Goal: Task Accomplishment & Management: Complete application form

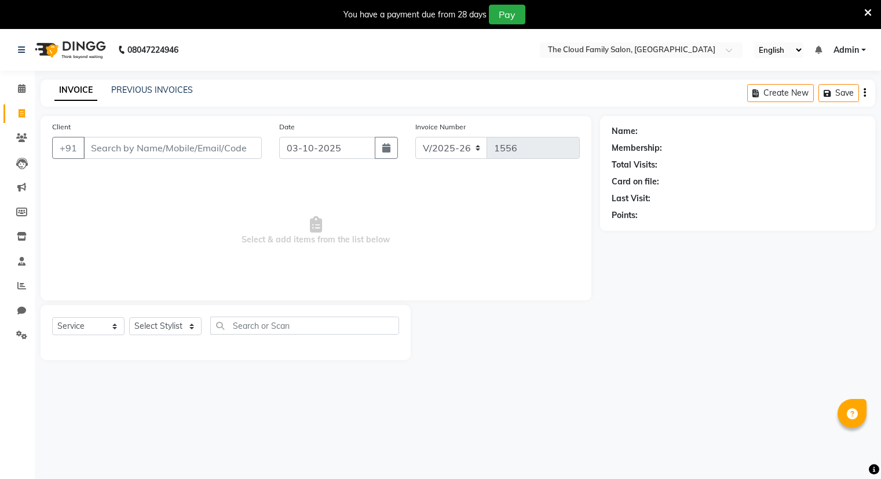
select select "8444"
select select "service"
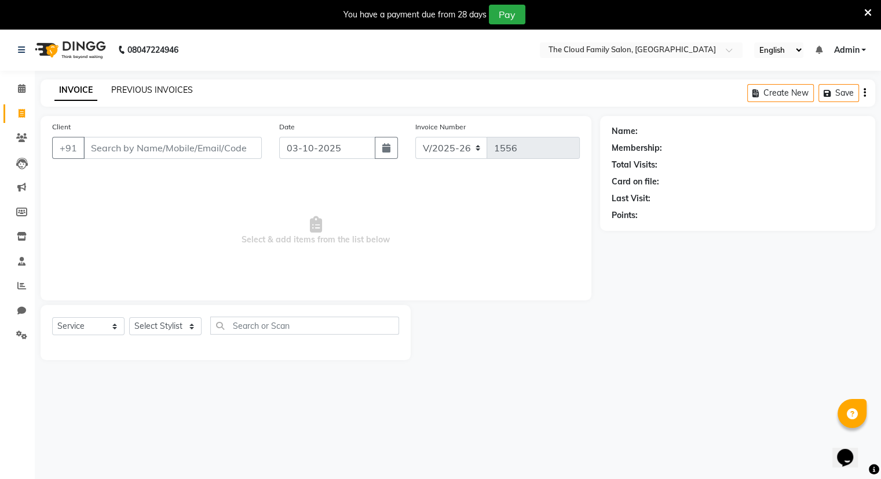
drag, startPoint x: 0, startPoint y: 0, endPoint x: 172, endPoint y: 86, distance: 192.5
click at [172, 86] on link "PREVIOUS INVOICES" at bounding box center [152, 90] width 82 height 10
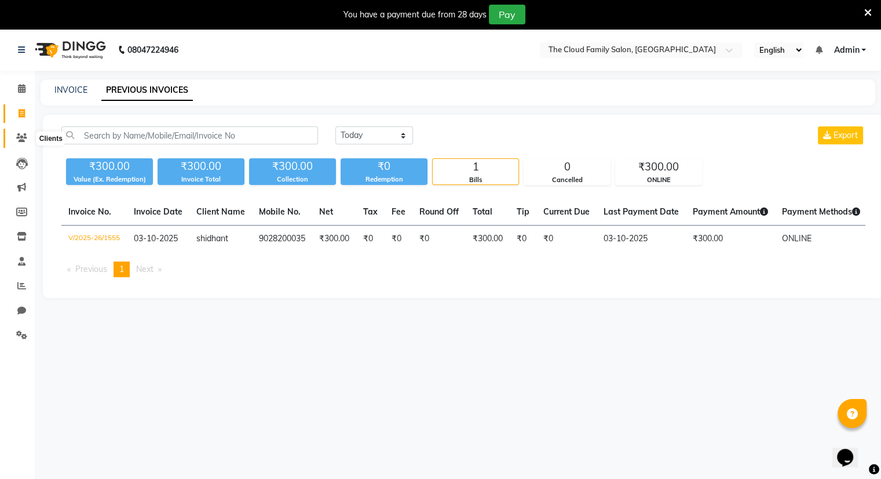
click at [16, 140] on icon at bounding box center [21, 137] width 11 height 9
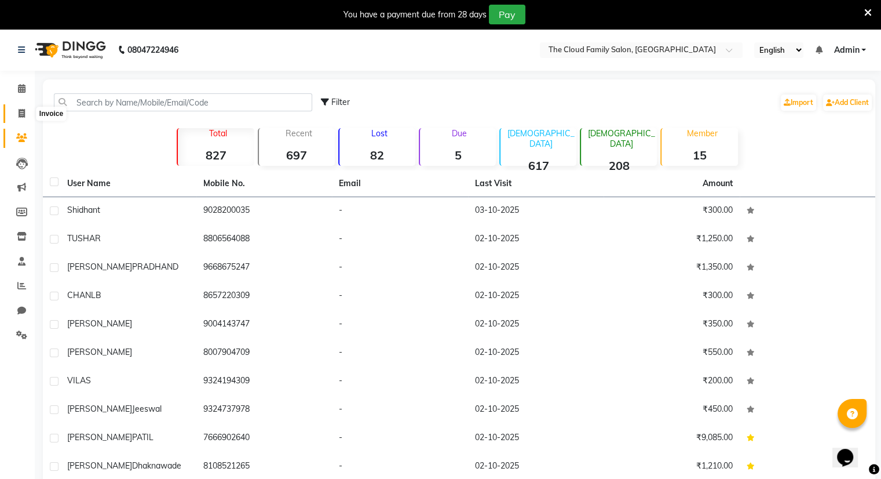
click at [19, 115] on icon at bounding box center [22, 113] width 6 height 9
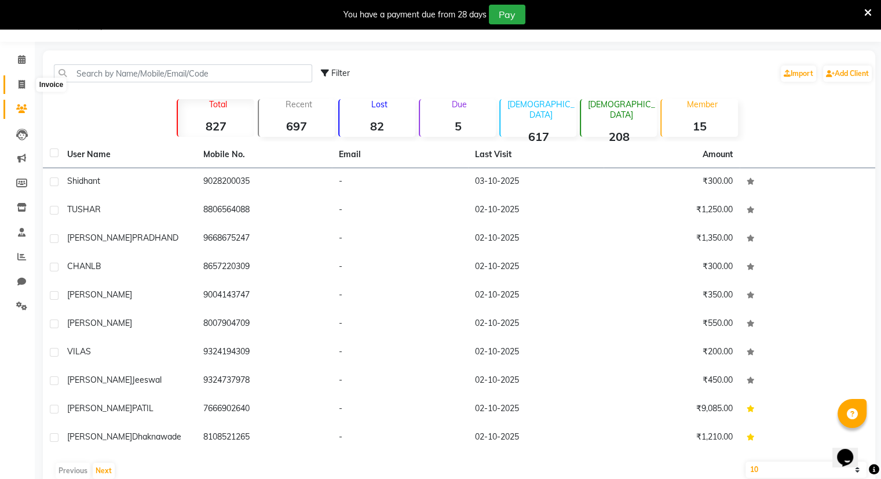
select select "8444"
select select "service"
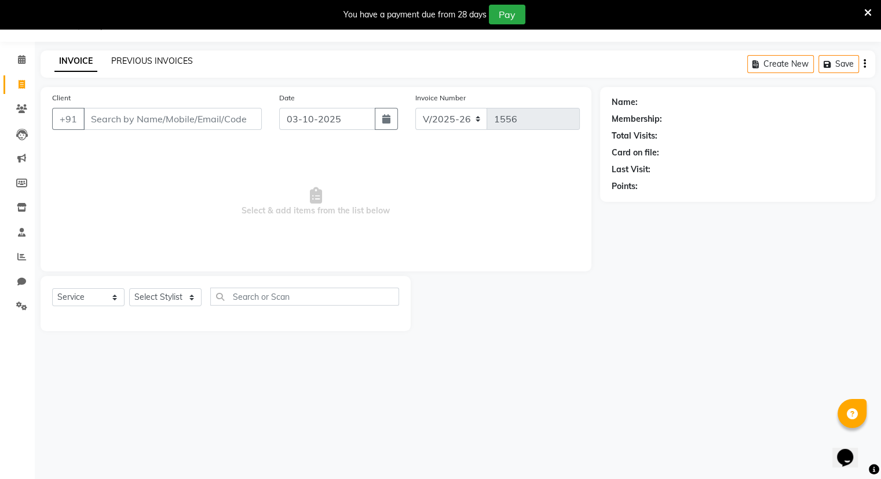
click at [151, 56] on link "PREVIOUS INVOICES" at bounding box center [152, 61] width 82 height 10
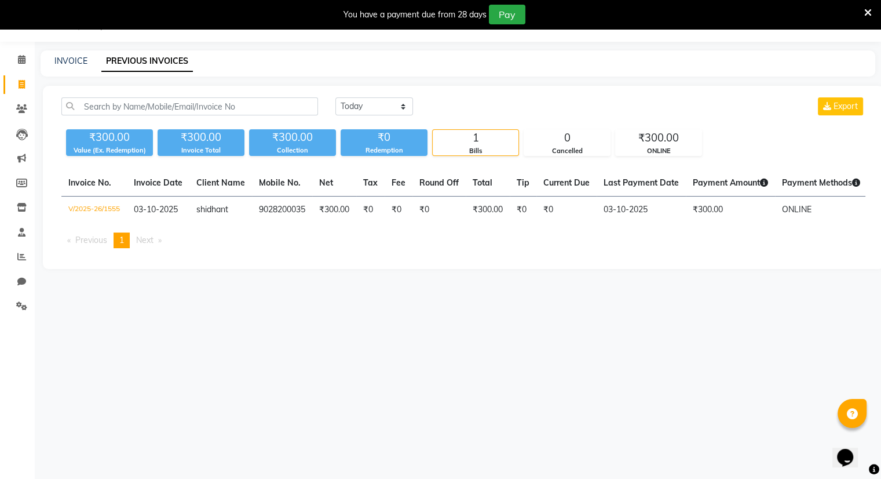
click at [78, 54] on div "INVOICE PREVIOUS INVOICES" at bounding box center [458, 63] width 835 height 26
click at [78, 60] on link "INVOICE" at bounding box center [70, 61] width 33 height 10
select select "8444"
select select "service"
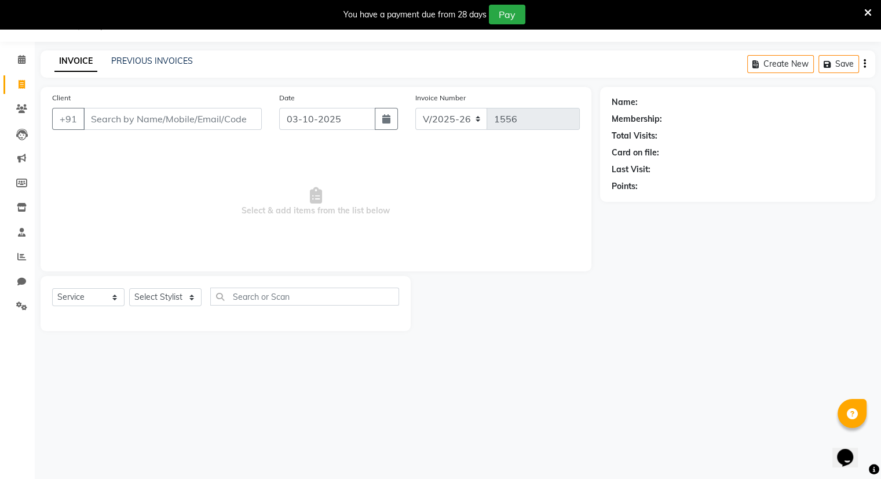
click at [116, 114] on input "Client" at bounding box center [172, 119] width 178 height 22
type input "9920537509"
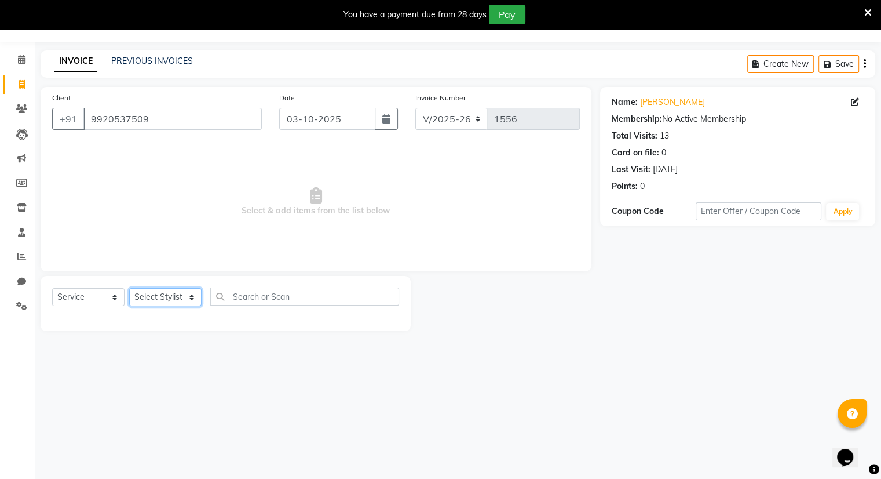
click at [173, 301] on select "Select Stylist Amrapali Bhumi OM [PERSON_NAME] [PERSON_NAME] [PERSON_NAME]" at bounding box center [165, 297] width 72 height 18
select select "83285"
click at [129, 289] on select "Select Stylist Amrapali Bhumi OM [PERSON_NAME] [PERSON_NAME] [PERSON_NAME]" at bounding box center [165, 297] width 72 height 18
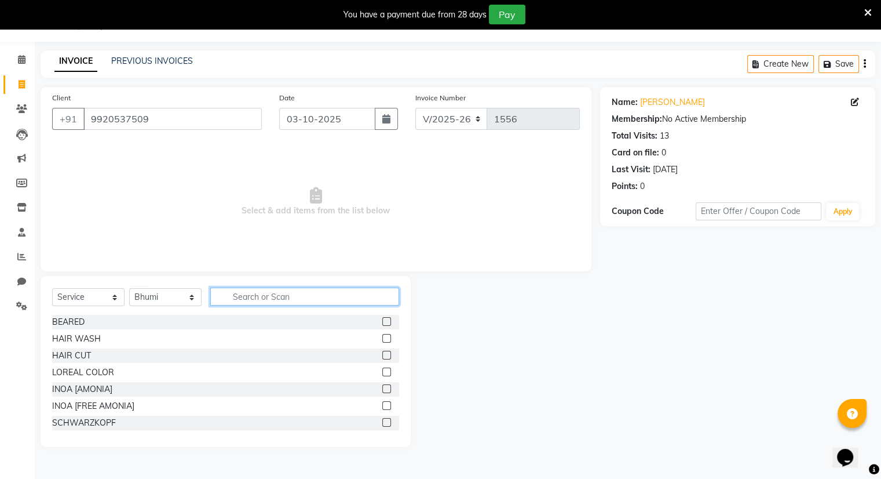
click at [232, 302] on input "text" at bounding box center [304, 296] width 189 height 18
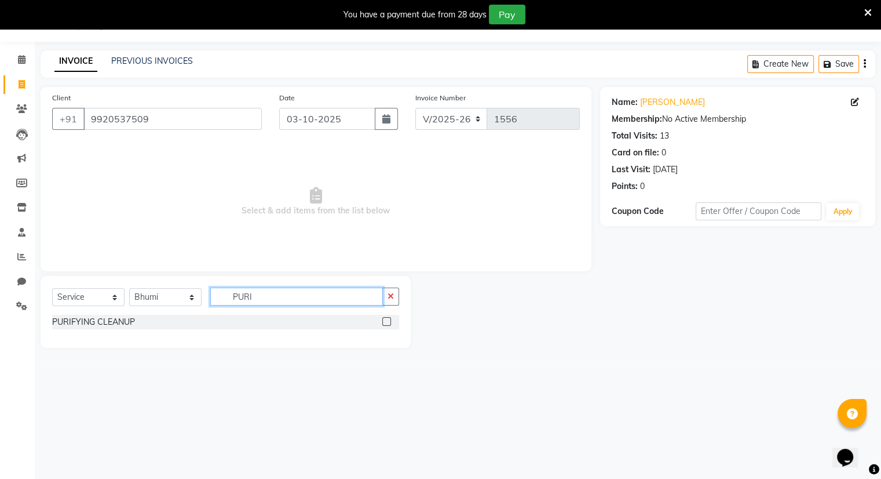
type input "PURI"
click at [386, 322] on label at bounding box center [386, 321] width 9 height 9
click at [386, 322] on input "checkbox" at bounding box center [386, 322] width 8 height 8
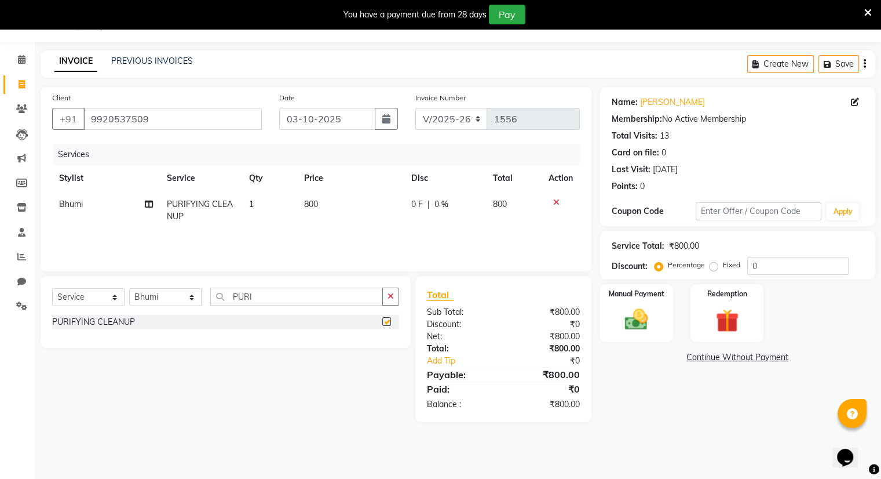
checkbox input "false"
drag, startPoint x: 176, startPoint y: 300, endPoint x: 171, endPoint y: 392, distance: 92.8
click at [171, 392] on div "Select Service Product Membership Package Voucher Prepaid Gift Card Select Styl…" at bounding box center [221, 349] width 379 height 146
select select "83284"
click at [129, 289] on select "Select Stylist Amrapali Bhumi OM [PERSON_NAME] [PERSON_NAME] [PERSON_NAME]" at bounding box center [165, 297] width 72 height 18
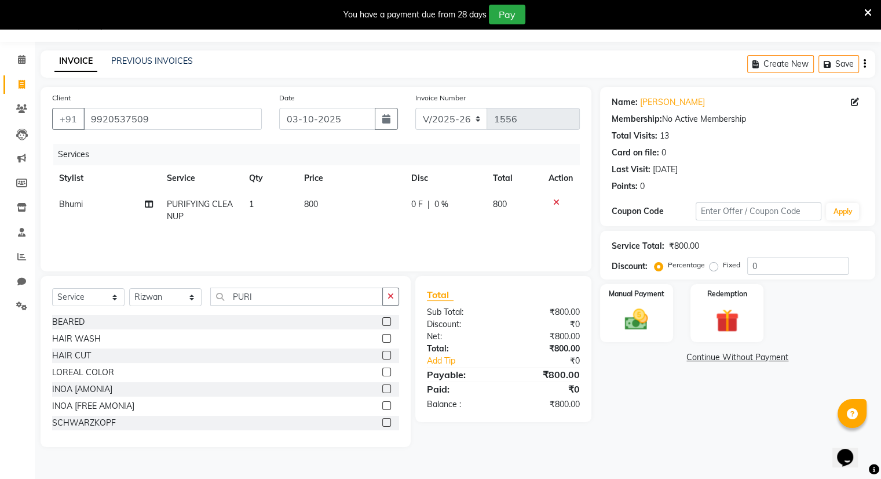
click at [382, 320] on label at bounding box center [386, 321] width 9 height 9
click at [382, 320] on input "checkbox" at bounding box center [386, 322] width 8 height 8
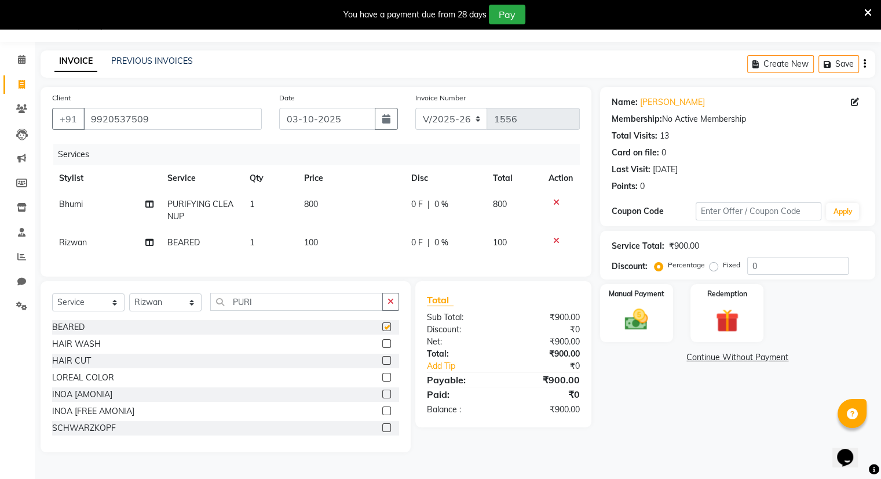
checkbox input "false"
click at [619, 318] on img at bounding box center [636, 320] width 39 height 28
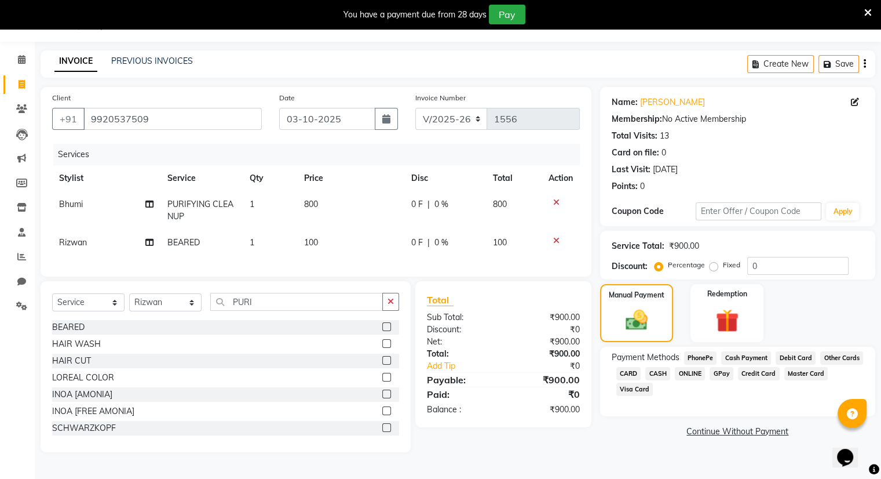
click at [687, 377] on span "ONLINE" at bounding box center [690, 373] width 30 height 13
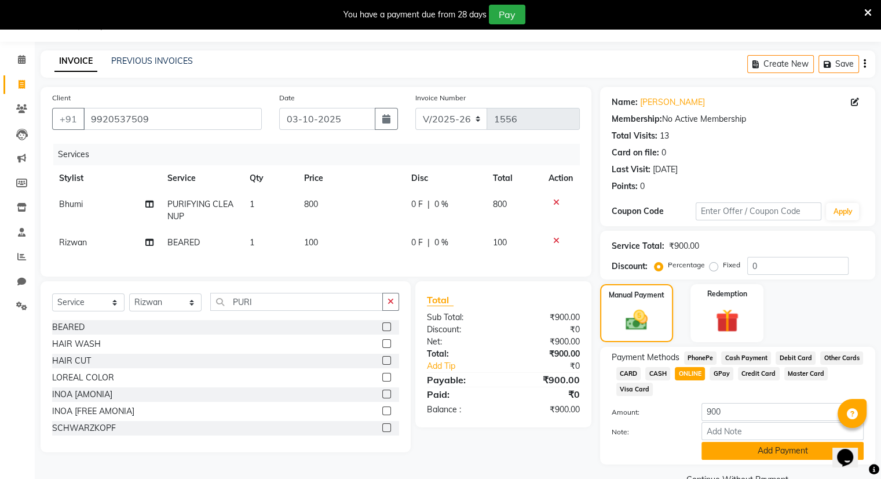
click at [714, 446] on button "Add Payment" at bounding box center [783, 451] width 162 height 18
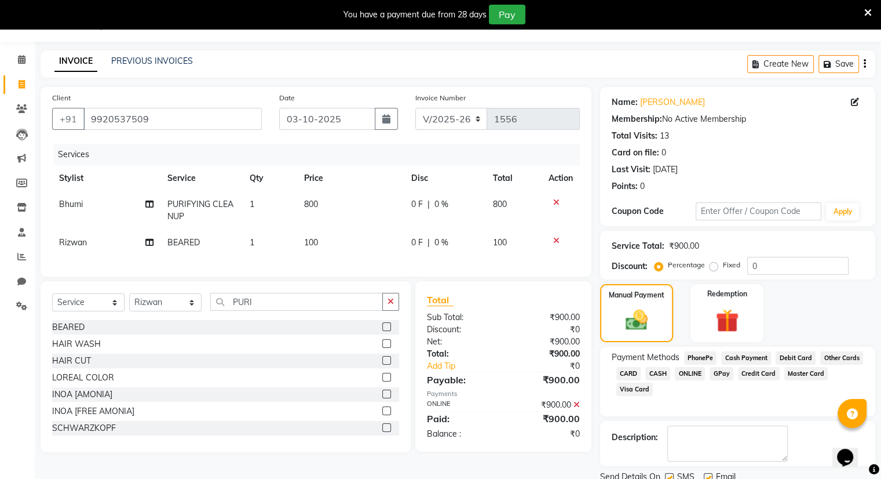
scroll to position [72, 0]
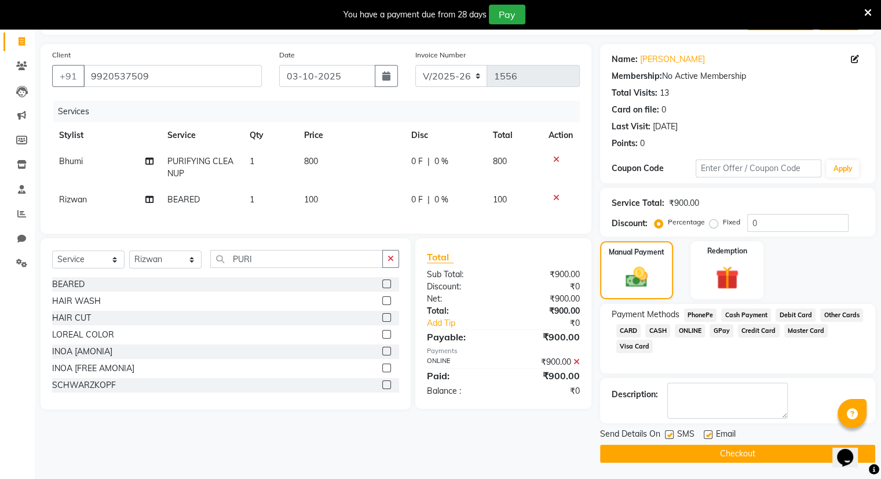
click at [730, 456] on button "Checkout" at bounding box center [737, 453] width 275 height 18
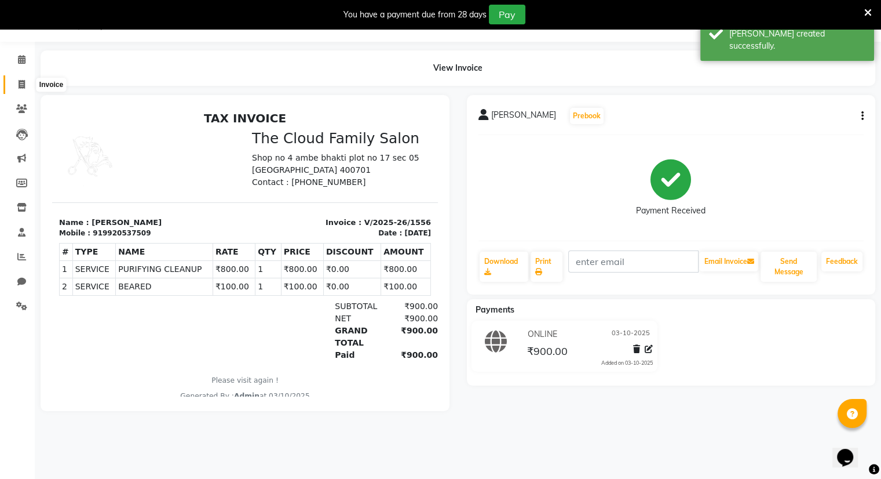
click at [21, 80] on icon at bounding box center [22, 84] width 6 height 9
select select "8444"
select select "service"
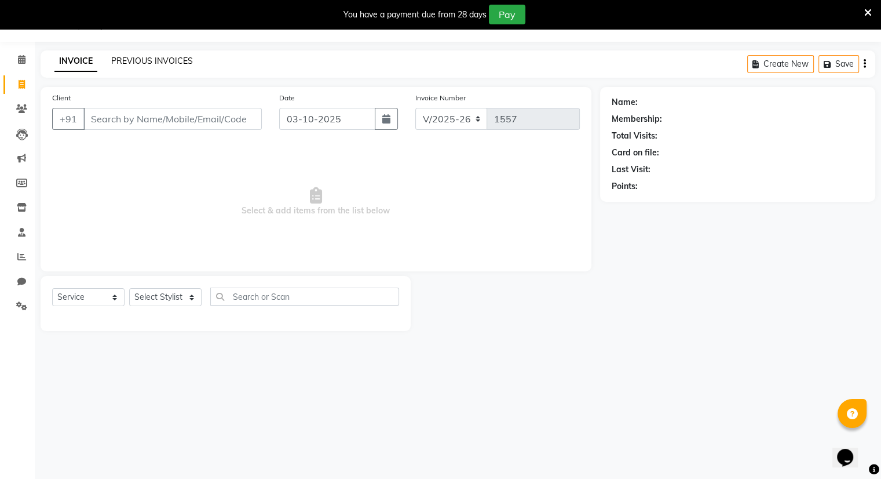
click at [127, 65] on link "PREVIOUS INVOICES" at bounding box center [152, 61] width 82 height 10
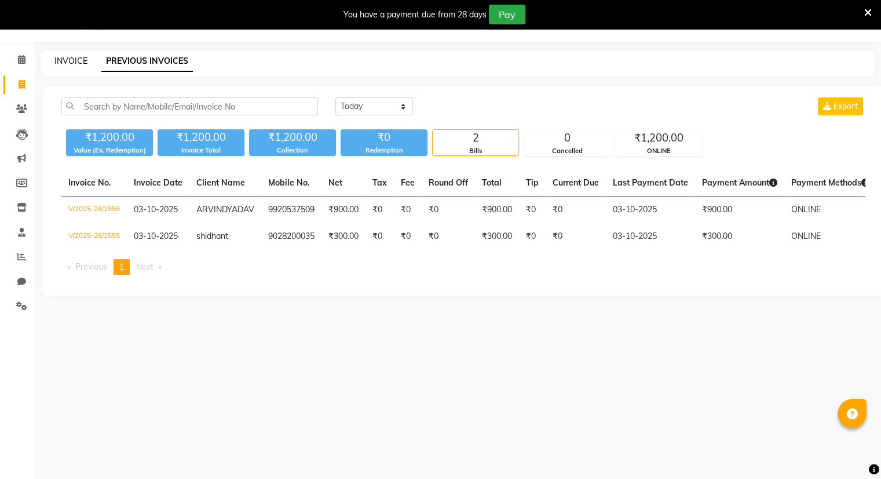
click at [67, 57] on link "INVOICE" at bounding box center [70, 61] width 33 height 10
select select "8444"
select select "service"
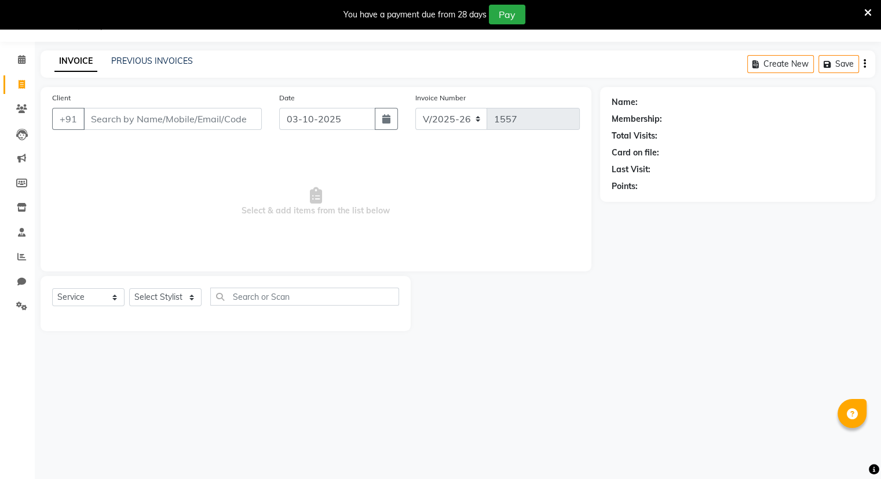
click at [96, 127] on input "Client" at bounding box center [172, 119] width 178 height 22
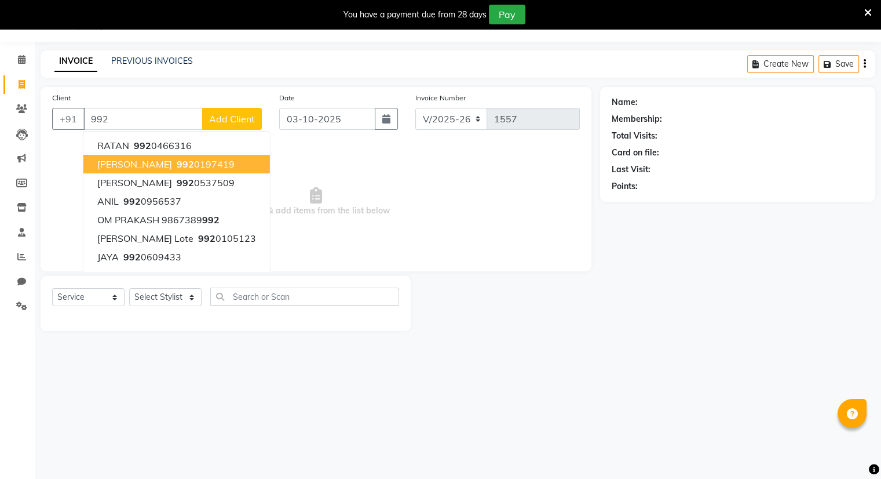
click at [148, 160] on span "DHIRAJ THAKOR" at bounding box center [134, 164] width 75 height 12
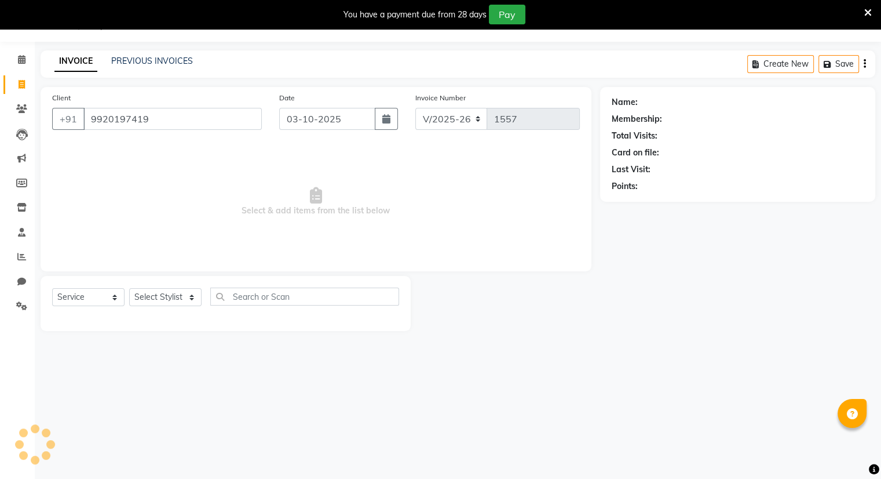
type input "9920197419"
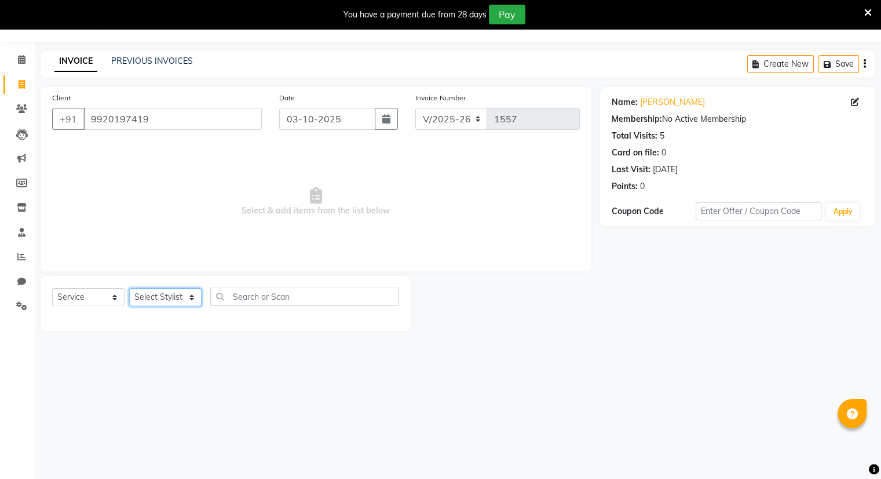
click at [162, 299] on select "Select Stylist Amrapali Bhumi OM [PERSON_NAME] [PERSON_NAME] [PERSON_NAME]" at bounding box center [165, 297] width 72 height 18
select select "83357"
click at [129, 289] on select "Select Stylist Amrapali Bhumi OM [PERSON_NAME] [PERSON_NAME] [PERSON_NAME]" at bounding box center [165, 297] width 72 height 18
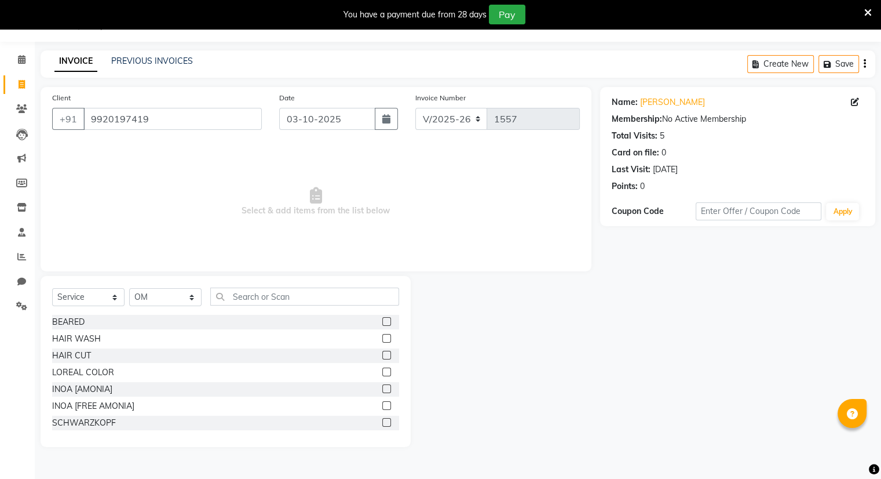
click at [382, 358] on label at bounding box center [386, 355] width 9 height 9
click at [382, 358] on input "checkbox" at bounding box center [386, 356] width 8 height 8
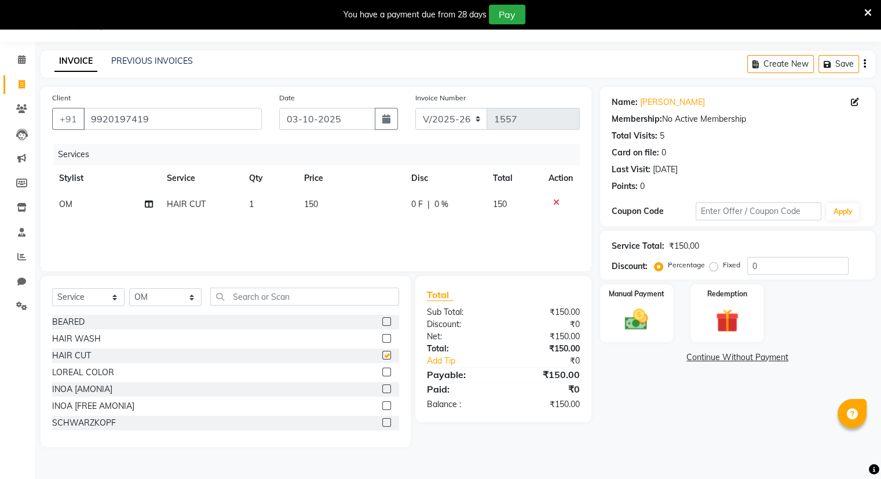
checkbox input "false"
click at [382, 323] on label at bounding box center [386, 321] width 9 height 9
click at [382, 323] on input "checkbox" at bounding box center [386, 322] width 8 height 8
checkbox input "false"
click at [663, 314] on div "Manual Payment" at bounding box center [637, 313] width 76 height 60
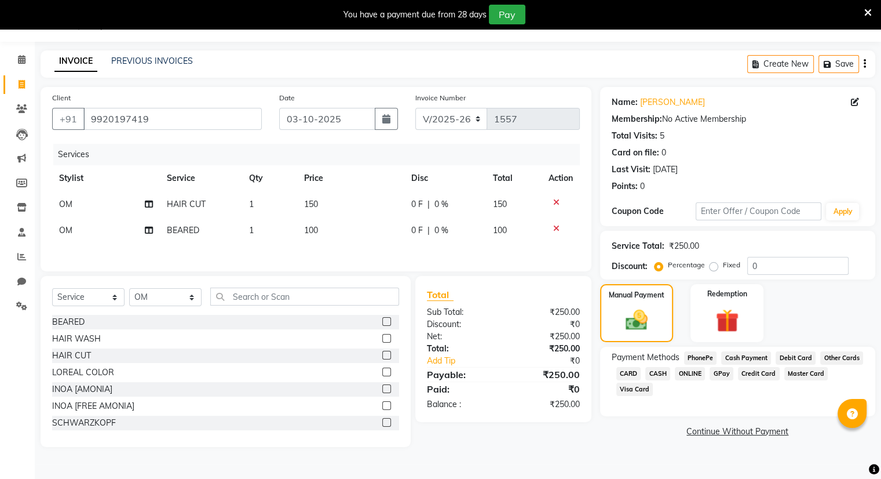
click at [688, 380] on span "ONLINE" at bounding box center [690, 373] width 30 height 13
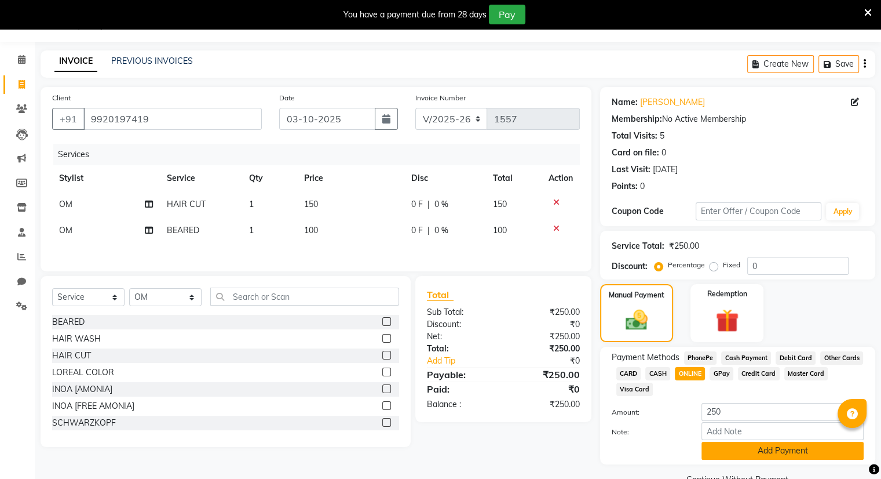
click at [732, 453] on button "Add Payment" at bounding box center [783, 451] width 162 height 18
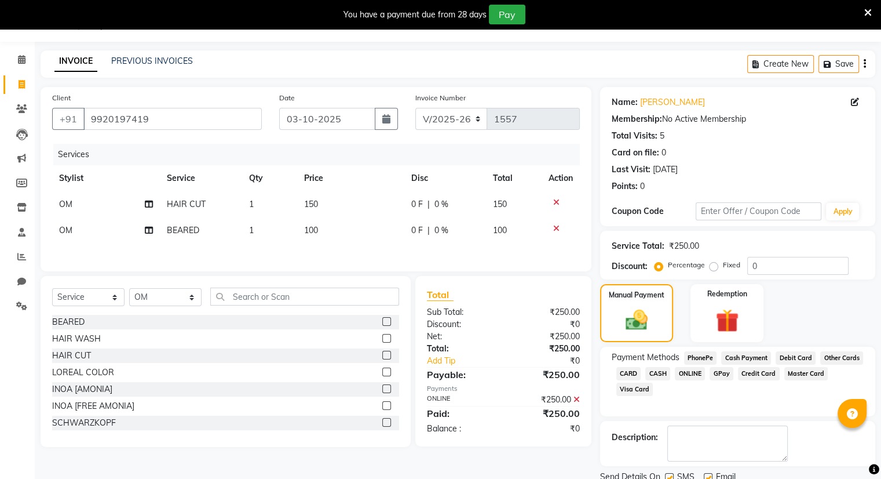
scroll to position [72, 0]
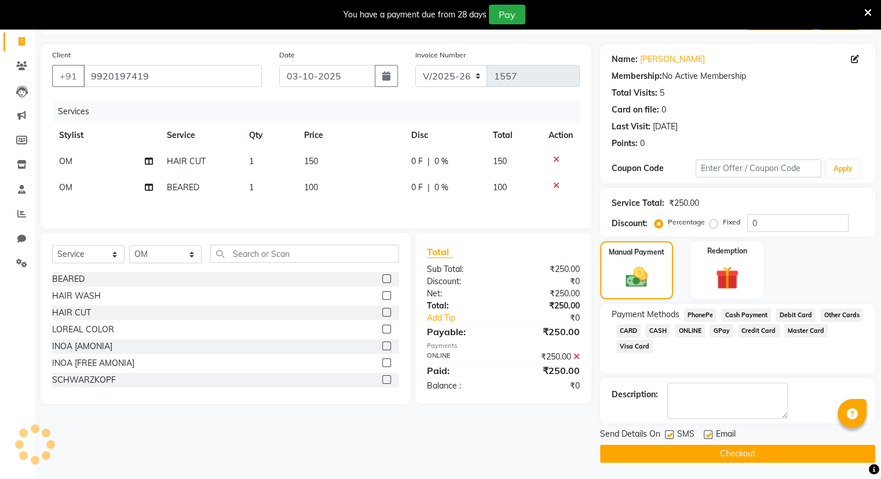
click at [732, 453] on button "Checkout" at bounding box center [737, 453] width 275 height 18
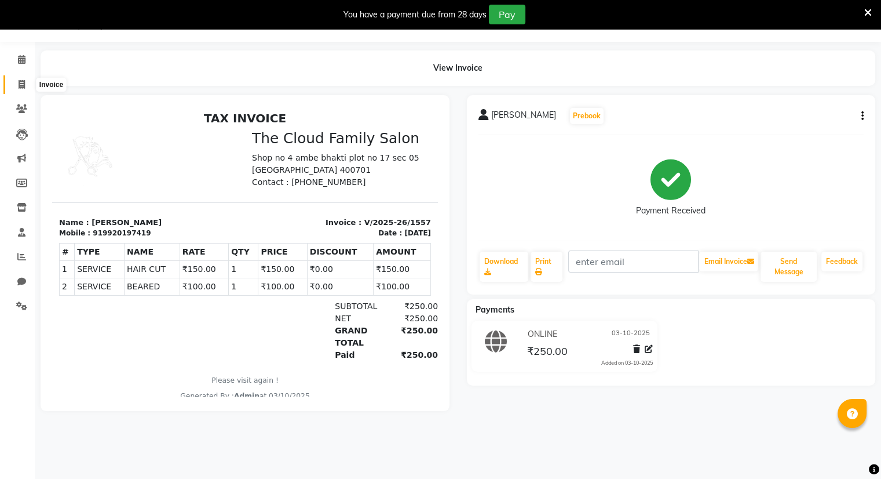
click at [19, 83] on icon at bounding box center [22, 84] width 6 height 9
select select "8444"
select select "service"
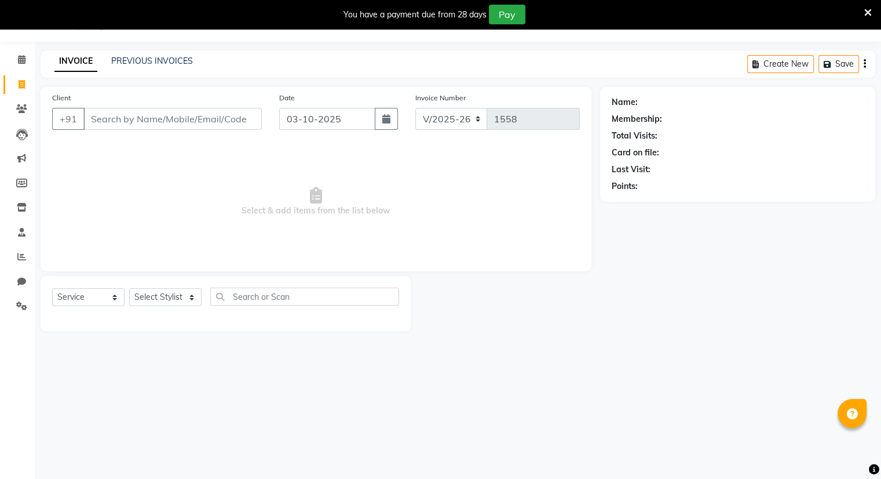
click at [119, 121] on input "Client" at bounding box center [172, 119] width 178 height 22
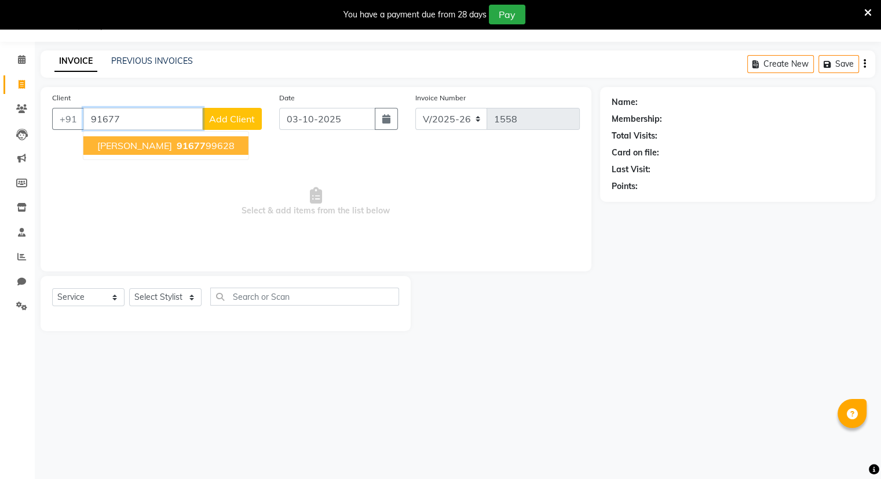
click at [183, 151] on span "91677" at bounding box center [191, 146] width 29 height 12
type input "9167799628"
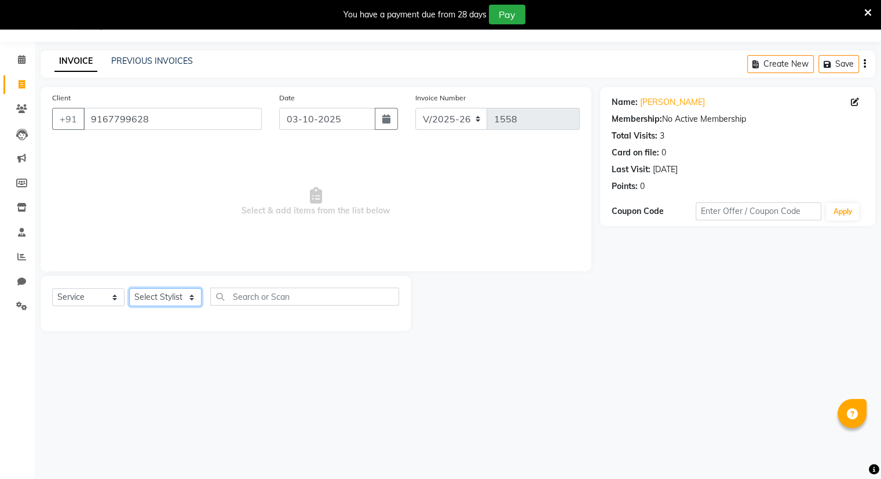
click at [161, 302] on select "Select Stylist Amrapali Bhumi OM [PERSON_NAME] [PERSON_NAME] [PERSON_NAME]" at bounding box center [165, 297] width 72 height 18
select select "83284"
click at [129, 289] on select "Select Stylist Amrapali Bhumi OM [PERSON_NAME] [PERSON_NAME] [PERSON_NAME]" at bounding box center [165, 297] width 72 height 18
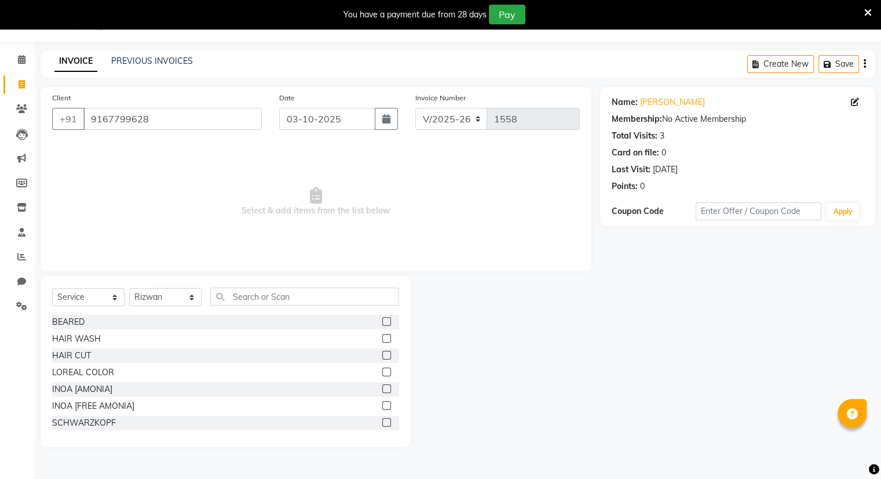
click at [382, 320] on label at bounding box center [386, 321] width 9 height 9
click at [382, 320] on input "checkbox" at bounding box center [386, 322] width 8 height 8
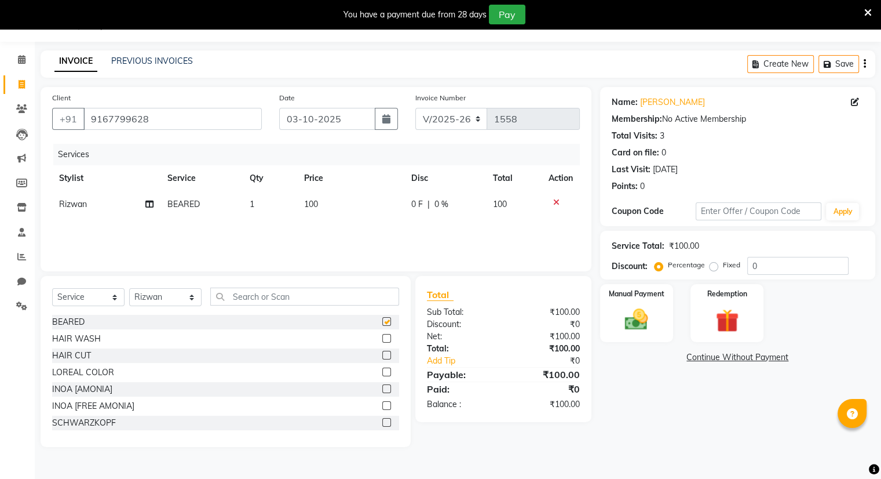
checkbox input "false"
click at [382, 355] on label at bounding box center [386, 355] width 9 height 9
click at [382, 355] on input "checkbox" at bounding box center [386, 356] width 8 height 8
checkbox input "false"
click at [644, 324] on img at bounding box center [636, 320] width 39 height 28
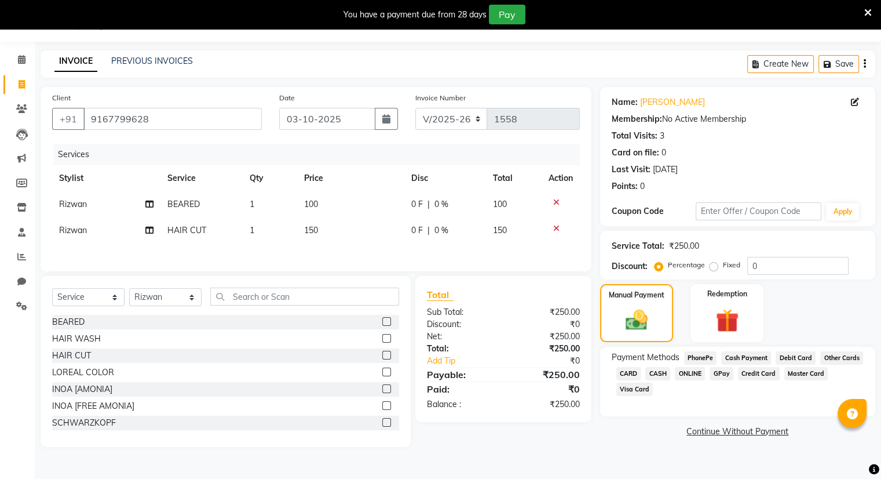
click at [686, 371] on span "ONLINE" at bounding box center [690, 373] width 30 height 13
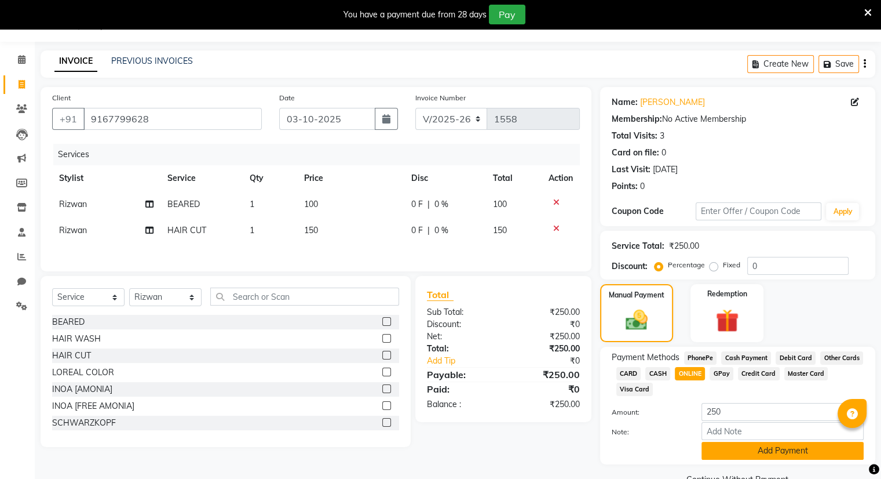
click at [761, 450] on button "Add Payment" at bounding box center [783, 451] width 162 height 18
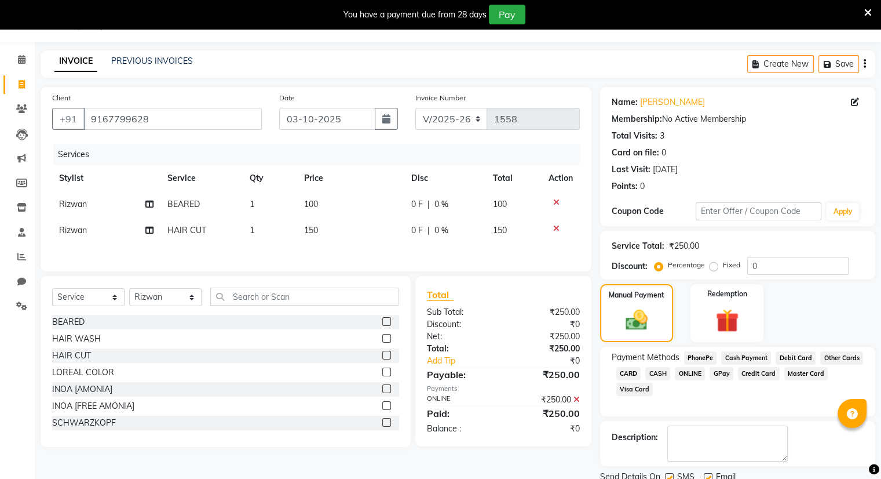
scroll to position [72, 0]
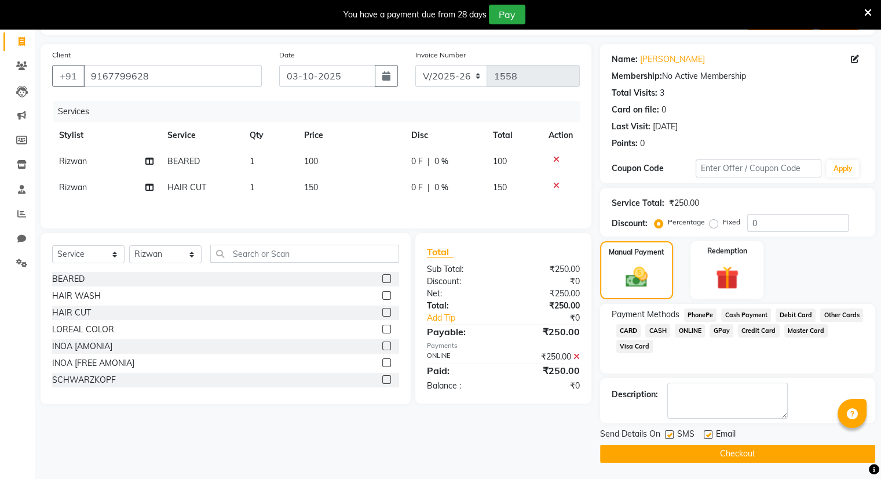
click at [761, 450] on button "Checkout" at bounding box center [737, 453] width 275 height 18
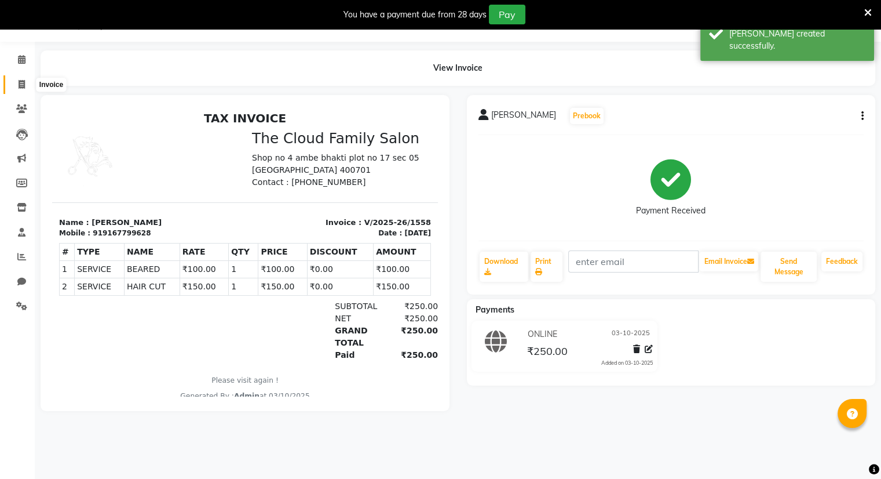
click at [19, 86] on icon at bounding box center [22, 84] width 6 height 9
select select "8444"
select select "service"
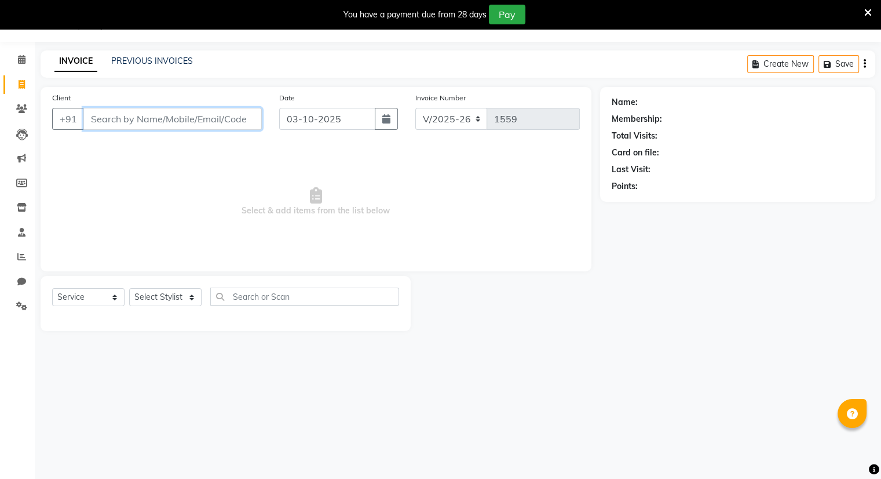
click at [110, 121] on input "Client" at bounding box center [172, 119] width 178 height 22
click at [96, 124] on input "Client" at bounding box center [172, 119] width 178 height 22
click at [122, 122] on input "Client" at bounding box center [172, 119] width 178 height 22
type input "G"
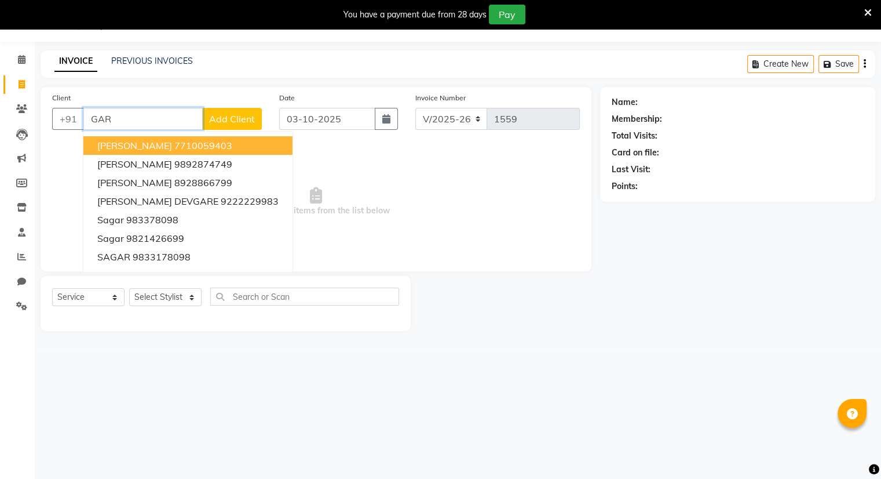
click at [152, 121] on input "GAR" at bounding box center [142, 119] width 119 height 22
type input "G"
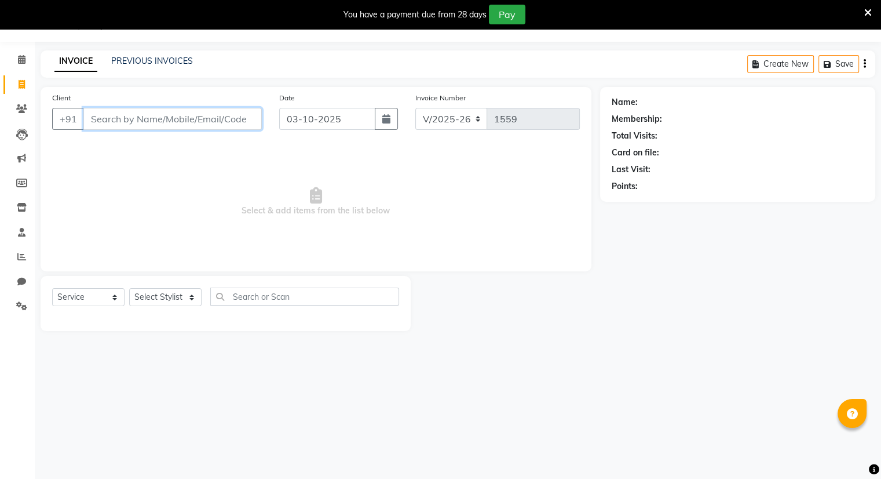
click at [112, 123] on input "Client" at bounding box center [172, 119] width 178 height 22
click at [95, 119] on input "Client" at bounding box center [172, 119] width 178 height 22
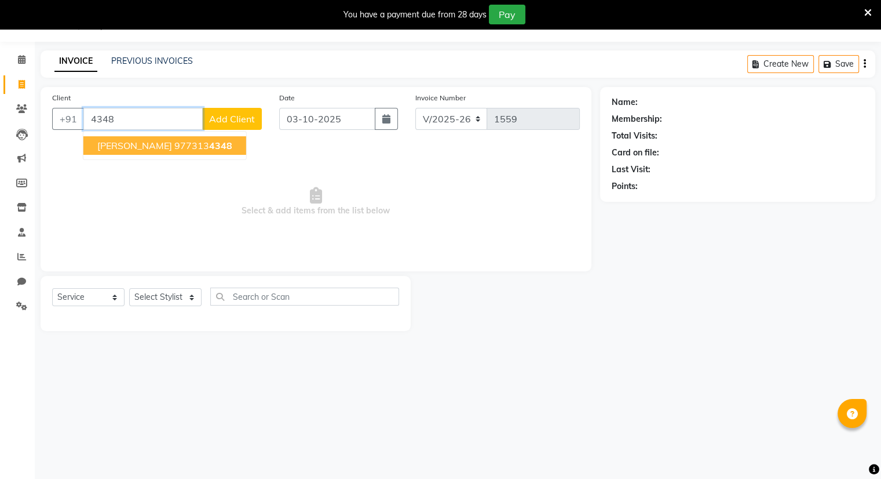
click at [160, 144] on span "GIRISH BHADRICHA" at bounding box center [134, 146] width 75 height 12
type input "9773134348"
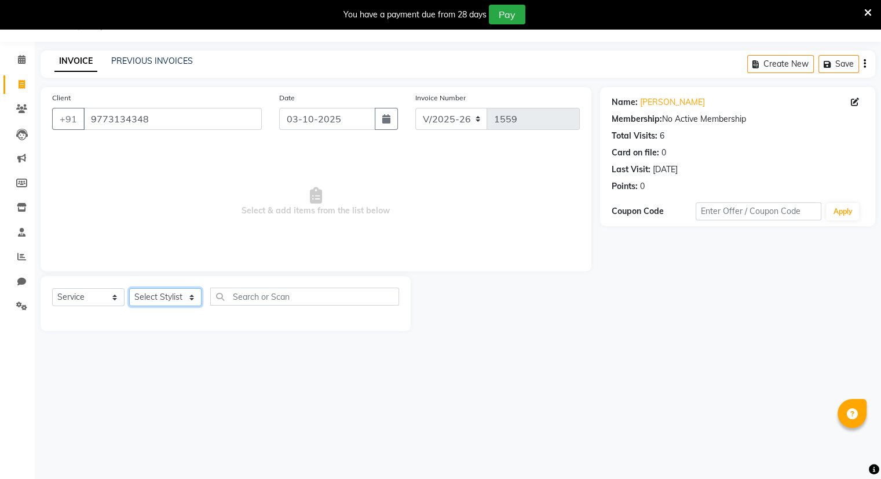
click at [162, 296] on select "Select Stylist Amrapali Bhumi OM [PERSON_NAME] [PERSON_NAME] [PERSON_NAME]" at bounding box center [165, 297] width 72 height 18
select select "83283"
click at [129, 289] on select "Select Stylist Amrapali Bhumi OM [PERSON_NAME] [PERSON_NAME] [PERSON_NAME]" at bounding box center [165, 297] width 72 height 18
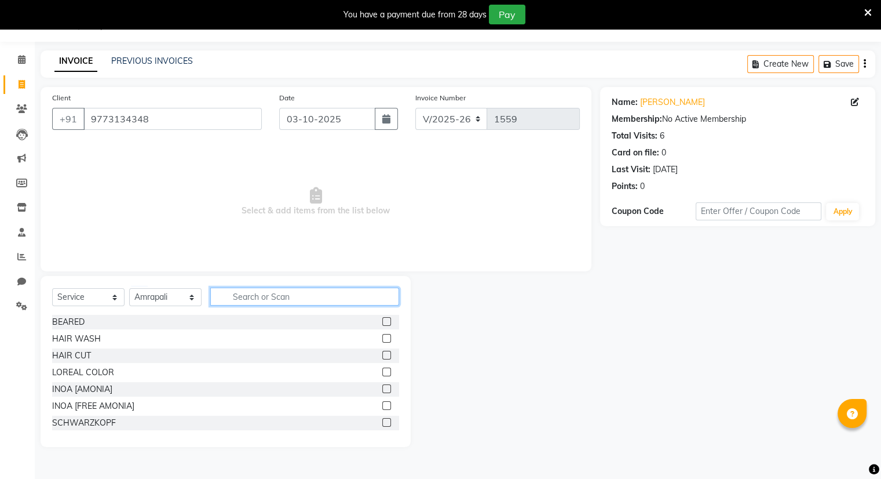
click at [248, 296] on input "text" at bounding box center [304, 296] width 189 height 18
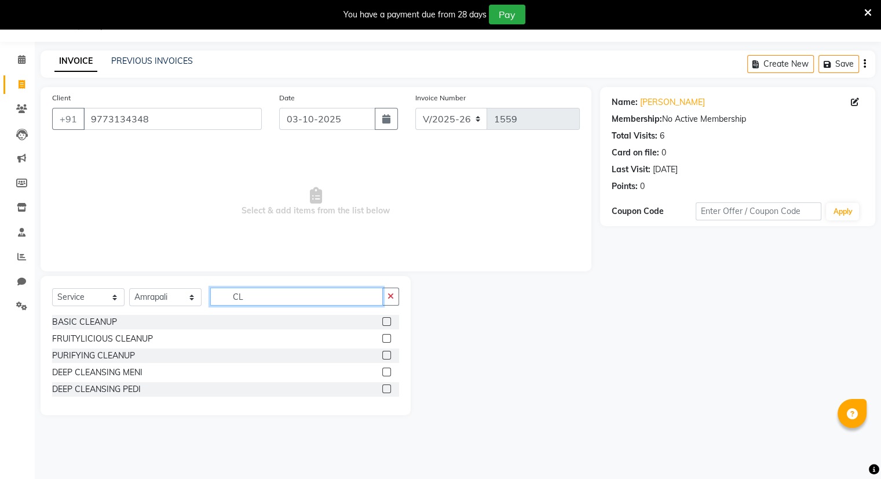
type input "CL"
click at [390, 337] on label at bounding box center [386, 338] width 9 height 9
click at [390, 337] on input "checkbox" at bounding box center [386, 339] width 8 height 8
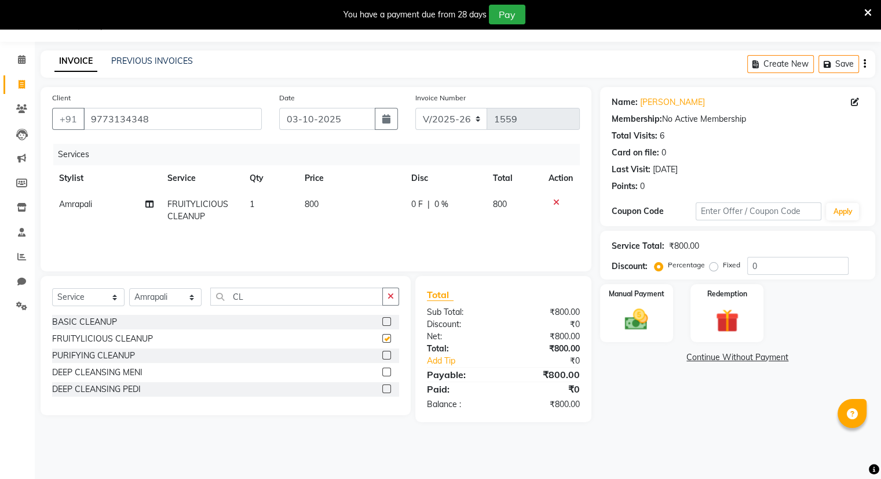
checkbox input "false"
click at [269, 293] on input "CL" at bounding box center [296, 296] width 173 height 18
type input "C"
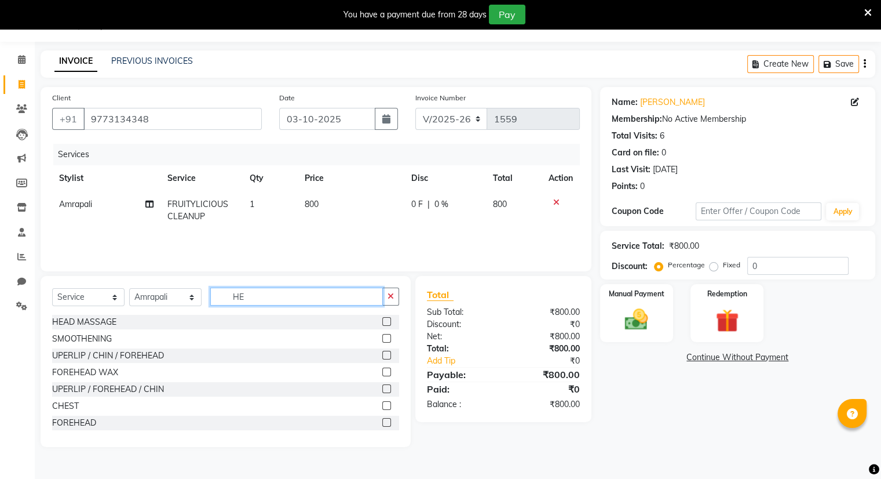
type input "HE"
click at [382, 320] on label at bounding box center [386, 321] width 9 height 9
click at [382, 320] on input "checkbox" at bounding box center [386, 322] width 8 height 8
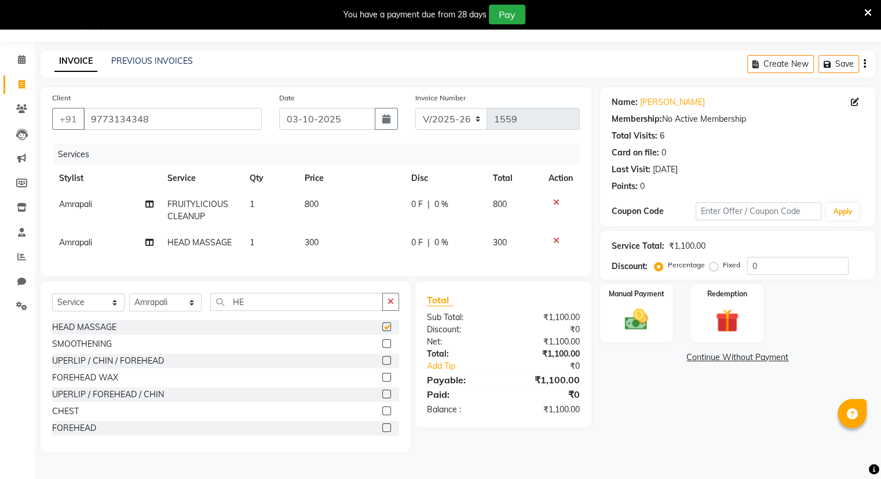
checkbox input "false"
click at [264, 311] on input "HE" at bounding box center [296, 302] width 173 height 18
type input "H"
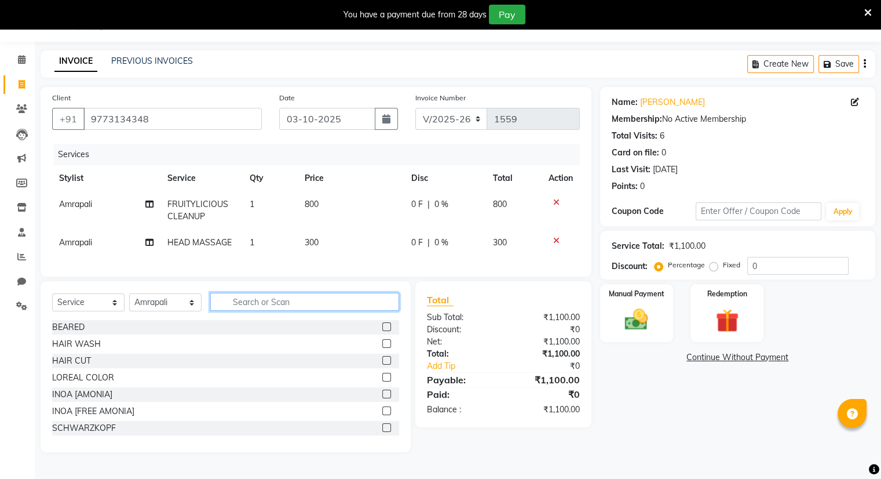
click at [261, 307] on input "text" at bounding box center [304, 302] width 189 height 18
click at [382, 331] on label at bounding box center [386, 326] width 9 height 9
click at [382, 331] on input "checkbox" at bounding box center [386, 327] width 8 height 8
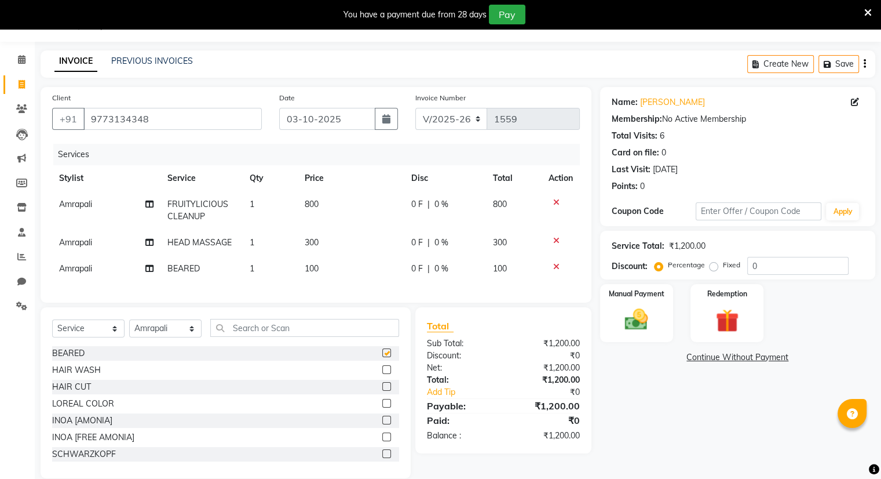
checkbox input "false"
click at [382, 391] on label at bounding box center [386, 386] width 9 height 9
click at [382, 391] on input "checkbox" at bounding box center [386, 387] width 8 height 8
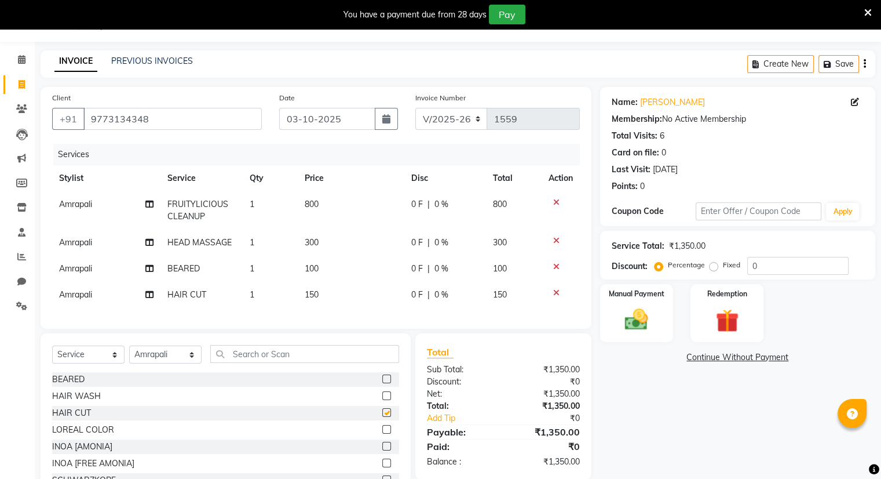
checkbox input "false"
click at [382, 400] on label at bounding box center [386, 395] width 9 height 9
click at [382, 400] on input "checkbox" at bounding box center [386, 396] width 8 height 8
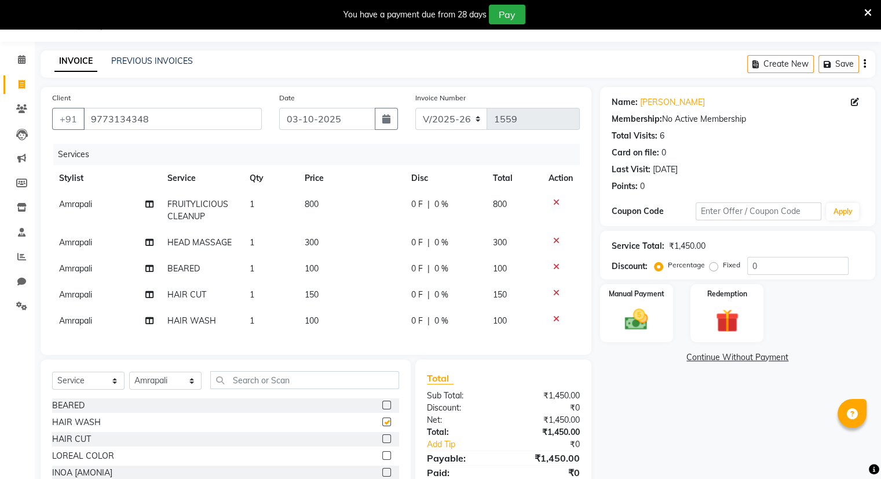
checkbox input "false"
click at [70, 241] on span "Amrapali" at bounding box center [75, 242] width 33 height 10
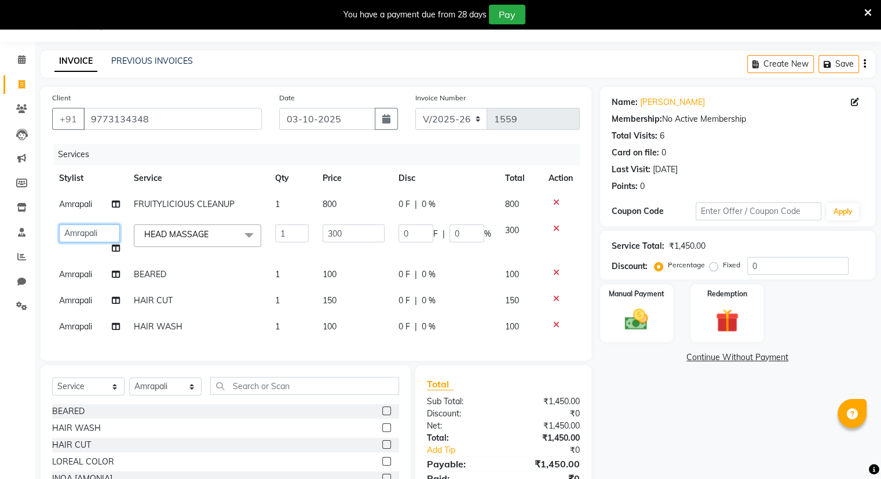
click at [95, 232] on select "Amrapali Bhumi OM PRANAY Rizwan SOHL sunita SURAJ ZUBER" at bounding box center [89, 233] width 61 height 18
select select "92893"
click at [85, 325] on span "Amrapali" at bounding box center [75, 326] width 33 height 10
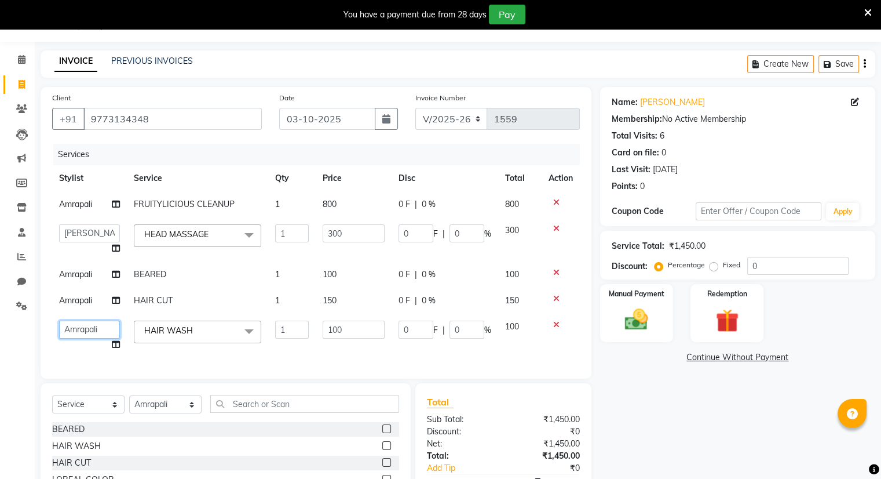
click at [85, 325] on select "Amrapali Bhumi OM PRANAY Rizwan SOHL sunita SURAJ ZUBER" at bounding box center [89, 329] width 61 height 18
select select "92893"
click at [89, 296] on span "Amrapali" at bounding box center [75, 300] width 33 height 10
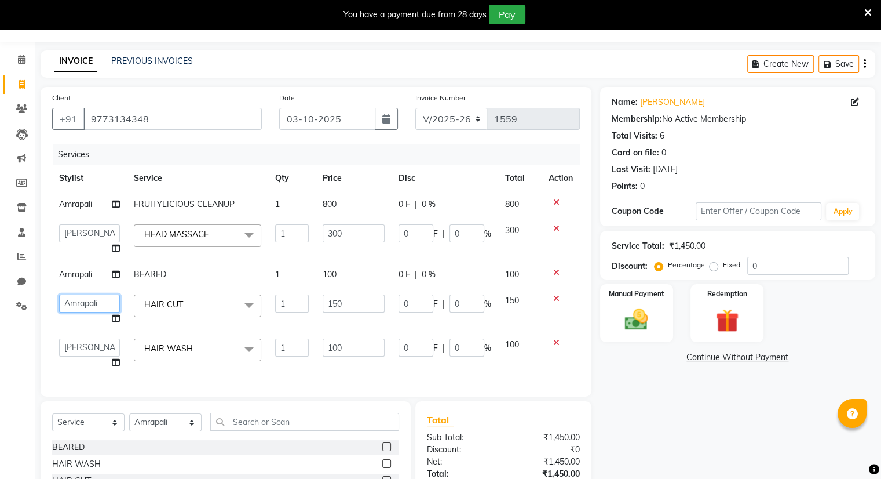
click at [88, 302] on select "Amrapali Bhumi OM PRANAY Rizwan SOHL sunita SURAJ ZUBER" at bounding box center [89, 303] width 61 height 18
select select "83284"
click at [85, 272] on span "Amrapali" at bounding box center [75, 274] width 33 height 10
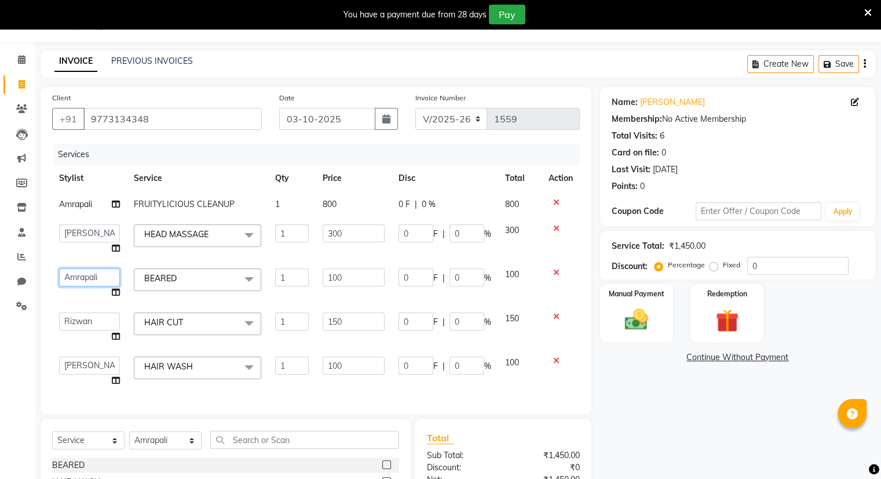
click at [95, 276] on select "Amrapali Bhumi OM PRANAY Rizwan SOHL sunita SURAJ ZUBER" at bounding box center [89, 277] width 61 height 18
select select "83284"
click at [623, 320] on img at bounding box center [636, 320] width 39 height 28
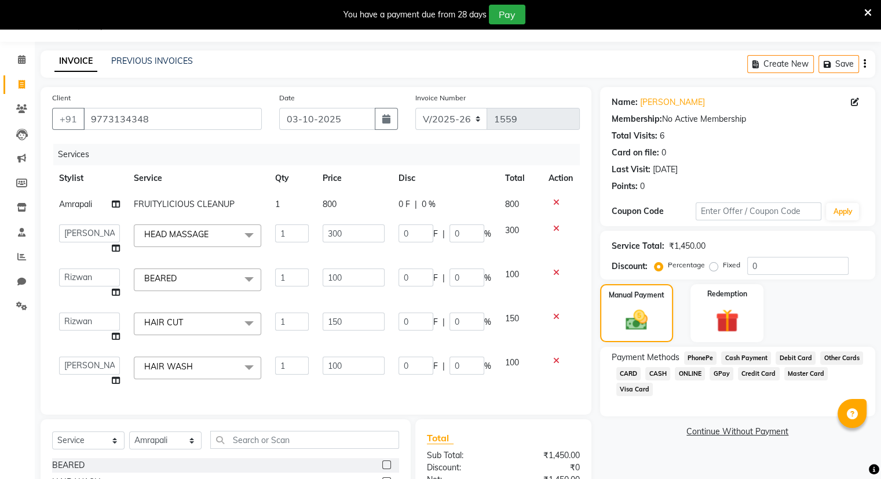
click at [659, 374] on span "CASH" at bounding box center [657, 373] width 25 height 13
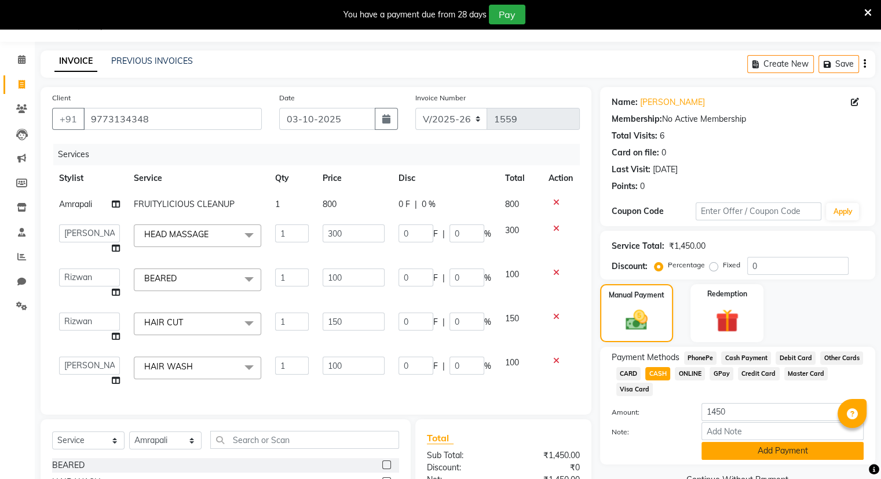
click at [741, 449] on button "Add Payment" at bounding box center [783, 451] width 162 height 18
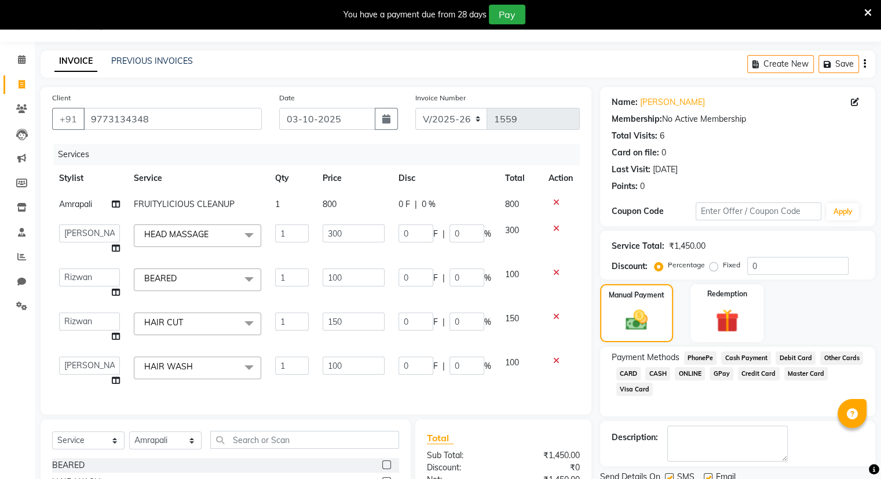
scroll to position [183, 0]
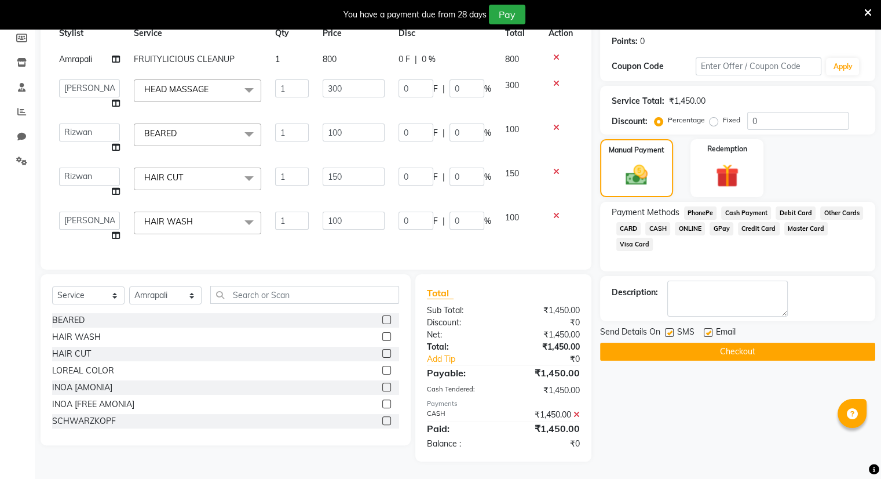
click at [720, 342] on button "Checkout" at bounding box center [737, 351] width 275 height 18
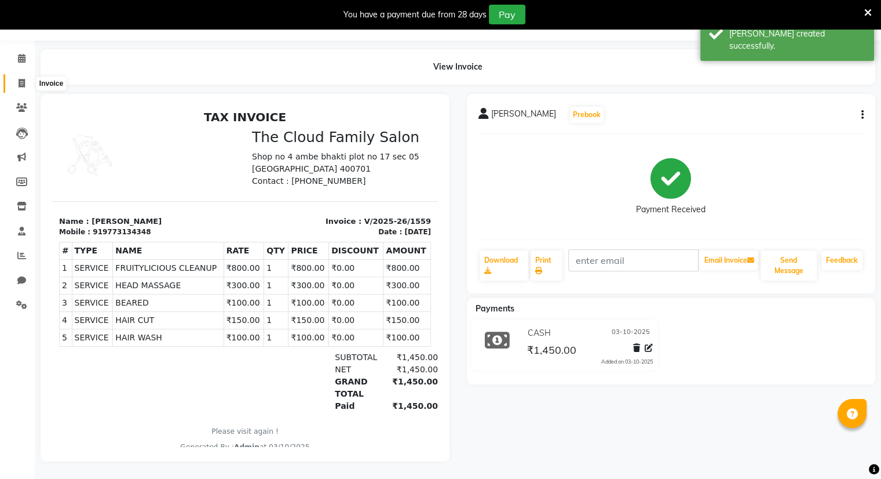
click at [17, 77] on span at bounding box center [22, 83] width 20 height 13
select select "8444"
select select "service"
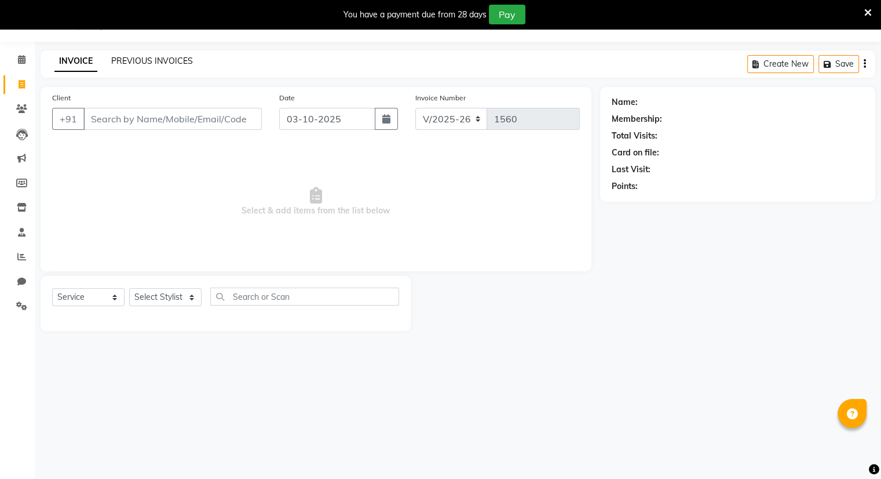
click at [137, 60] on link "PREVIOUS INVOICES" at bounding box center [152, 61] width 82 height 10
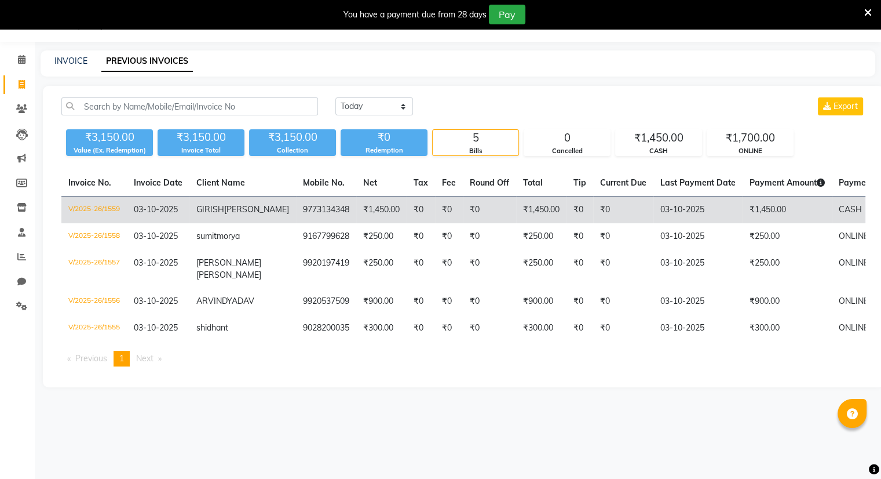
click at [216, 207] on span "GIRISH" at bounding box center [210, 209] width 28 height 10
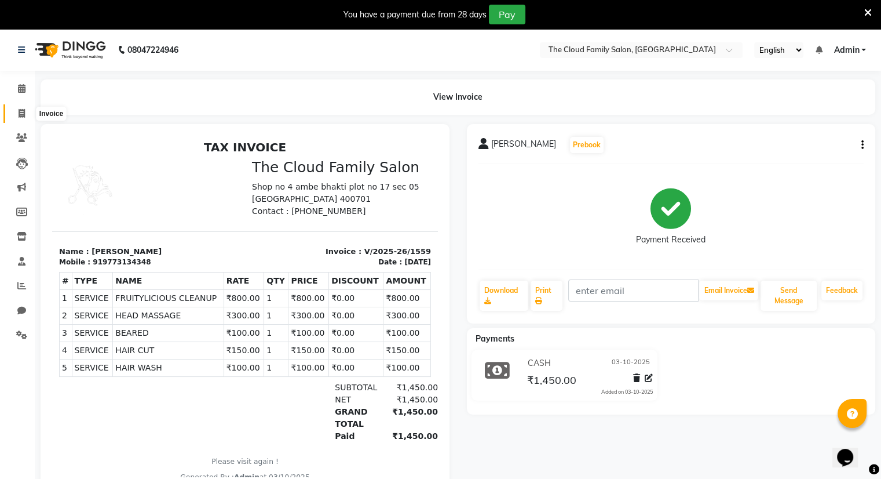
click at [20, 114] on icon at bounding box center [22, 113] width 6 height 9
select select "8444"
select select "service"
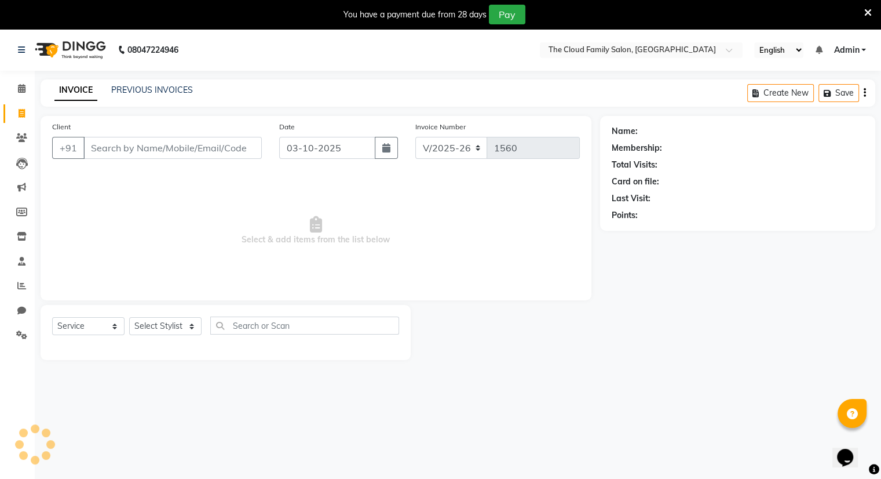
scroll to position [29, 0]
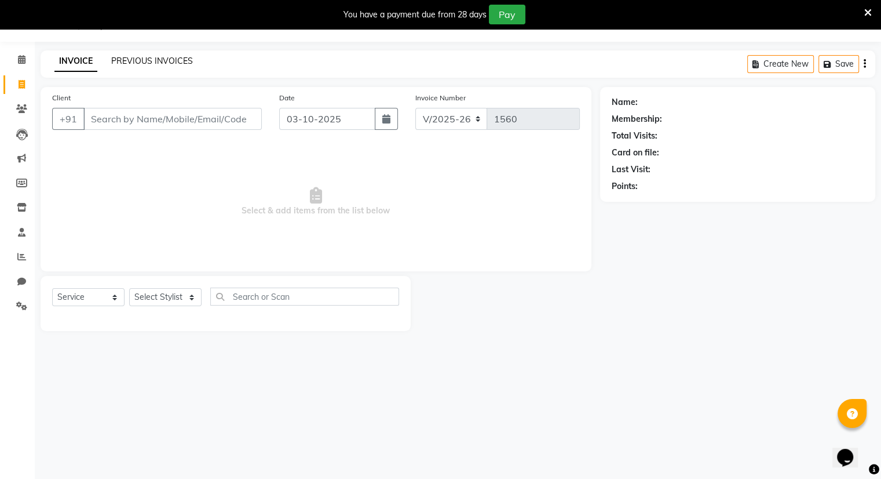
click at [145, 64] on link "PREVIOUS INVOICES" at bounding box center [152, 61] width 82 height 10
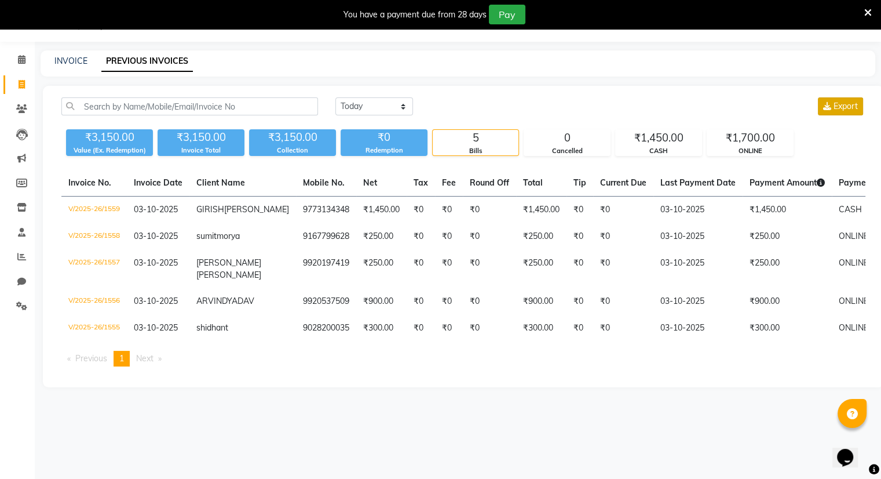
click at [841, 100] on button "Export" at bounding box center [840, 106] width 45 height 18
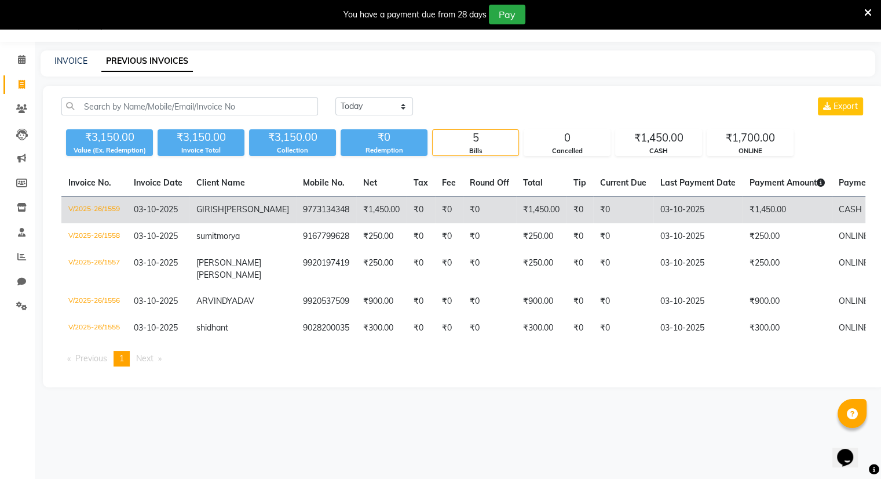
click at [654, 206] on td "03-10-2025" at bounding box center [698, 209] width 89 height 27
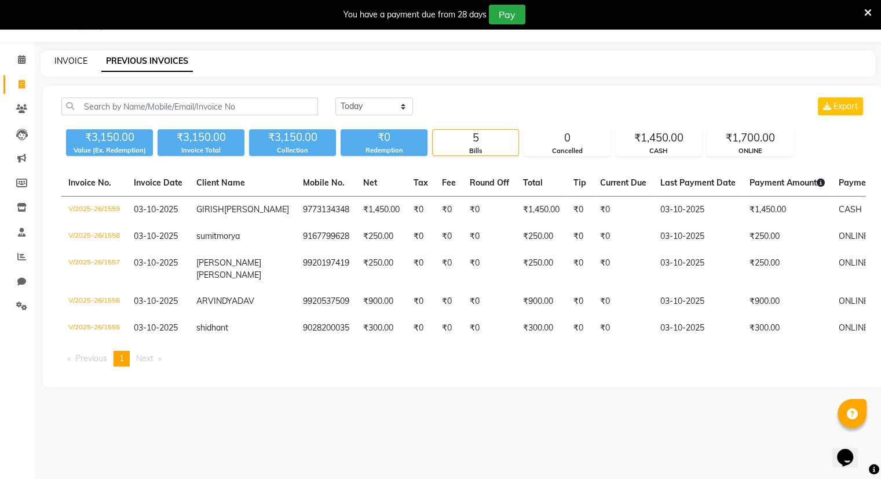
click at [61, 63] on link "INVOICE" at bounding box center [70, 61] width 33 height 10
select select "8444"
select select "service"
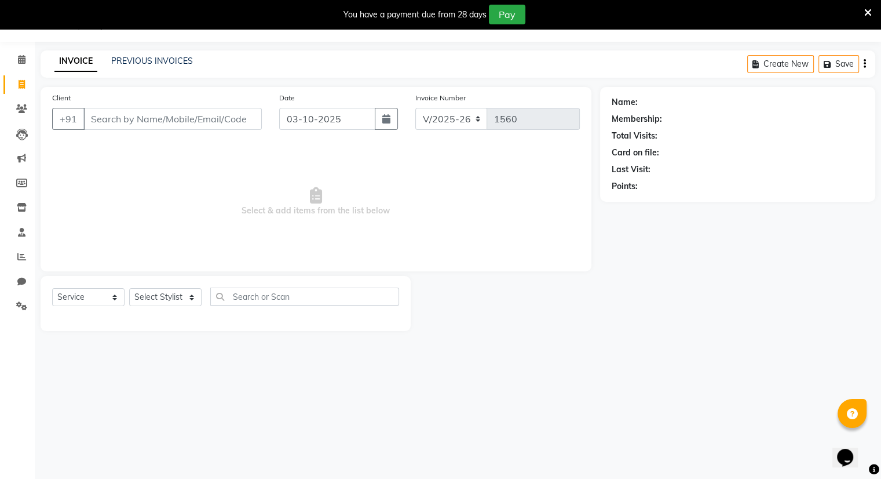
click at [137, 118] on input "Client" at bounding box center [172, 119] width 178 height 22
click at [95, 118] on input "Client" at bounding box center [172, 119] width 178 height 22
type input "WETMJ NB"
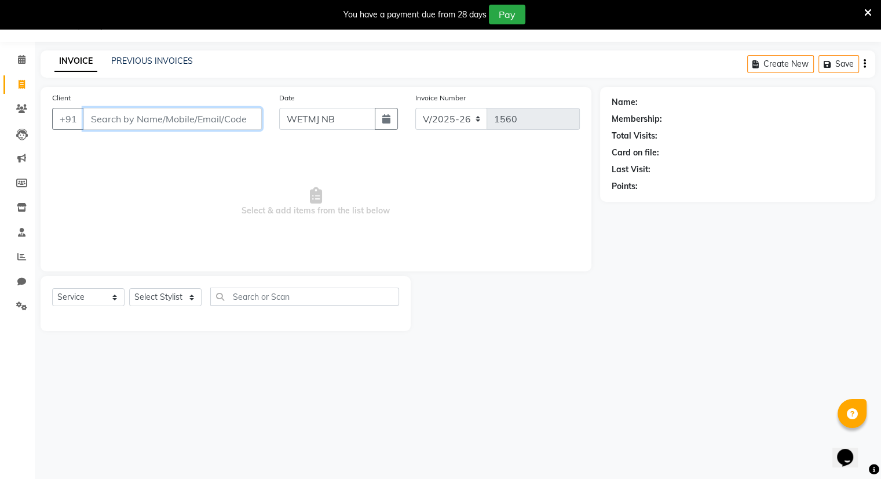
click at [137, 112] on input "Client" at bounding box center [172, 119] width 178 height 22
click at [330, 121] on input "WETMJ NB" at bounding box center [327, 119] width 96 height 22
select select "10"
select select "2025"
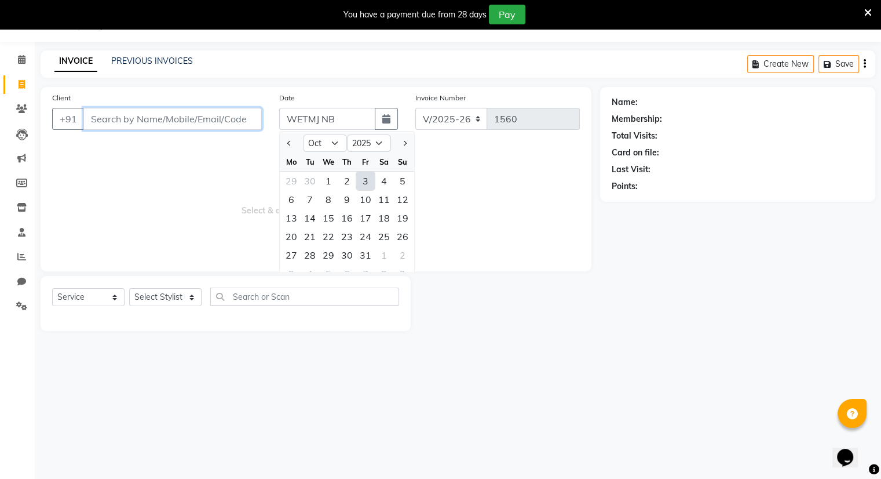
click at [220, 119] on input "Client" at bounding box center [172, 119] width 178 height 22
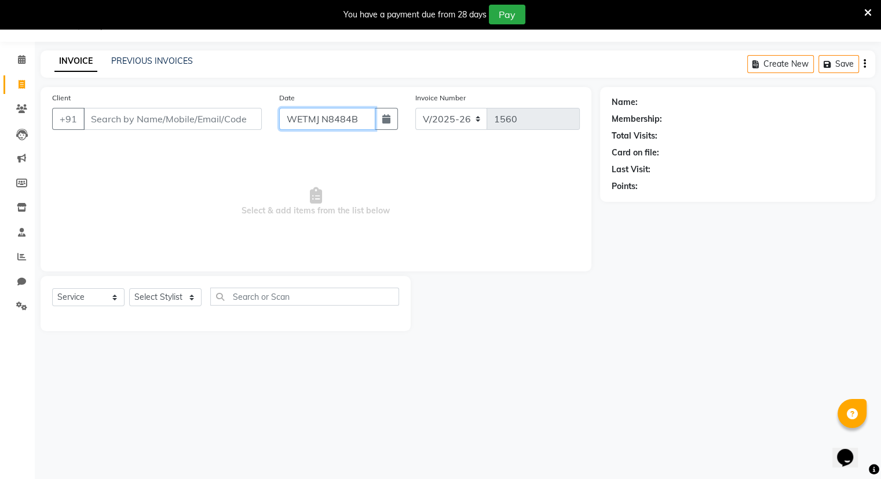
type input "WETMJ N8484B"
click at [236, 121] on input "Client" at bounding box center [172, 119] width 178 height 22
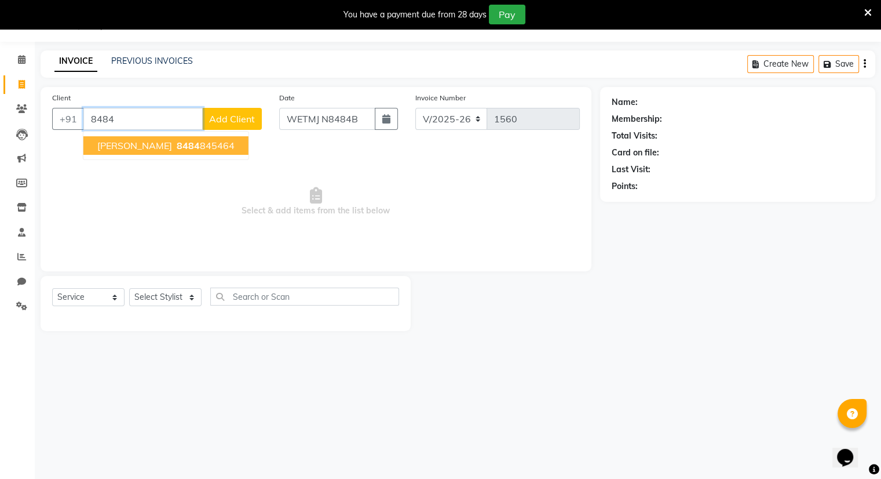
click at [185, 146] on ngb-highlight "8484 845464" at bounding box center [204, 146] width 60 height 12
type input "8484845464"
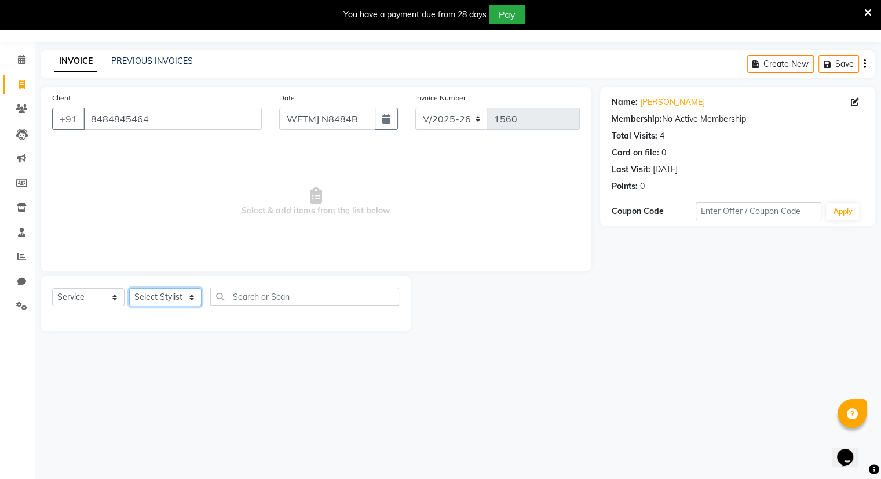
click at [176, 297] on select "Select Stylist Amrapali Bhumi OM [PERSON_NAME] [PERSON_NAME] [PERSON_NAME]" at bounding box center [165, 297] width 72 height 18
select select "83357"
click at [129, 289] on select "Select Stylist Amrapali Bhumi OM [PERSON_NAME] [PERSON_NAME] [PERSON_NAME]" at bounding box center [165, 297] width 72 height 18
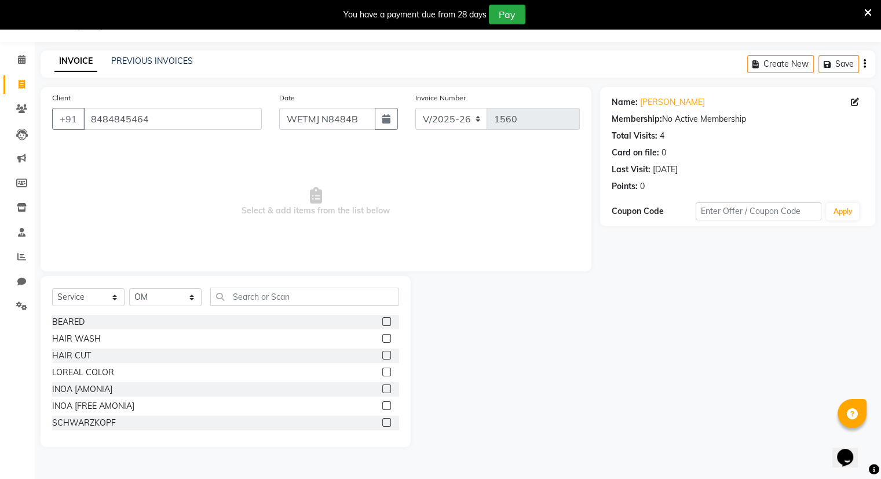
click at [382, 322] on label at bounding box center [386, 321] width 9 height 9
click at [382, 322] on input "checkbox" at bounding box center [386, 322] width 8 height 8
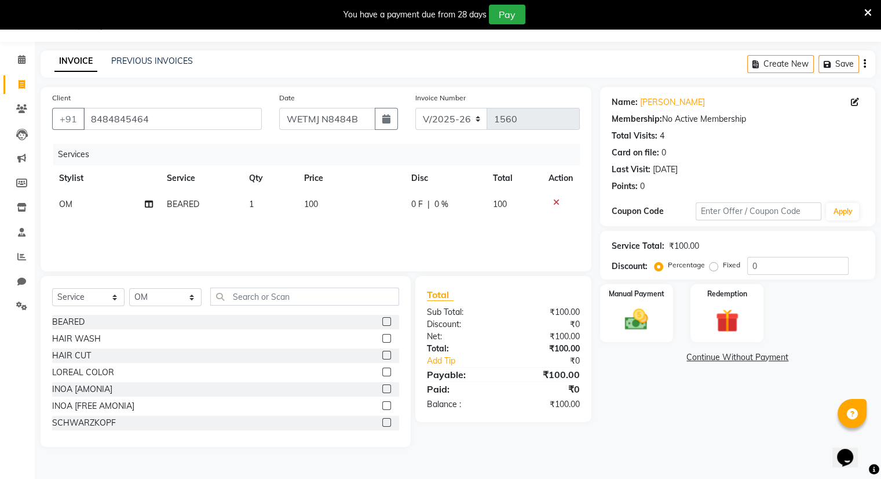
click at [382, 322] on label at bounding box center [386, 321] width 9 height 9
click at [382, 322] on input "checkbox" at bounding box center [386, 322] width 8 height 8
checkbox input "false"
click at [382, 359] on label at bounding box center [386, 355] width 9 height 9
click at [382, 359] on input "checkbox" at bounding box center [386, 356] width 8 height 8
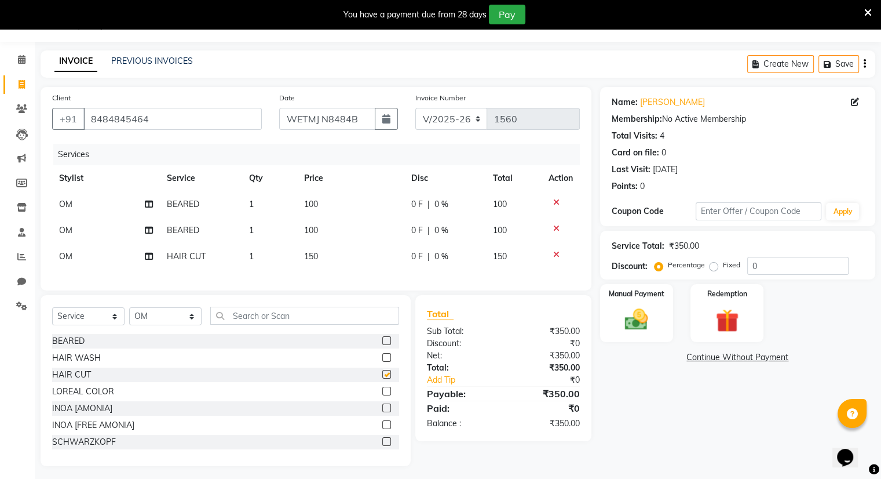
checkbox input "false"
click at [659, 304] on div "Manual Payment" at bounding box center [637, 313] width 76 height 60
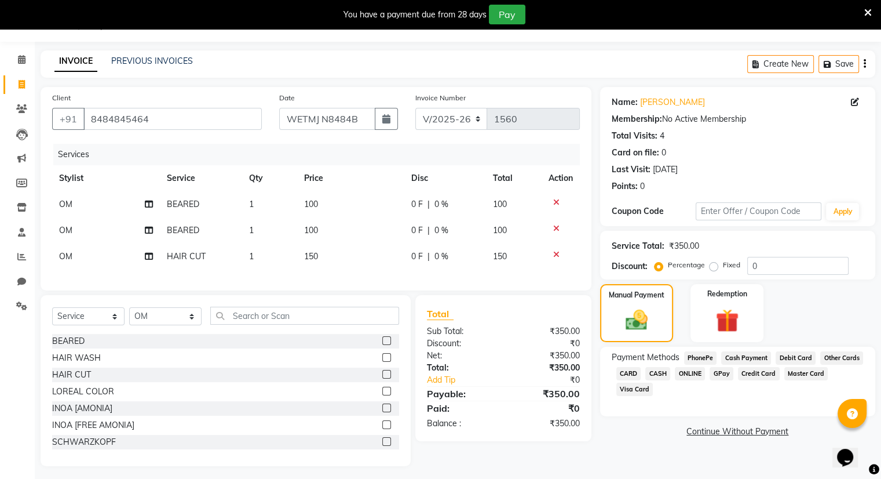
click at [695, 376] on span "ONLINE" at bounding box center [690, 373] width 30 height 13
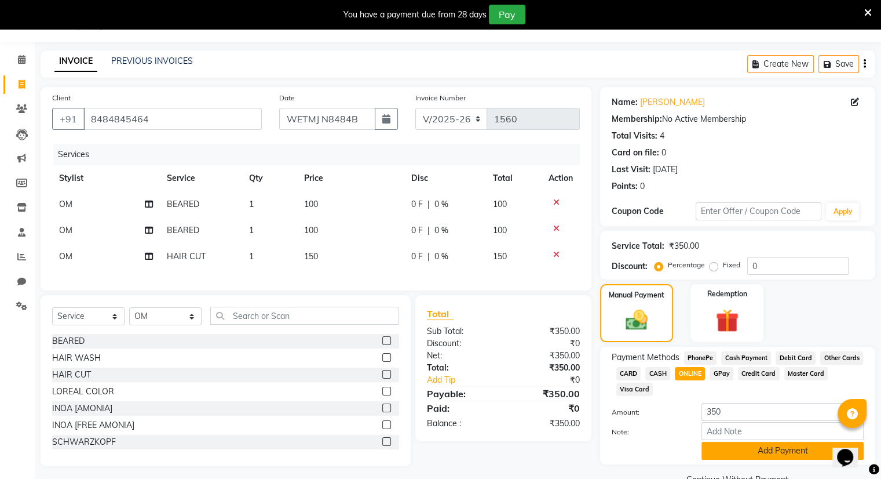
click at [776, 447] on button "Add Payment" at bounding box center [783, 451] width 162 height 18
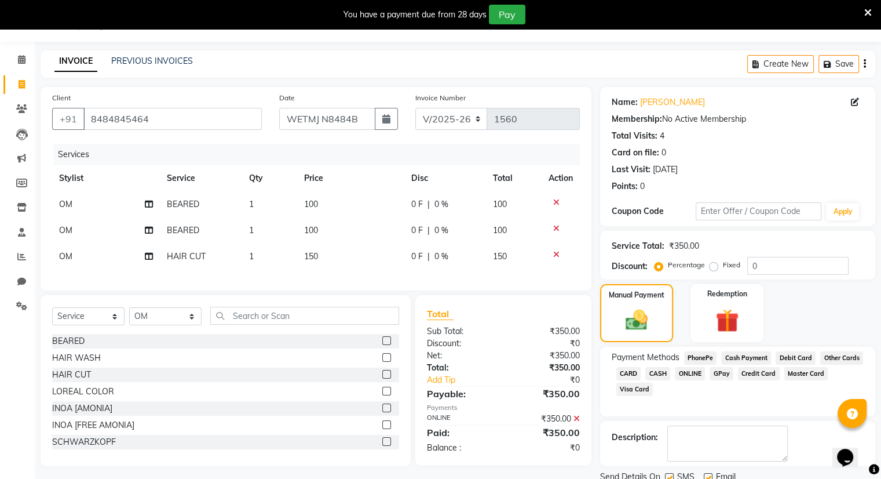
scroll to position [72, 0]
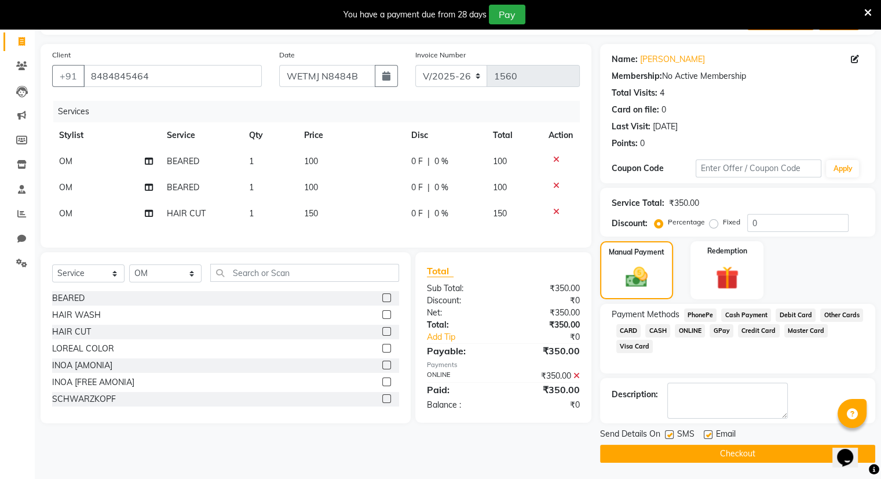
click at [776, 447] on button "Checkout" at bounding box center [737, 453] width 275 height 18
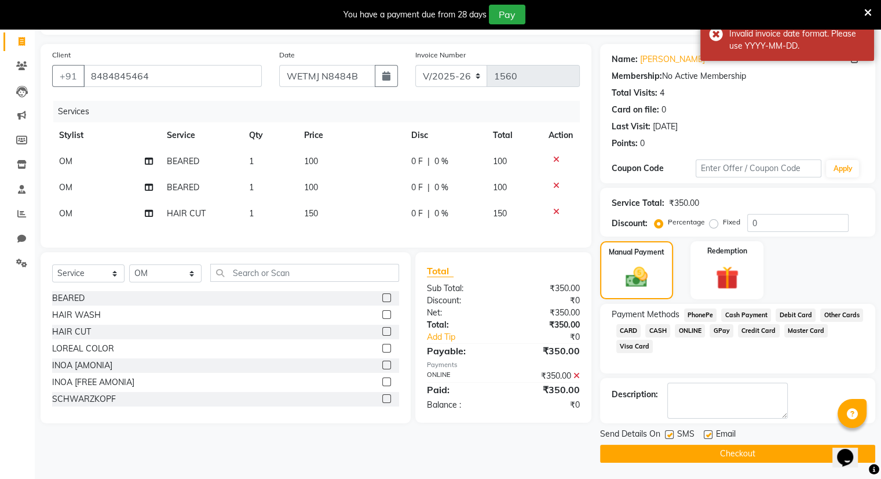
click at [776, 447] on button "Checkout" at bounding box center [737, 453] width 275 height 18
click at [329, 73] on input "WETMJ N8484B" at bounding box center [327, 76] width 96 height 22
select select "10"
select select "2025"
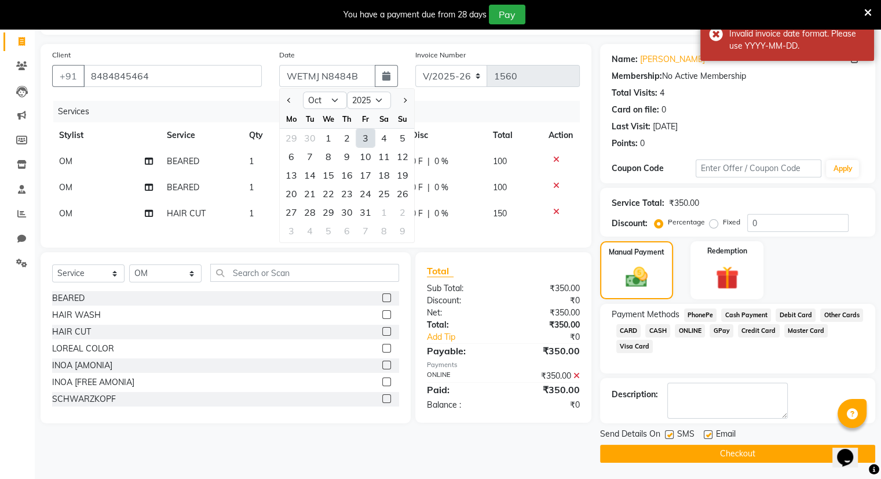
click at [366, 138] on div "3" at bounding box center [365, 138] width 19 height 19
type input "03-10-2025"
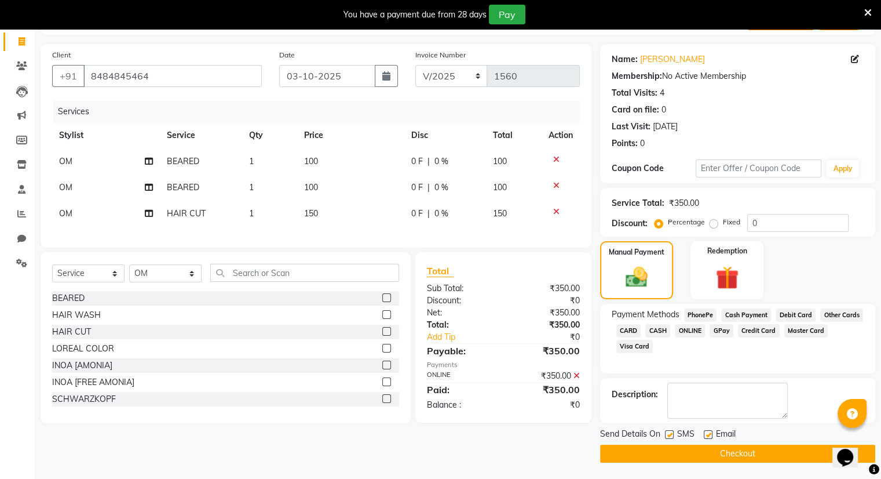
click at [725, 452] on button "Checkout" at bounding box center [737, 453] width 275 height 18
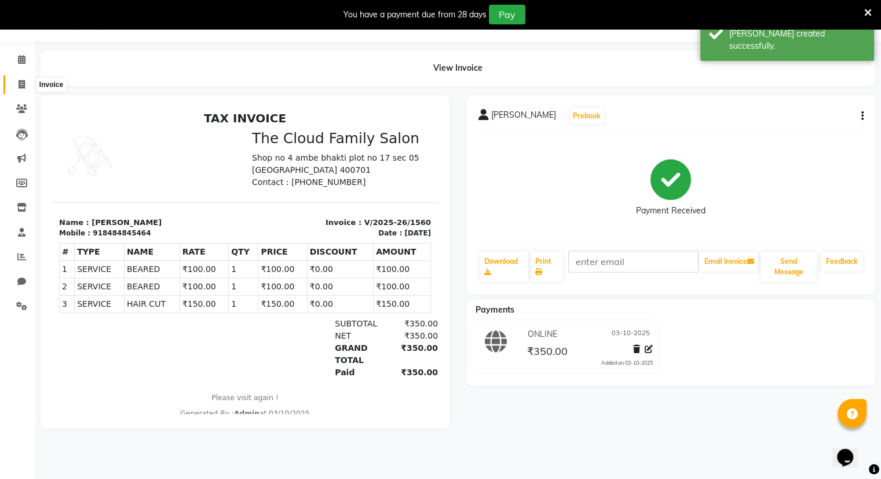
click at [21, 84] on icon at bounding box center [22, 84] width 6 height 9
select select "8444"
select select "service"
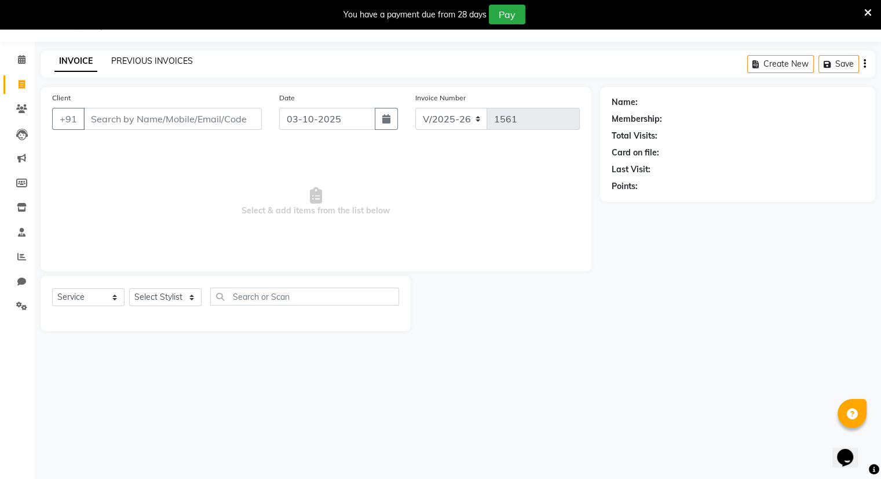
click at [135, 61] on link "PREVIOUS INVOICES" at bounding box center [152, 61] width 82 height 10
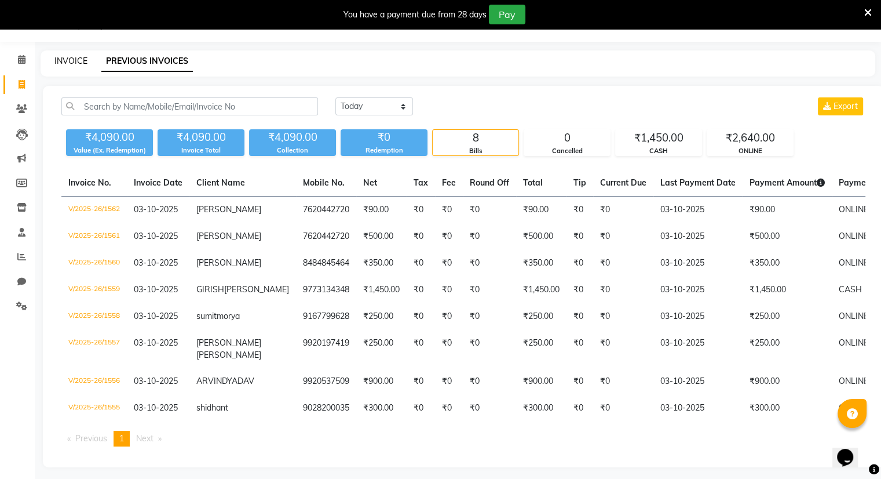
click at [68, 61] on link "INVOICE" at bounding box center [70, 61] width 33 height 10
select select "service"
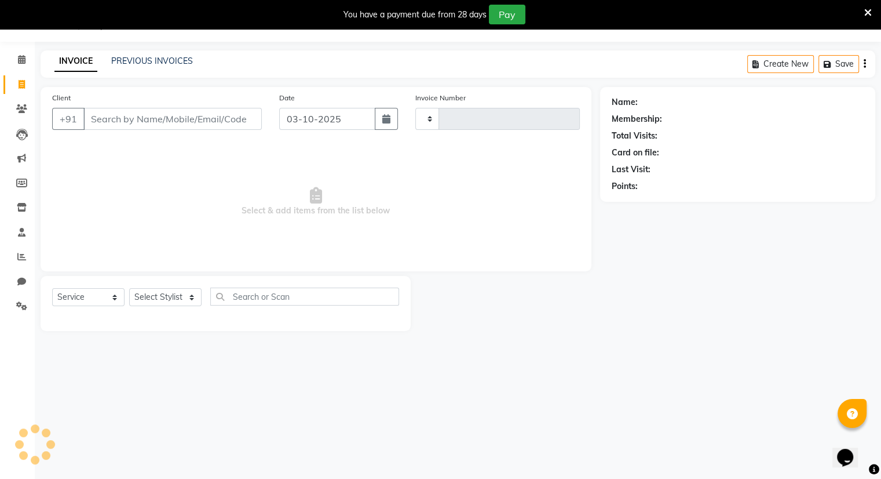
type input "1563"
select select "8444"
click at [75, 302] on select "Select Service Product Membership Package Voucher Prepaid Gift Card" at bounding box center [88, 297] width 72 height 18
select select "membership"
click at [52, 289] on select "Select Service Product Membership Package Voucher Prepaid Gift Card" at bounding box center [88, 297] width 72 height 18
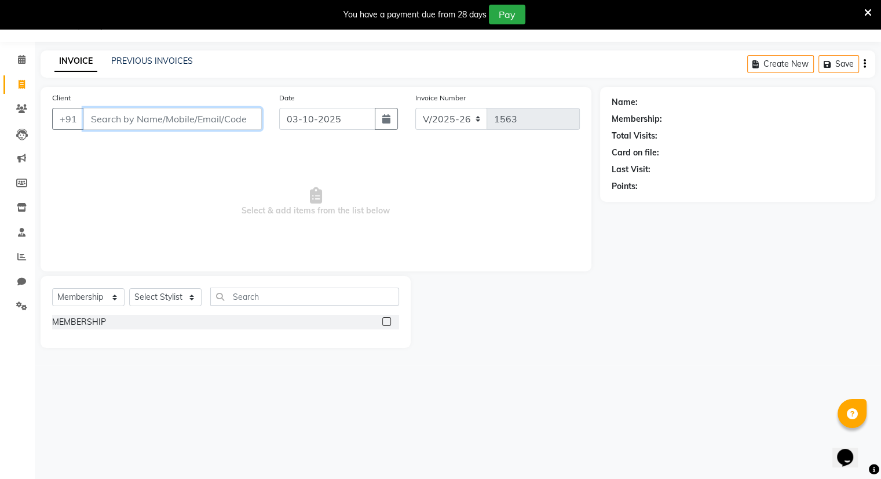
click at [111, 126] on input "Client" at bounding box center [172, 119] width 178 height 22
click at [105, 121] on input "Client" at bounding box center [172, 119] width 178 height 22
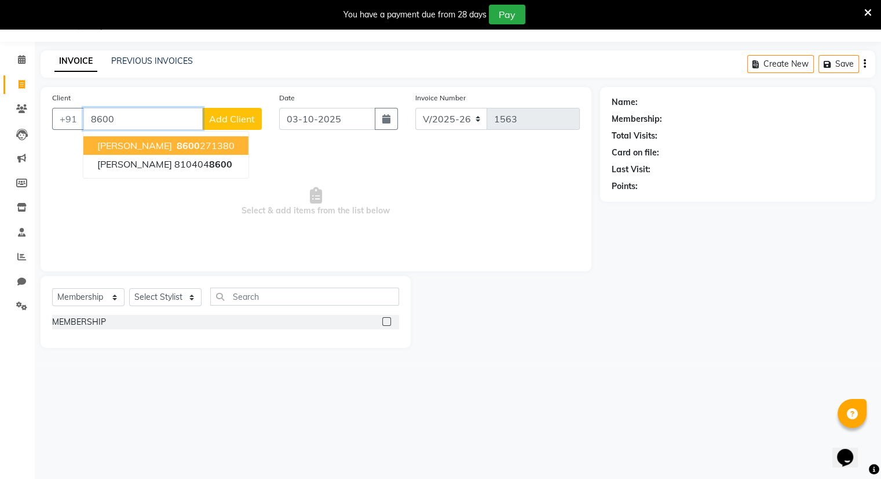
click at [174, 145] on ngb-highlight "8600 271380" at bounding box center [204, 146] width 60 height 12
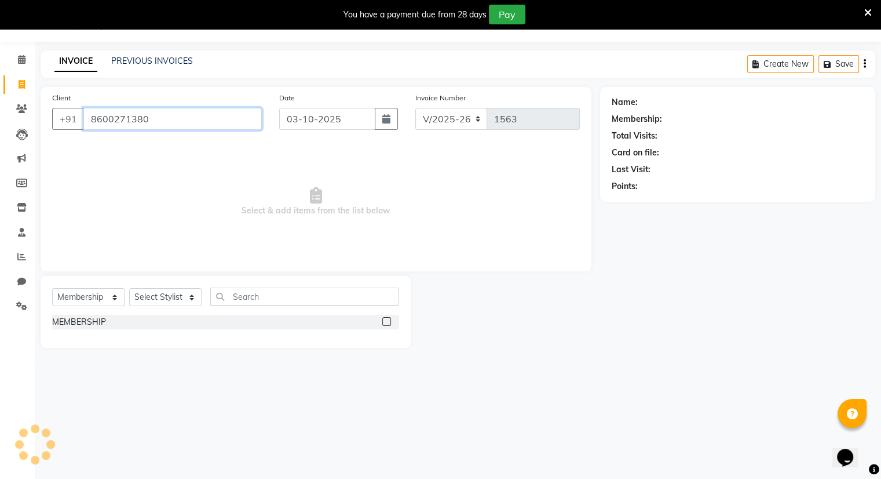
type input "8600271380"
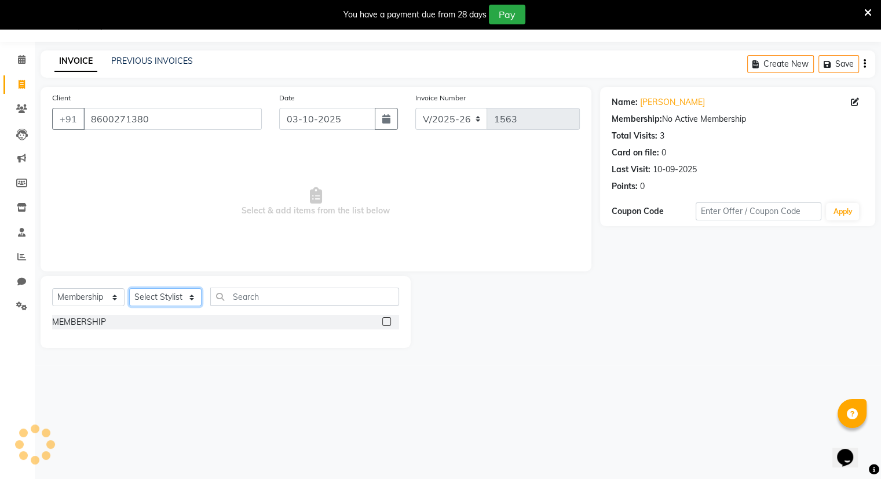
click at [166, 297] on select "Select Stylist Amrapali Bhumi OM [PERSON_NAME] [PERSON_NAME] [PERSON_NAME]" at bounding box center [165, 297] width 72 height 18
select select "83285"
click at [129, 289] on select "Select Stylist Amrapali Bhumi OM [PERSON_NAME] [PERSON_NAME] [PERSON_NAME]" at bounding box center [165, 297] width 72 height 18
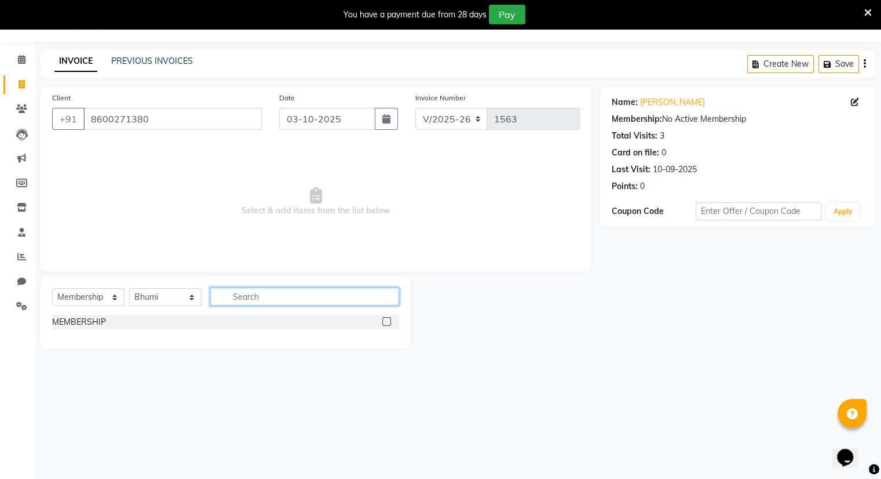
click at [265, 301] on input "text" at bounding box center [304, 296] width 189 height 18
click at [271, 304] on input "calinup" at bounding box center [296, 296] width 173 height 18
type input "c"
click at [246, 298] on input "furt" at bounding box center [296, 296] width 173 height 18
click at [256, 296] on input "fruit" at bounding box center [296, 296] width 173 height 18
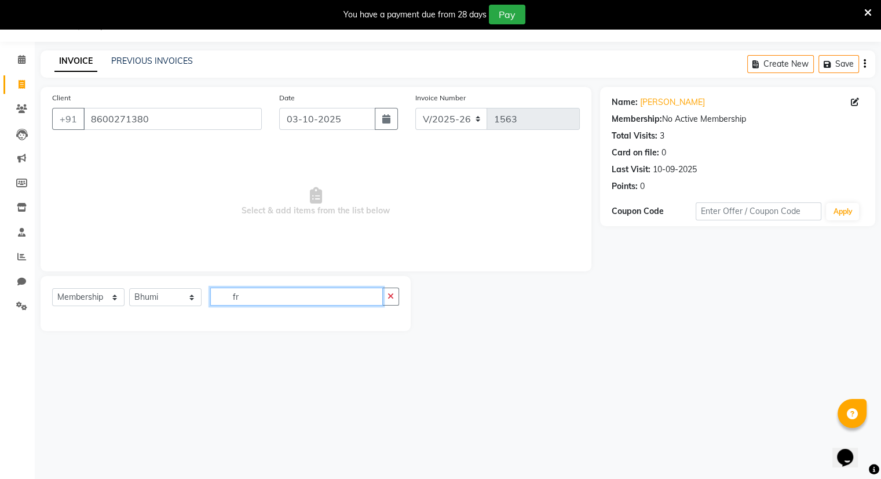
type input "f"
click at [230, 294] on input "clean" at bounding box center [296, 296] width 173 height 18
click at [262, 295] on input "clean" at bounding box center [296, 296] width 173 height 18
type input "c"
click at [280, 294] on input "facial" at bounding box center [296, 296] width 173 height 18
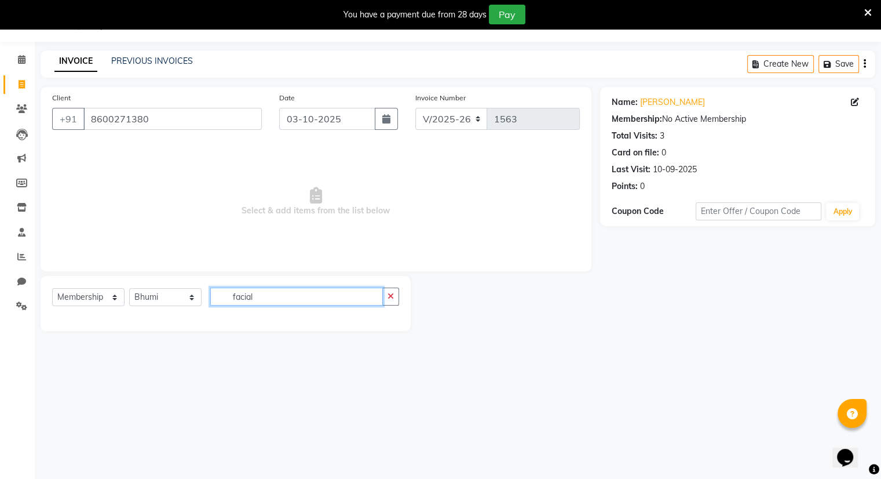
click at [253, 297] on input "facial" at bounding box center [296, 296] width 173 height 18
type input "f"
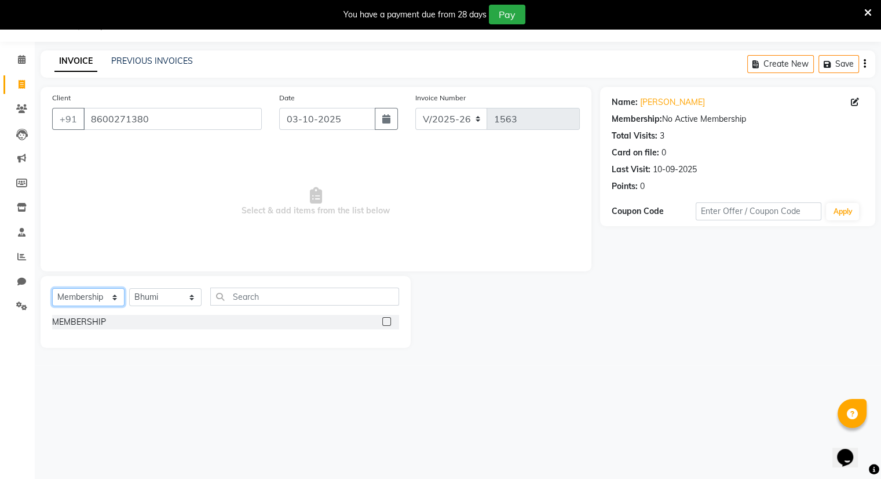
click at [107, 295] on select "Select Service Product Membership Package Voucher Prepaid Gift Card" at bounding box center [88, 297] width 72 height 18
click at [167, 294] on select "Select Stylist Amrapali Bhumi OM [PERSON_NAME] [PERSON_NAME] [PERSON_NAME]" at bounding box center [165, 297] width 72 height 18
click at [103, 293] on select "Select Service Product Membership Package Voucher Prepaid Gift Card" at bounding box center [88, 297] width 72 height 18
select select "service"
click at [52, 289] on select "Select Service Product Membership Package Voucher Prepaid Gift Card" at bounding box center [88, 297] width 72 height 18
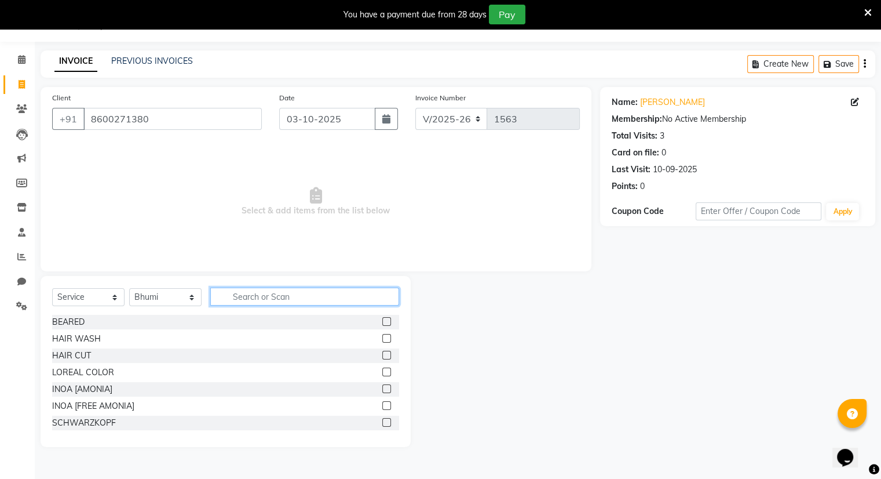
click at [253, 300] on input "text" at bounding box center [304, 296] width 189 height 18
click at [300, 290] on input "text" at bounding box center [304, 296] width 189 height 18
click at [300, 293] on input "text" at bounding box center [304, 296] width 189 height 18
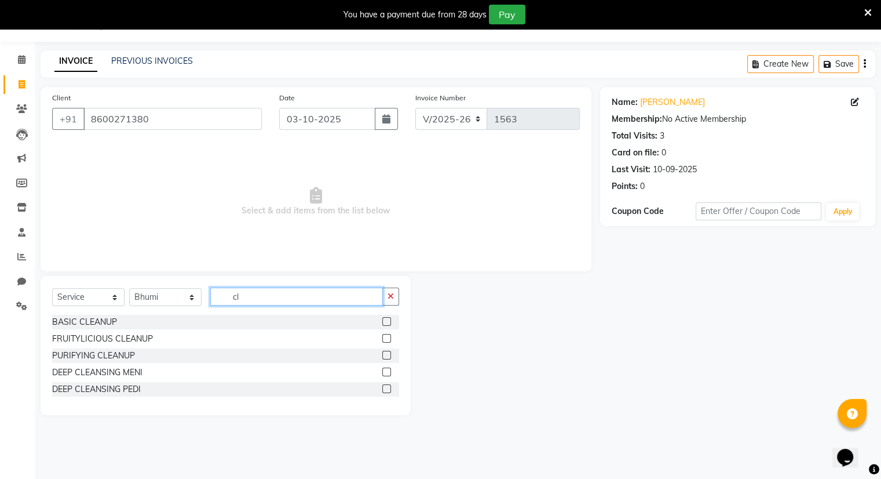
type input "cl"
click at [388, 337] on label at bounding box center [386, 338] width 9 height 9
click at [388, 337] on input "checkbox" at bounding box center [386, 339] width 8 height 8
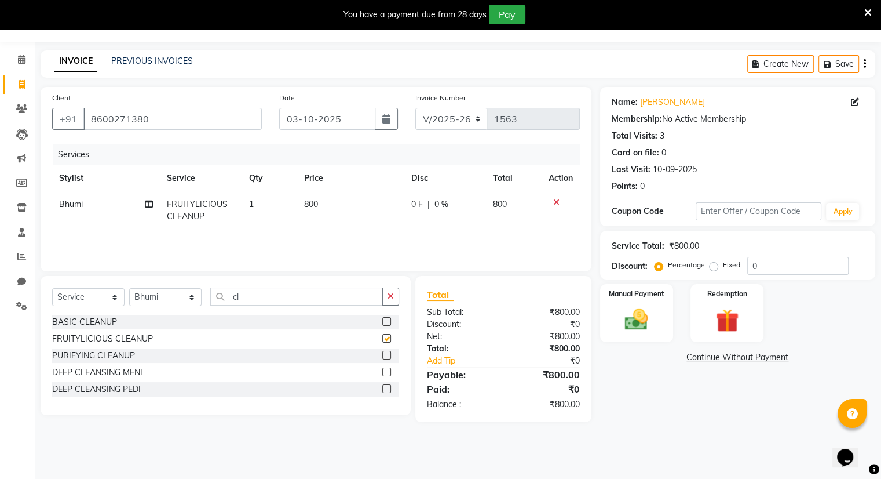
checkbox input "false"
click at [253, 299] on input "cl" at bounding box center [296, 296] width 173 height 18
type input "c"
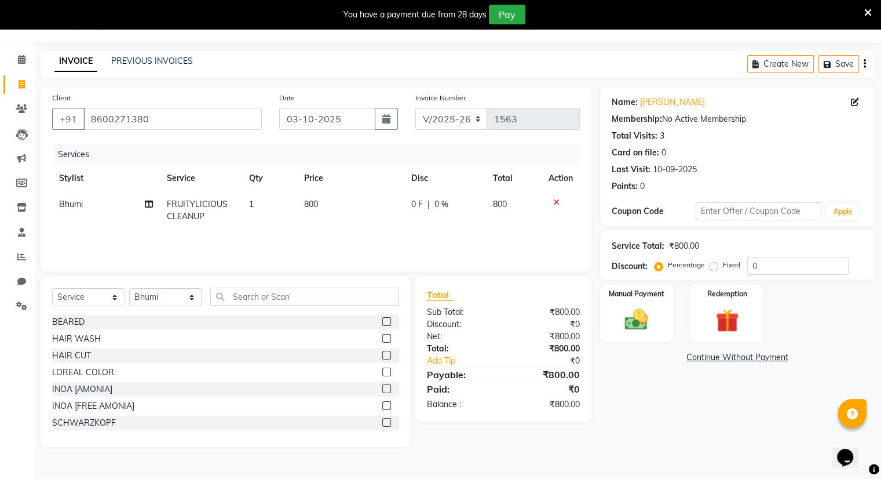
click at [382, 320] on label at bounding box center [386, 321] width 9 height 9
click at [382, 320] on input "checkbox" at bounding box center [386, 322] width 8 height 8
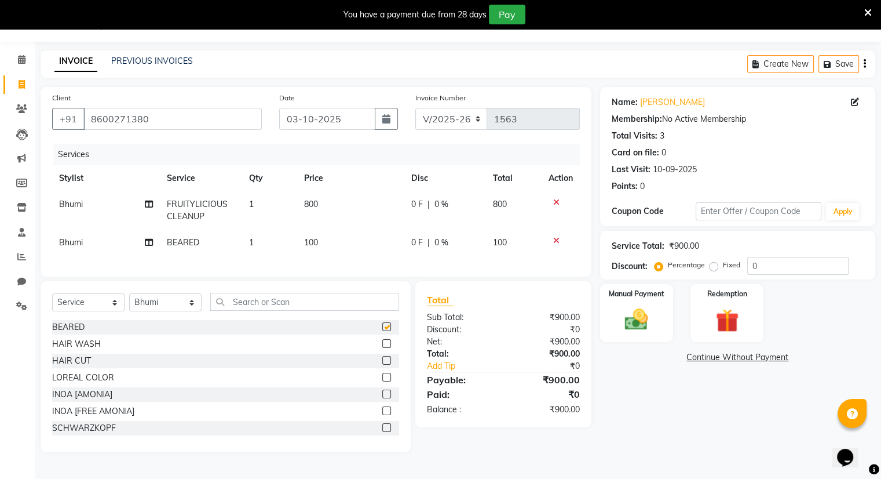
checkbox input "false"
click at [382, 364] on label at bounding box center [386, 360] width 9 height 9
click at [382, 364] on input "checkbox" at bounding box center [386, 361] width 8 height 8
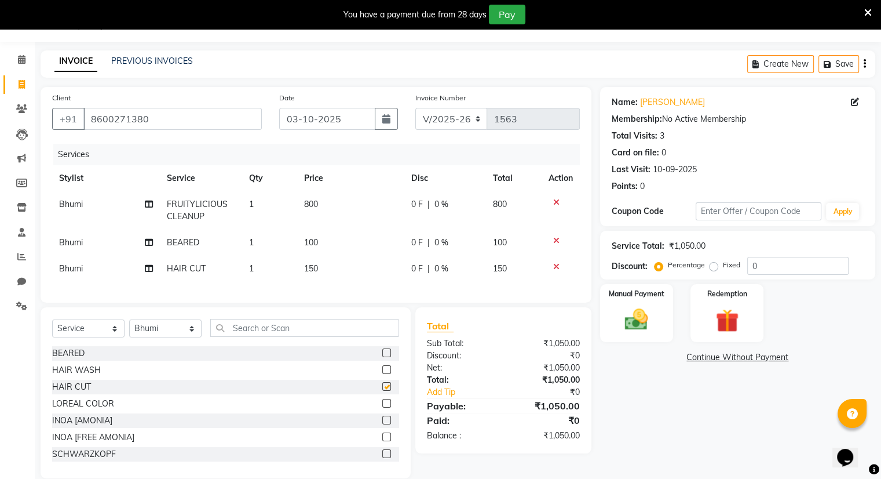
checkbox input "false"
click at [71, 239] on span "Bhumi" at bounding box center [71, 242] width 24 height 10
select select "83285"
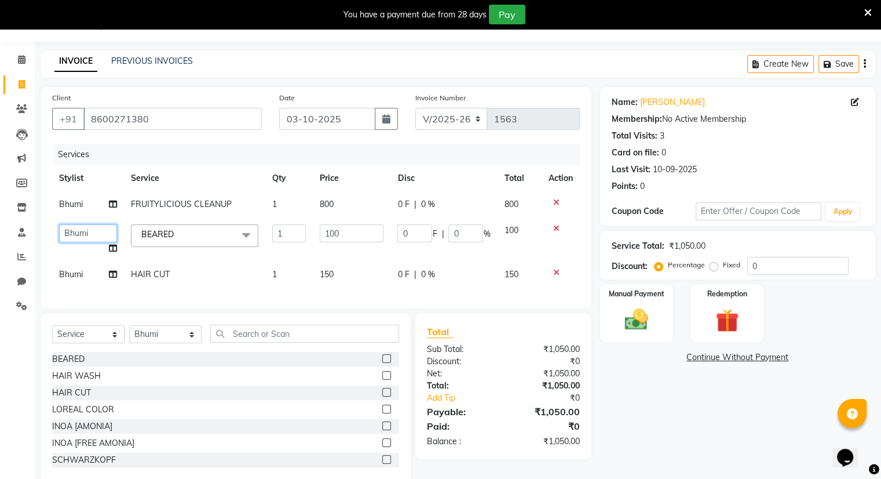
click at [80, 239] on select "Amrapali Bhumi OM PRANAY Rizwan SOHL sunita SURAJ ZUBER" at bounding box center [88, 233] width 58 height 18
select select "83284"
click at [75, 276] on span "Bhumi" at bounding box center [71, 274] width 24 height 10
select select "83285"
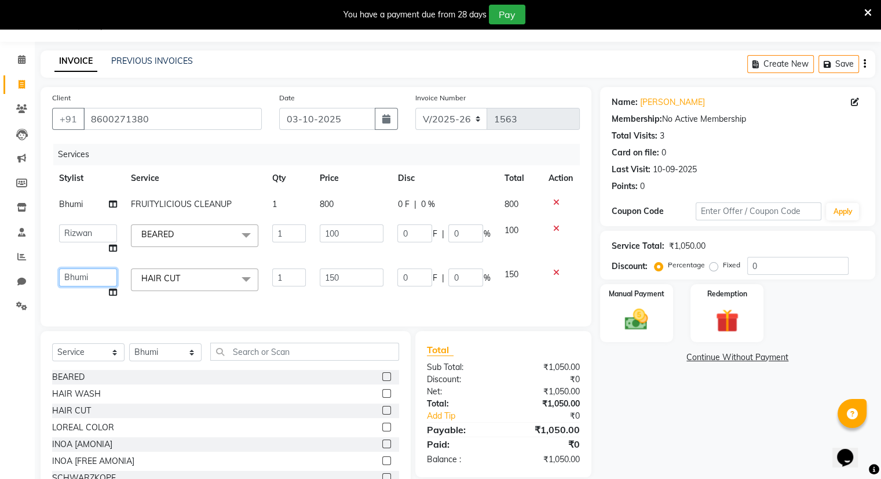
click at [75, 276] on select "Amrapali Bhumi OM PRANAY Rizwan SOHL sunita SURAJ ZUBER" at bounding box center [88, 277] width 58 height 18
select select "83284"
click at [621, 302] on div "Manual Payment" at bounding box center [637, 313] width 76 height 60
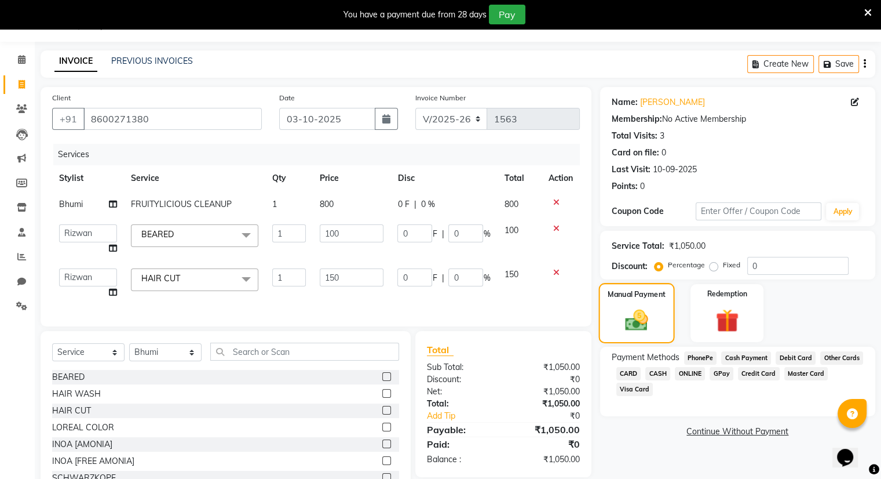
click at [619, 310] on img at bounding box center [636, 320] width 37 height 27
click at [686, 371] on span "ONLINE" at bounding box center [690, 373] width 30 height 13
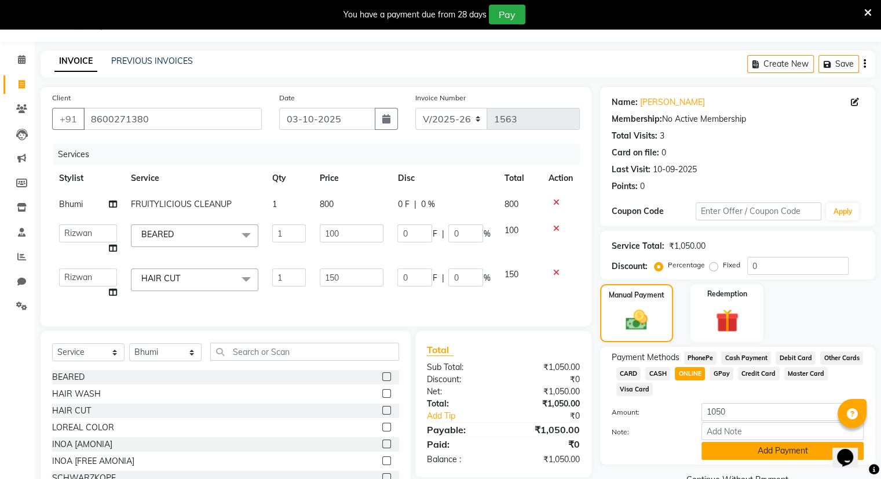
click at [721, 445] on button "Add Payment" at bounding box center [783, 451] width 162 height 18
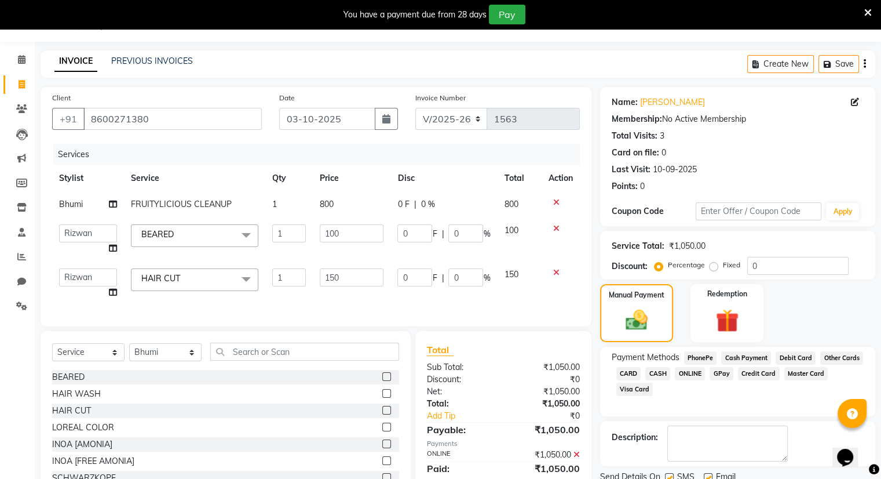
scroll to position [79, 0]
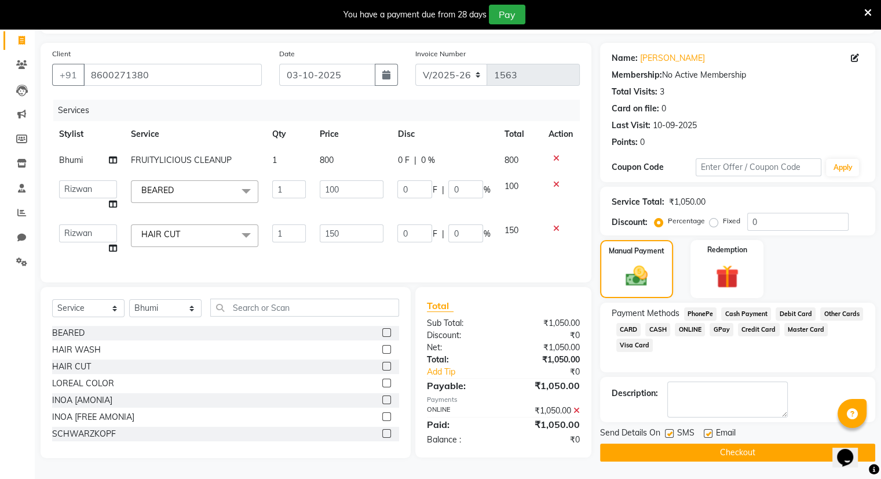
click at [721, 445] on button "Checkout" at bounding box center [737, 452] width 275 height 18
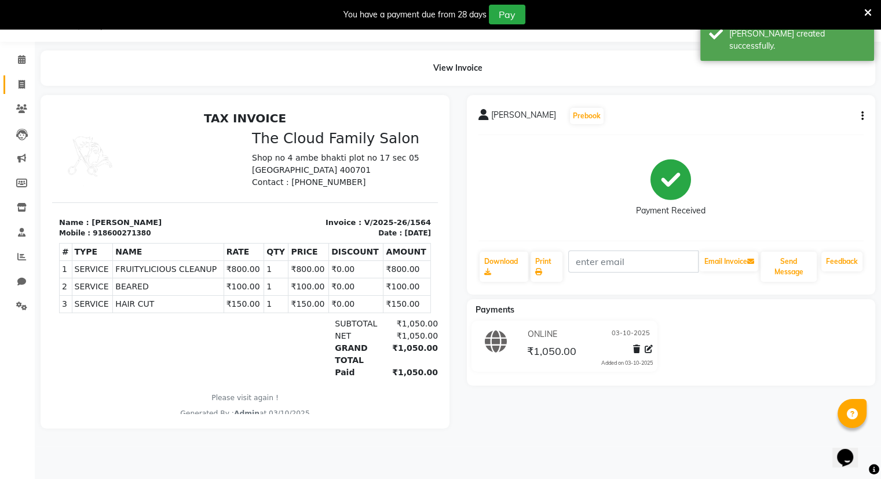
click at [19, 85] on icon at bounding box center [22, 84] width 6 height 9
select select "service"
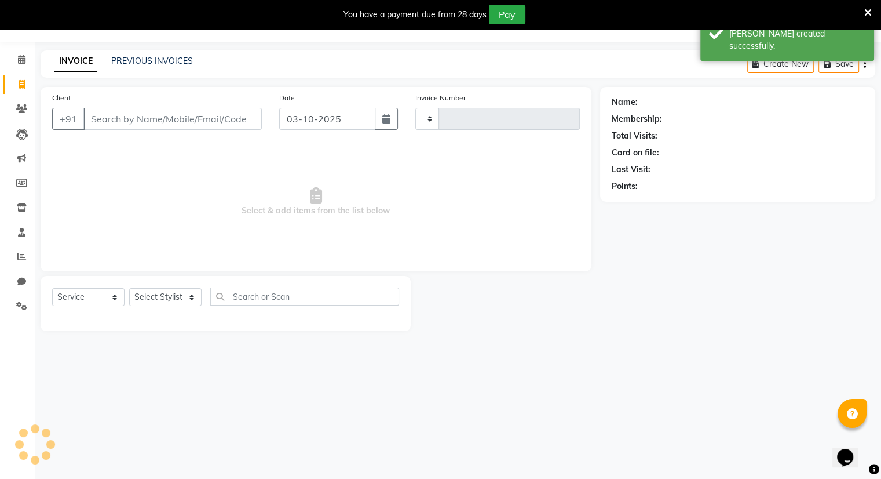
type input "1565"
select select "8444"
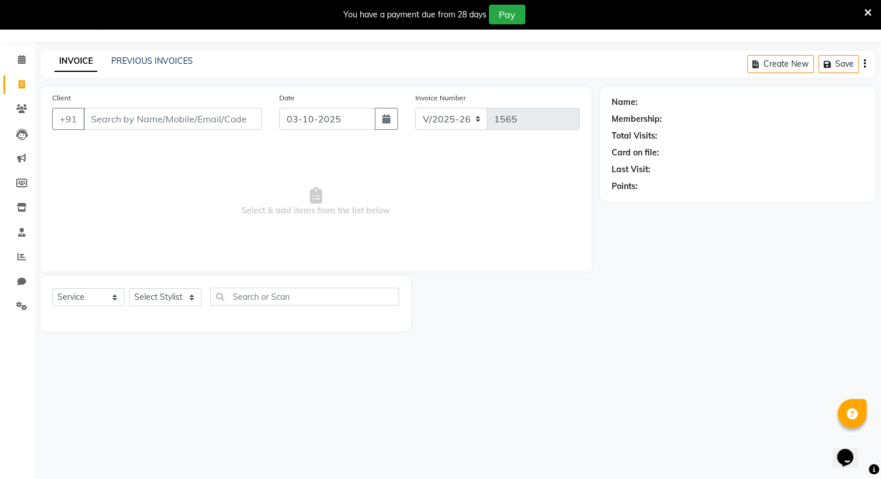
click at [74, 65] on link "INVOICE" at bounding box center [75, 61] width 43 height 21
click at [124, 62] on link "PREVIOUS INVOICES" at bounding box center [152, 61] width 82 height 10
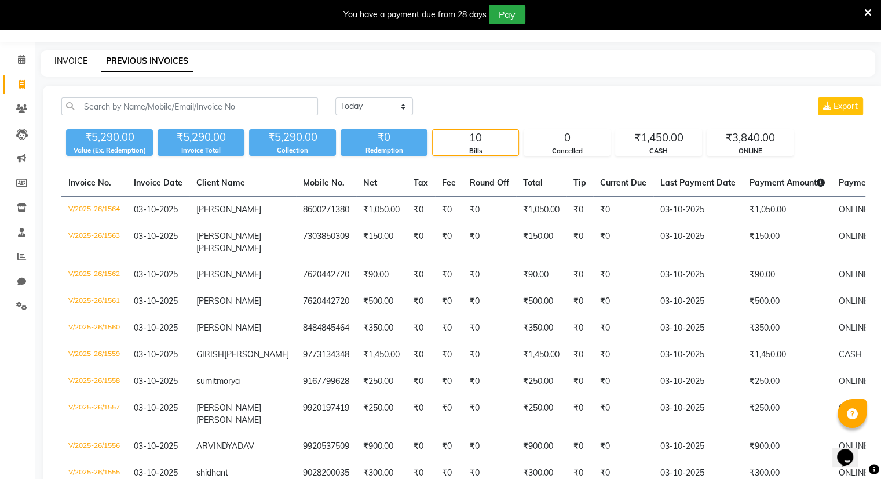
click at [64, 61] on link "INVOICE" at bounding box center [70, 61] width 33 height 10
select select "service"
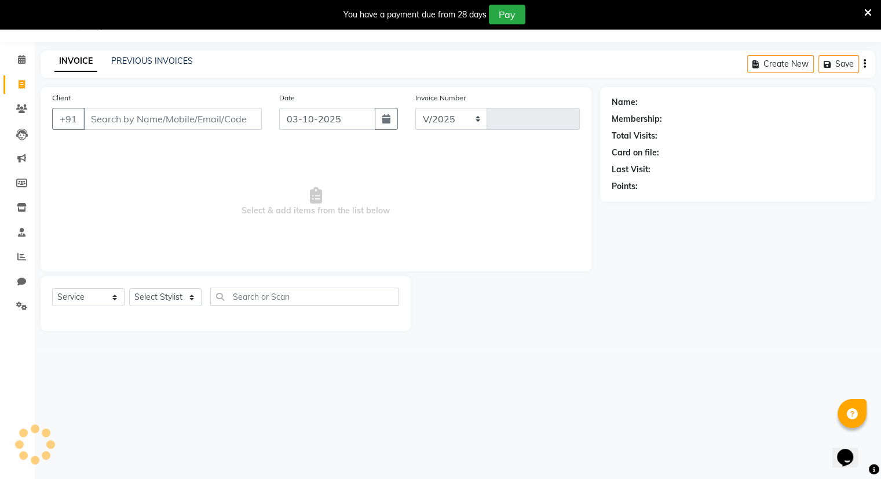
select select "8444"
type input "1565"
click at [110, 119] on input "Client" at bounding box center [172, 119] width 178 height 22
type input "9930561422"
click at [235, 119] on span "Add Client" at bounding box center [232, 119] width 46 height 12
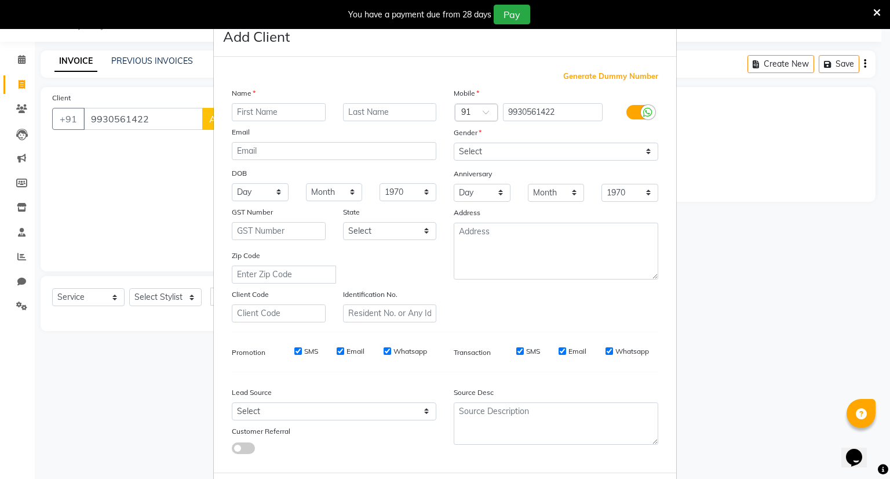
click at [253, 115] on input "text" at bounding box center [279, 112] width 94 height 18
click at [253, 115] on input "parv" at bounding box center [279, 112] width 94 height 18
type input "[PERSON_NAME]"
click at [470, 148] on select "Select Male Female Other Prefer Not To Say" at bounding box center [556, 152] width 205 height 18
select select "male"
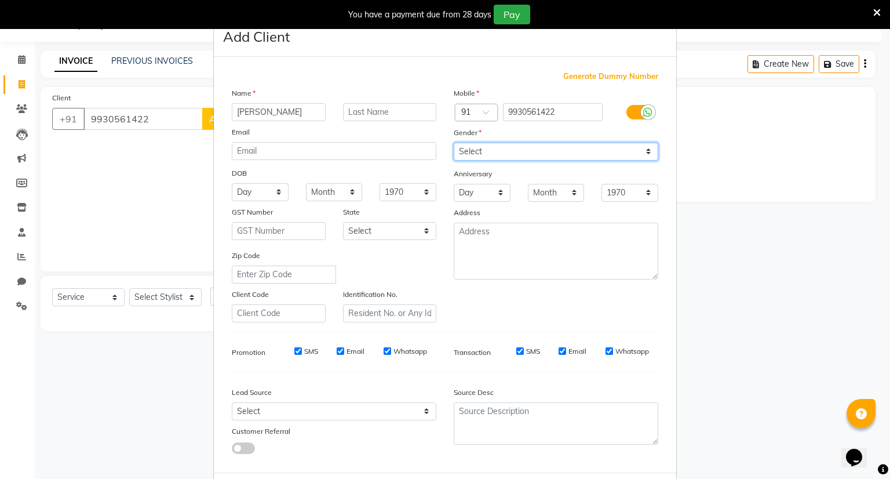
click at [454, 143] on select "Select Male Female Other Prefer Not To Say" at bounding box center [556, 152] width 205 height 18
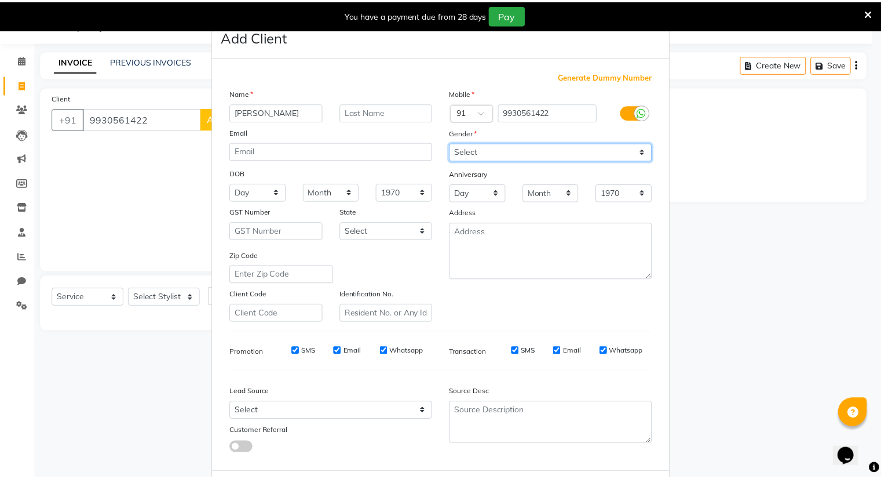
scroll to position [62, 0]
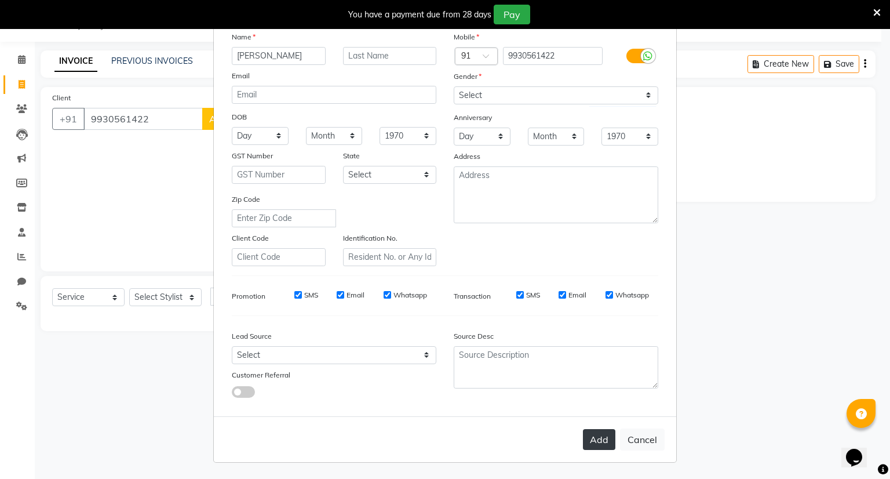
click at [586, 439] on button "Add" at bounding box center [599, 439] width 32 height 21
select select
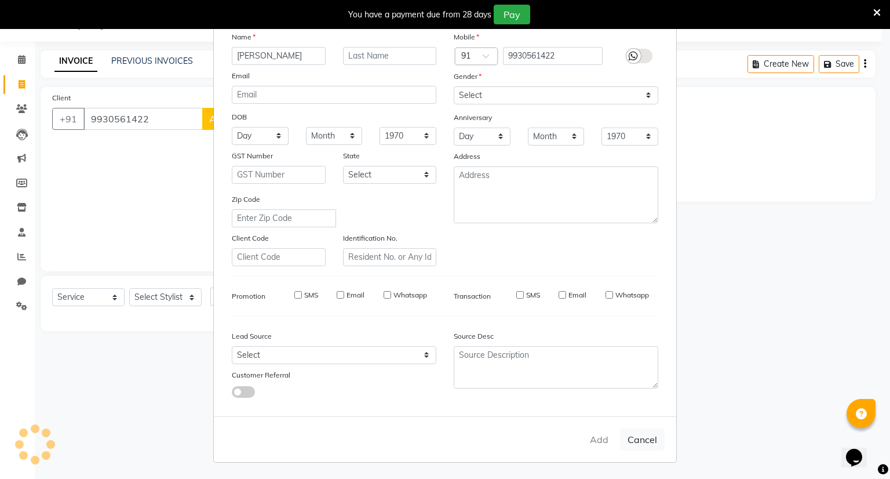
select select
checkbox input "false"
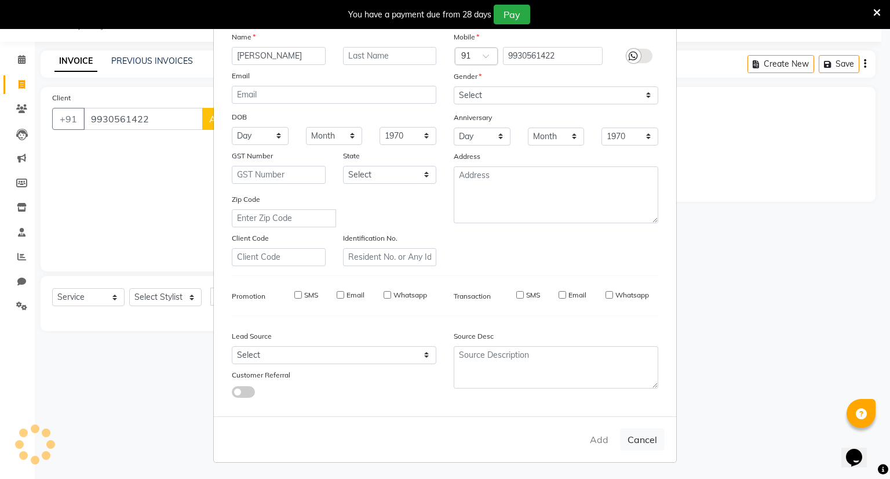
checkbox input "false"
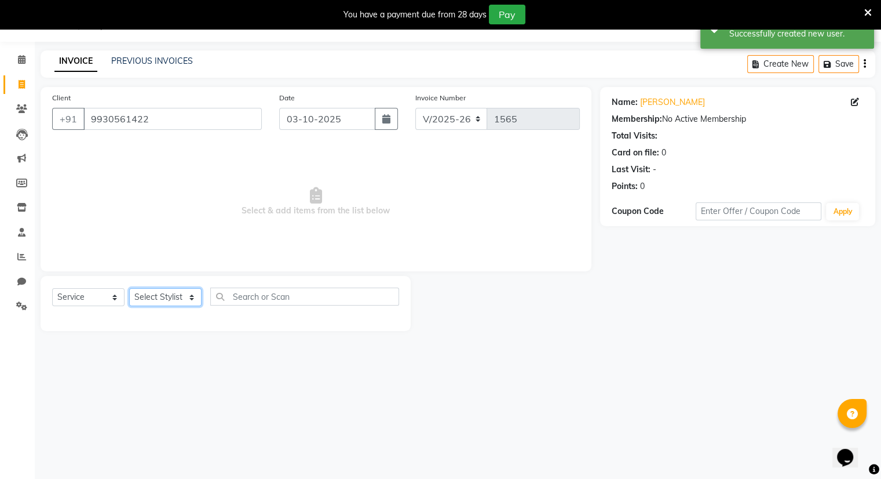
click at [158, 294] on select "Select Stylist Amrapali Bhumi OM [PERSON_NAME] [PERSON_NAME] [PERSON_NAME]" at bounding box center [165, 297] width 72 height 18
select select "92893"
click at [129, 289] on select "Select Stylist Amrapali Bhumi OM [PERSON_NAME] [PERSON_NAME] [PERSON_NAME]" at bounding box center [165, 297] width 72 height 18
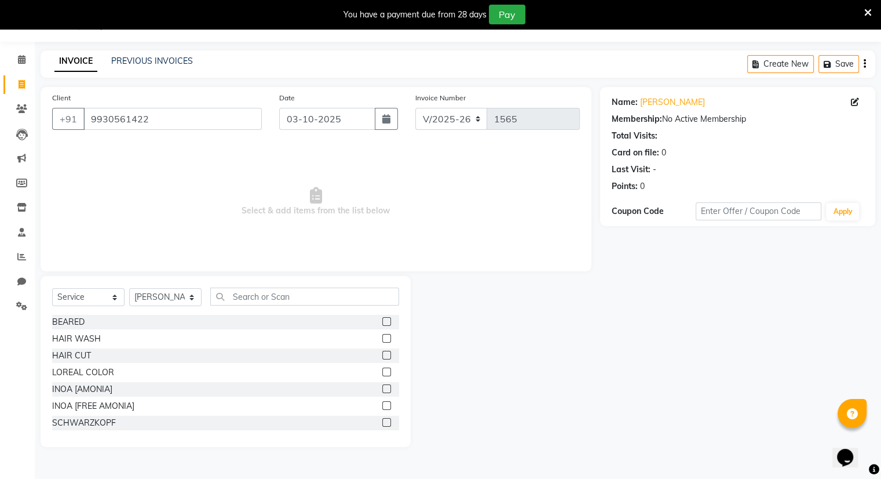
click at [382, 358] on label at bounding box center [386, 355] width 9 height 9
click at [382, 358] on input "checkbox" at bounding box center [386, 356] width 8 height 8
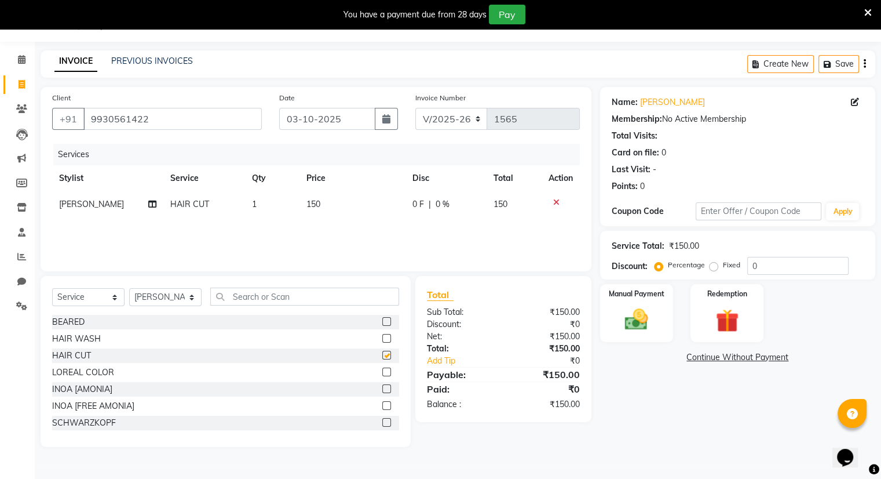
checkbox input "false"
click at [382, 322] on label at bounding box center [386, 321] width 9 height 9
click at [382, 322] on input "checkbox" at bounding box center [386, 322] width 8 height 8
checkbox input "false"
click at [636, 318] on img at bounding box center [636, 320] width 39 height 28
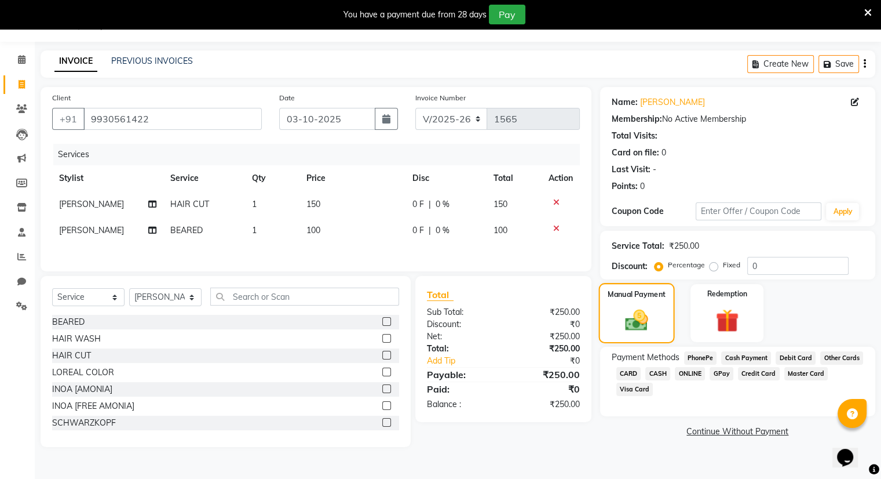
click at [636, 318] on img at bounding box center [636, 320] width 37 height 27
click at [684, 376] on span "ONLINE" at bounding box center [690, 373] width 30 height 13
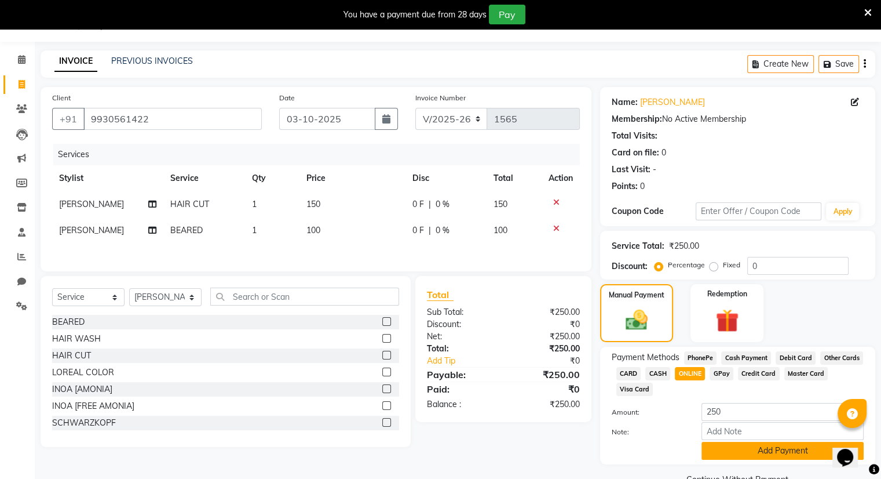
click at [731, 455] on button "Add Payment" at bounding box center [783, 451] width 162 height 18
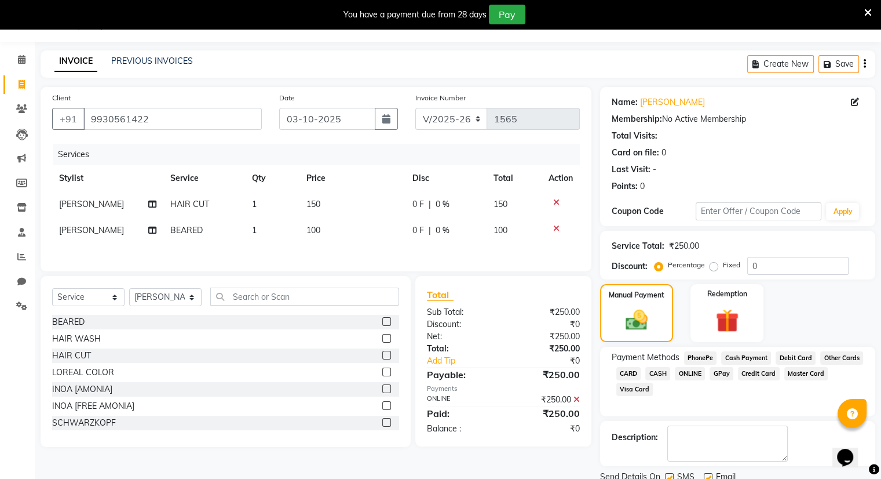
scroll to position [72, 0]
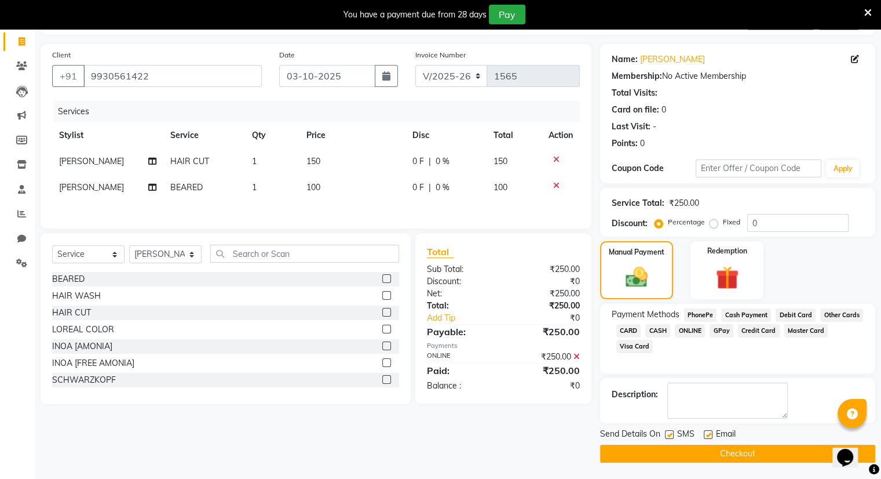
click at [731, 455] on button "Checkout" at bounding box center [737, 453] width 275 height 18
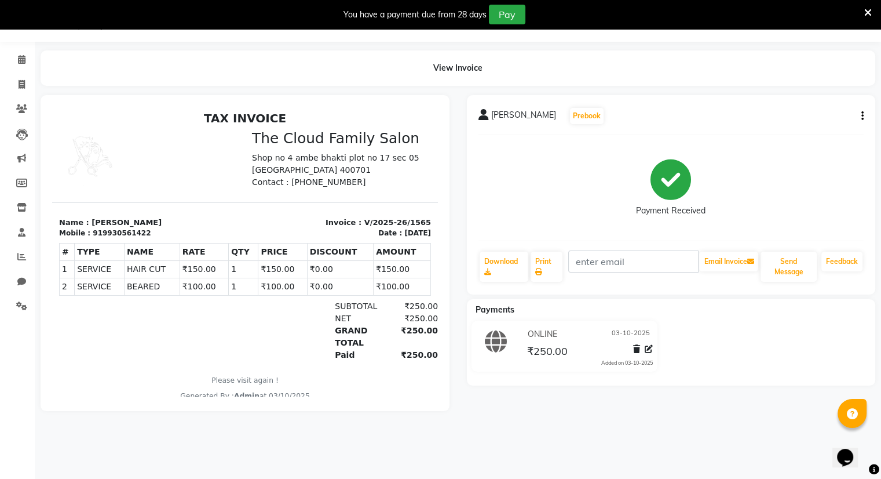
click at [116, 203] on section "Name : parvin Mobile : 919930561422 Invoice : V/2025-26/1565 Date : 03/10/2025" at bounding box center [245, 220] width 386 height 37
click at [19, 82] on icon at bounding box center [22, 84] width 6 height 9
select select "8444"
select select "service"
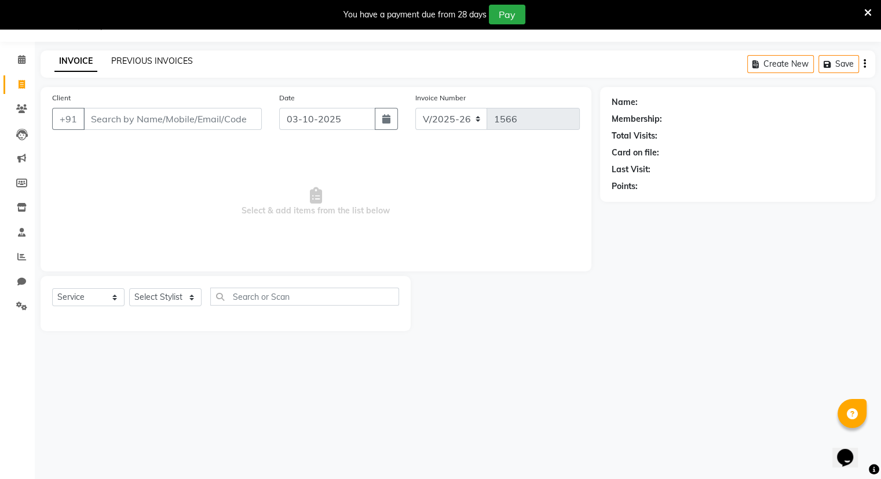
click at [139, 63] on link "PREVIOUS INVOICES" at bounding box center [152, 61] width 82 height 10
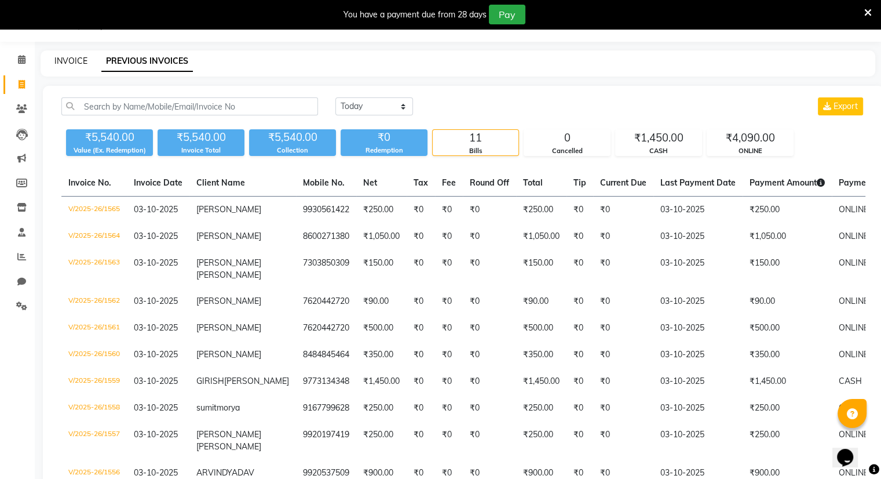
click at [68, 60] on link "INVOICE" at bounding box center [70, 61] width 33 height 10
select select "8444"
select select "service"
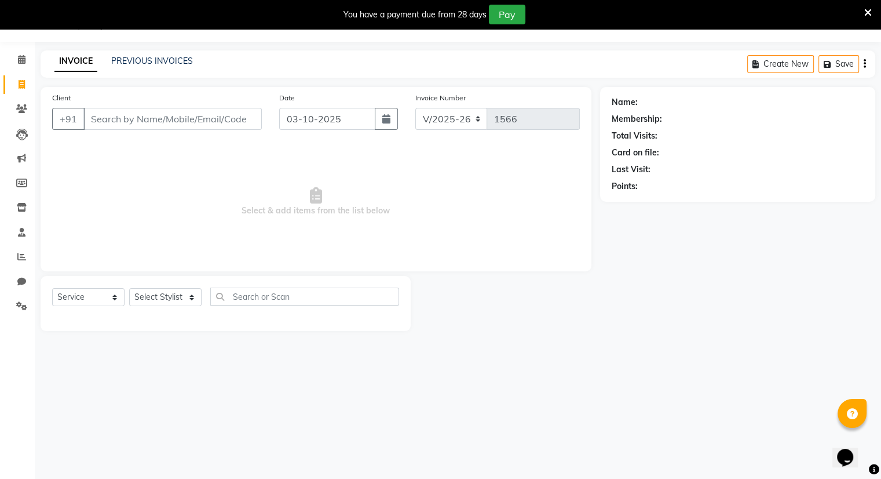
click at [88, 121] on input "Client" at bounding box center [172, 119] width 178 height 22
click at [122, 121] on input "Client" at bounding box center [172, 119] width 178 height 22
click at [104, 122] on input "Client" at bounding box center [172, 119] width 178 height 22
type input "8287290324"
click at [232, 115] on span "Add Client" at bounding box center [232, 119] width 46 height 12
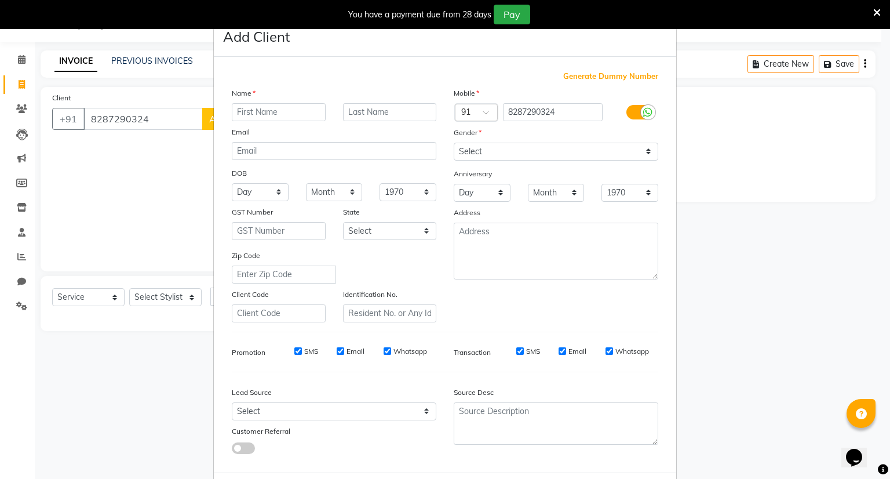
click at [257, 105] on input "text" at bounding box center [279, 112] width 94 height 18
type input "magy"
click at [463, 150] on select "Select Male Female Other Prefer Not To Say" at bounding box center [556, 152] width 205 height 18
select select "male"
click at [454, 143] on select "Select Male Female Other Prefer Not To Say" at bounding box center [556, 152] width 205 height 18
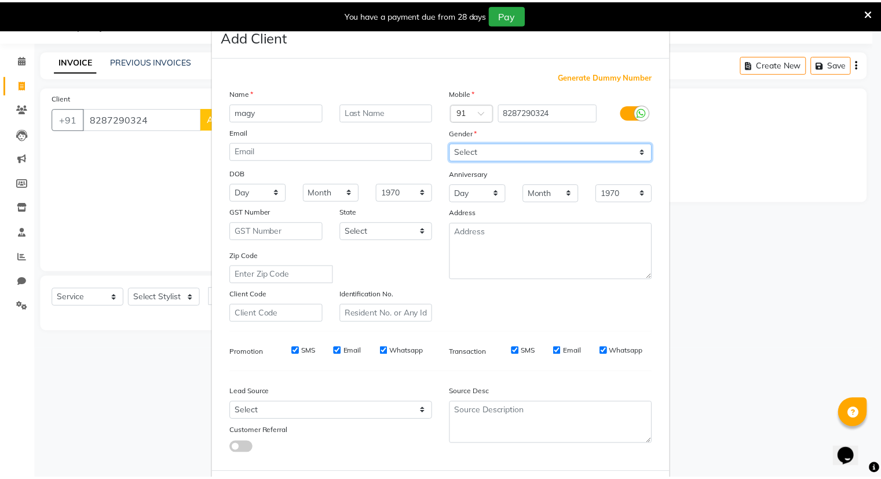
scroll to position [62, 0]
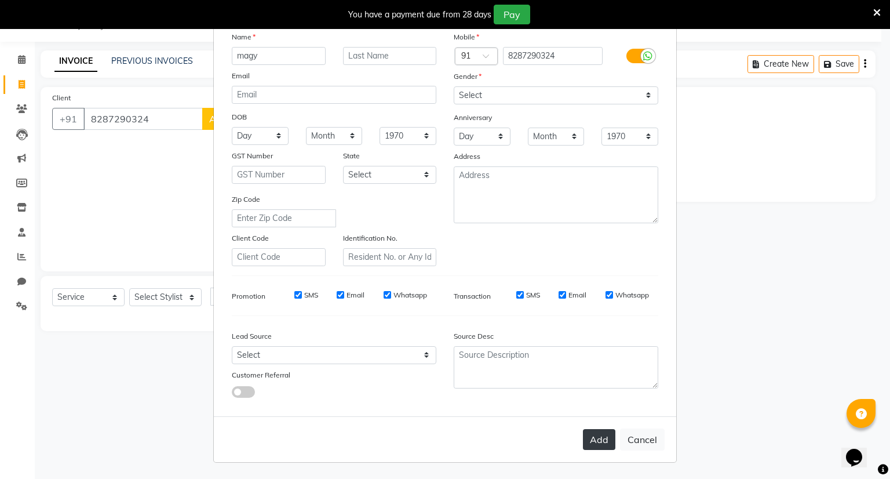
click at [598, 439] on button "Add" at bounding box center [599, 439] width 32 height 21
select select
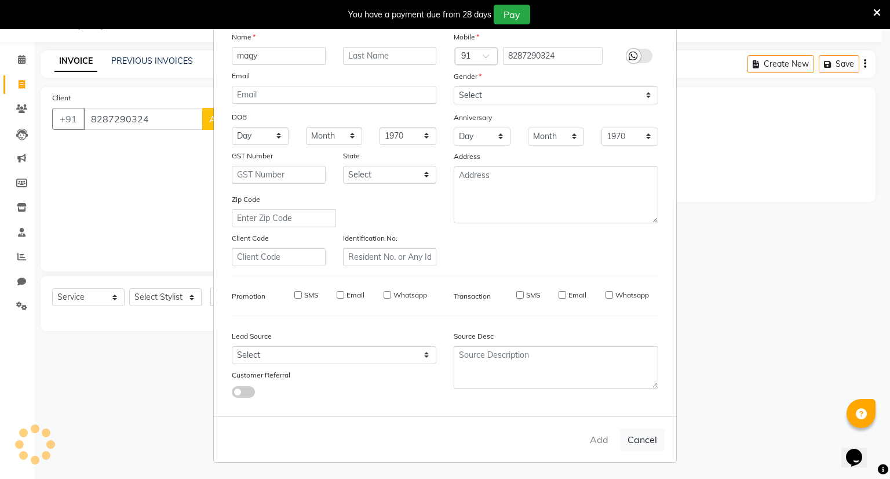
select select
checkbox input "false"
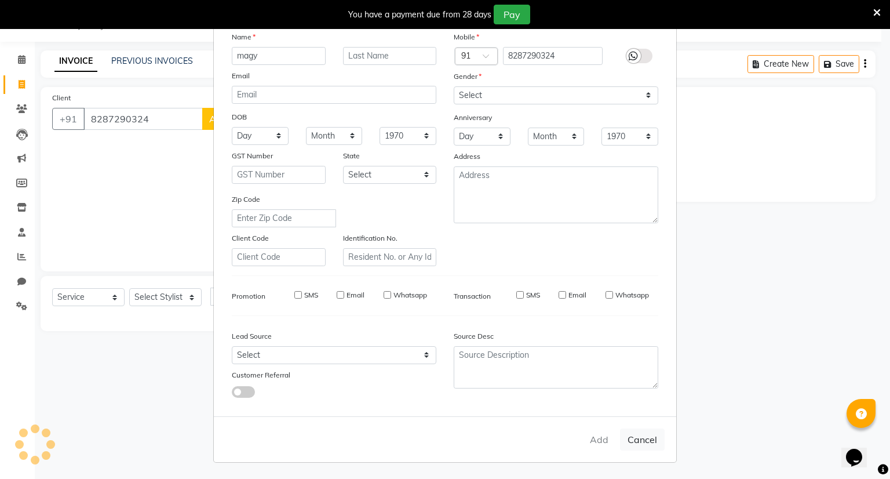
checkbox input "false"
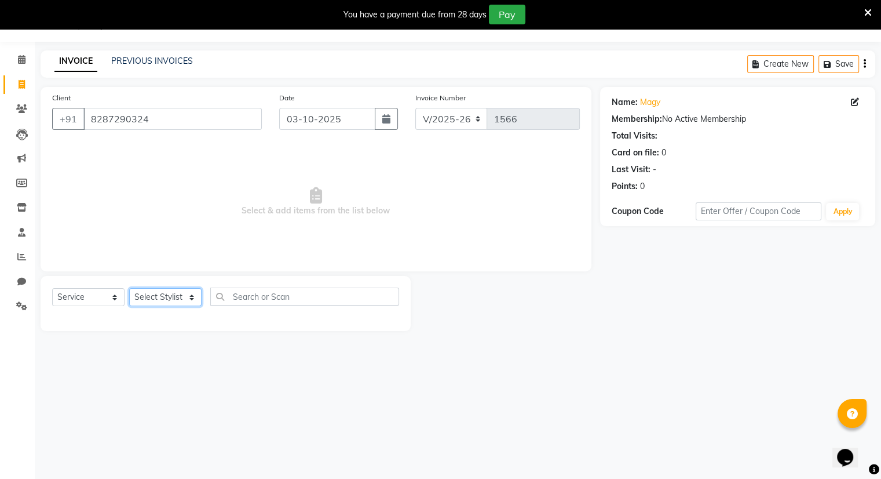
click at [163, 297] on select "Select Stylist Amrapali Bhumi OM PRANAY Rizwan SOHL sunita SURAJ ZUBER" at bounding box center [165, 297] width 72 height 18
select select "83357"
click at [129, 289] on select "Select Stylist Amrapali Bhumi OM PRANAY Rizwan SOHL sunita SURAJ ZUBER" at bounding box center [165, 297] width 72 height 18
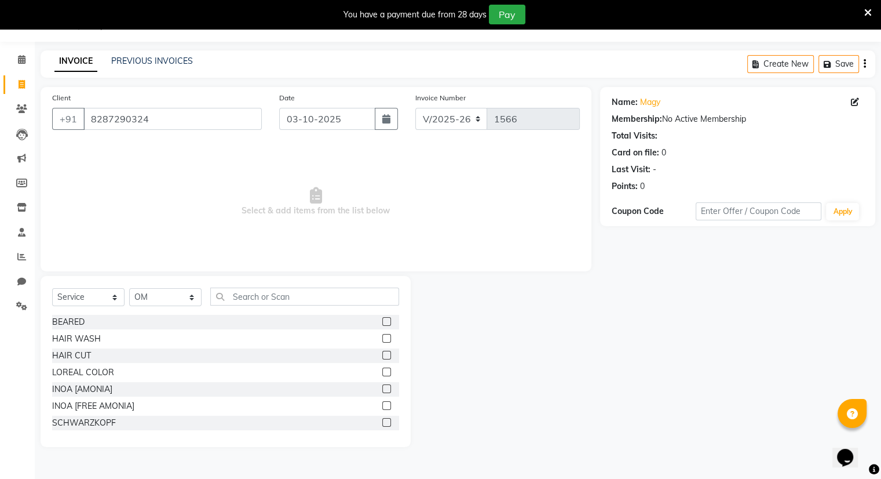
click at [382, 358] on label at bounding box center [386, 355] width 9 height 9
click at [382, 358] on input "checkbox" at bounding box center [386, 356] width 8 height 8
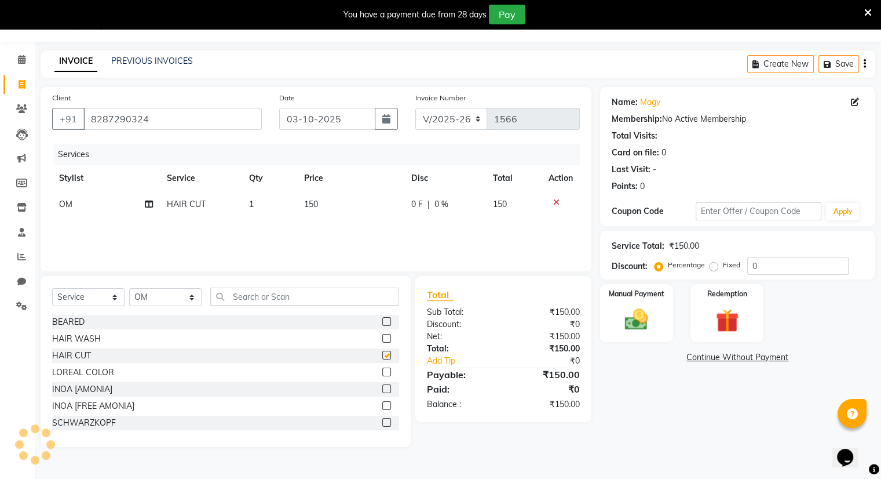
checkbox input "false"
click at [615, 306] on div "Manual Payment" at bounding box center [637, 313] width 76 height 60
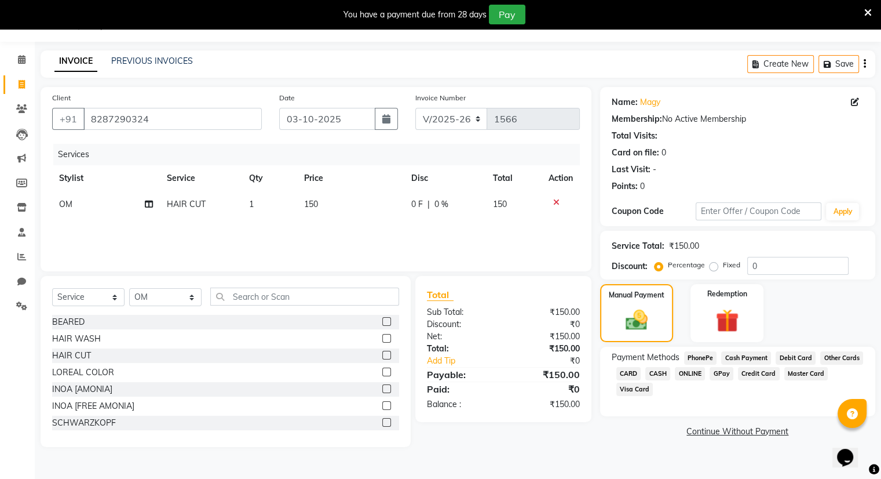
click at [690, 377] on span "ONLINE" at bounding box center [690, 373] width 30 height 13
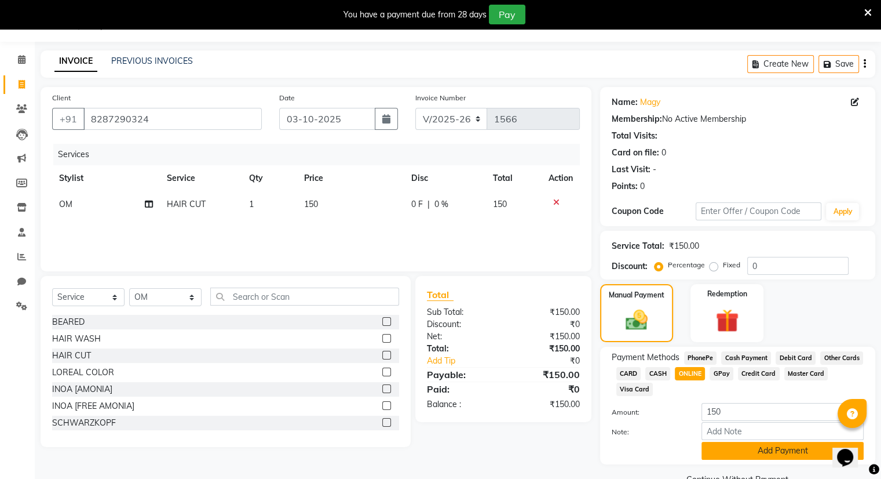
click at [763, 457] on button "Add Payment" at bounding box center [783, 451] width 162 height 18
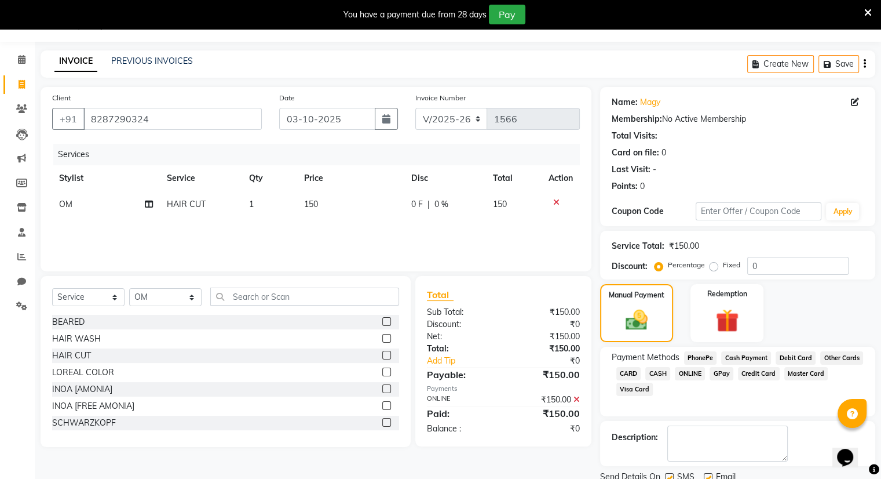
scroll to position [72, 0]
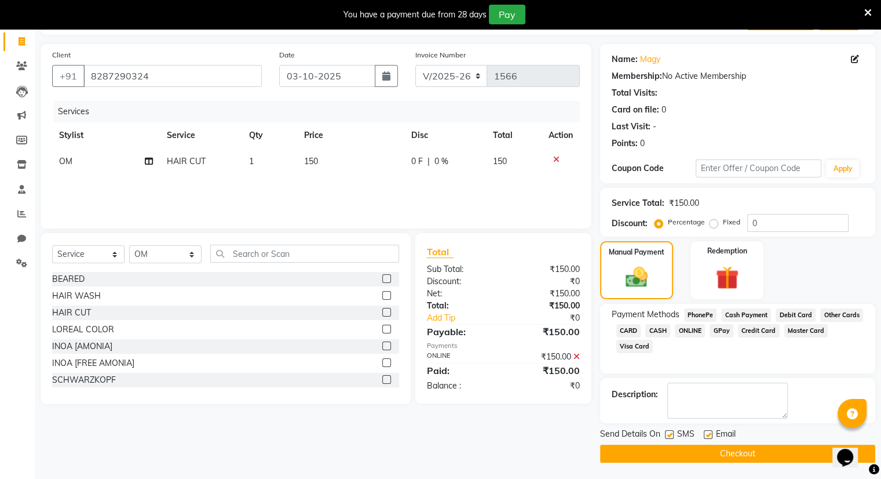
click at [763, 457] on button "Checkout" at bounding box center [737, 453] width 275 height 18
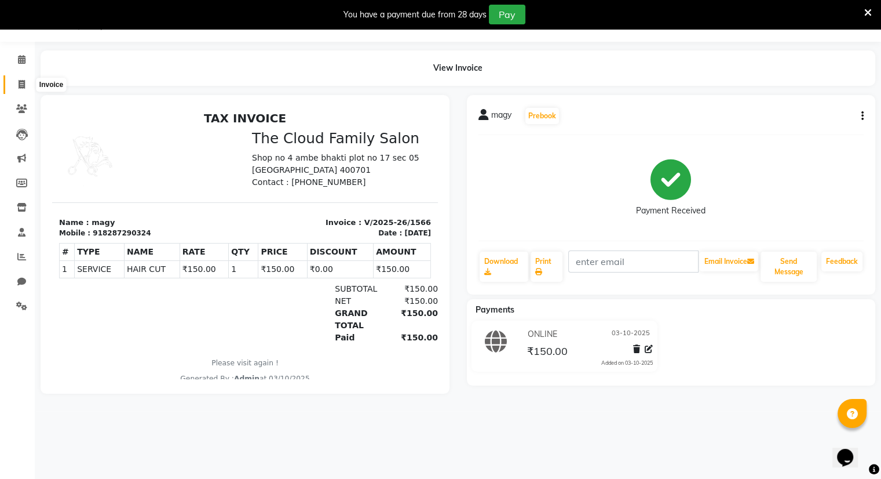
click at [21, 84] on icon at bounding box center [22, 84] width 6 height 9
select select "8444"
select select "service"
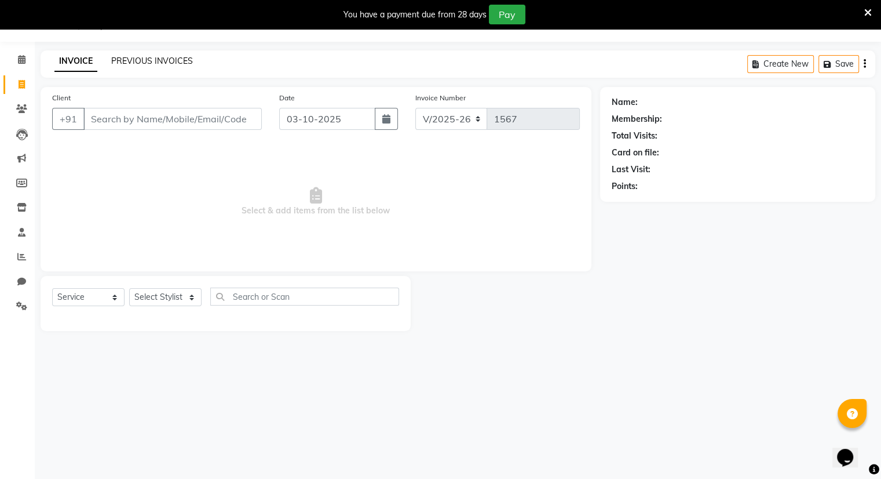
click at [129, 63] on link "PREVIOUS INVOICES" at bounding box center [152, 61] width 82 height 10
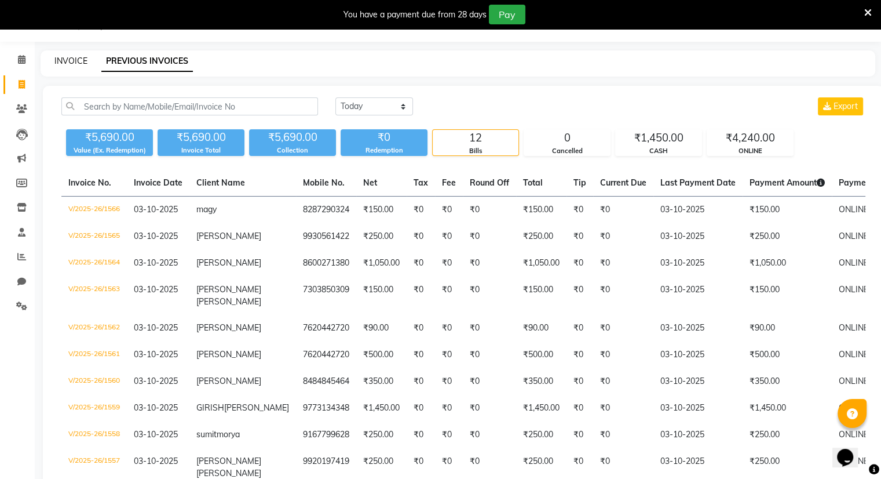
click at [67, 63] on link "INVOICE" at bounding box center [70, 61] width 33 height 10
select select "service"
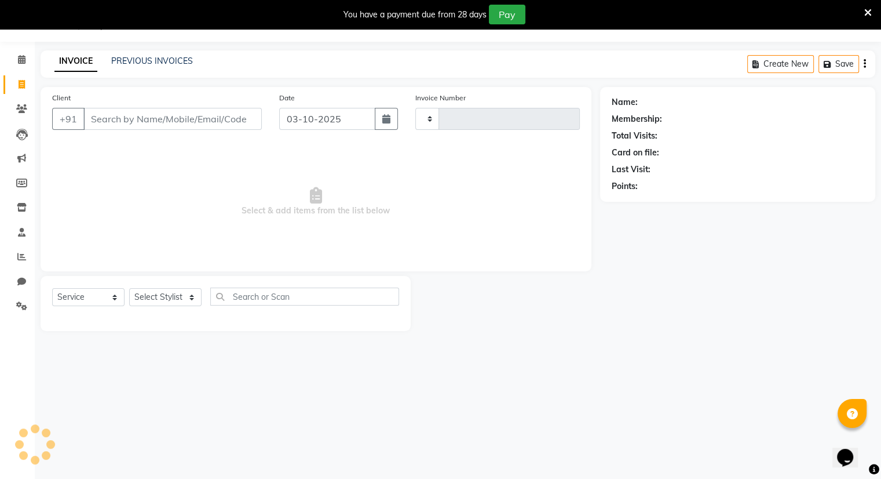
type input "1567"
select select "8444"
click at [152, 111] on input "Client" at bounding box center [172, 119] width 178 height 22
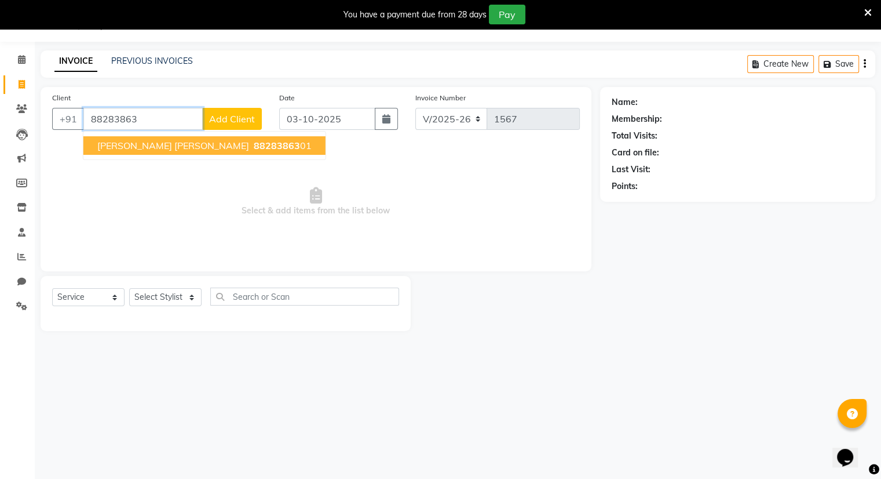
click at [254, 151] on span "88283863" at bounding box center [277, 146] width 46 height 12
type input "8828386301"
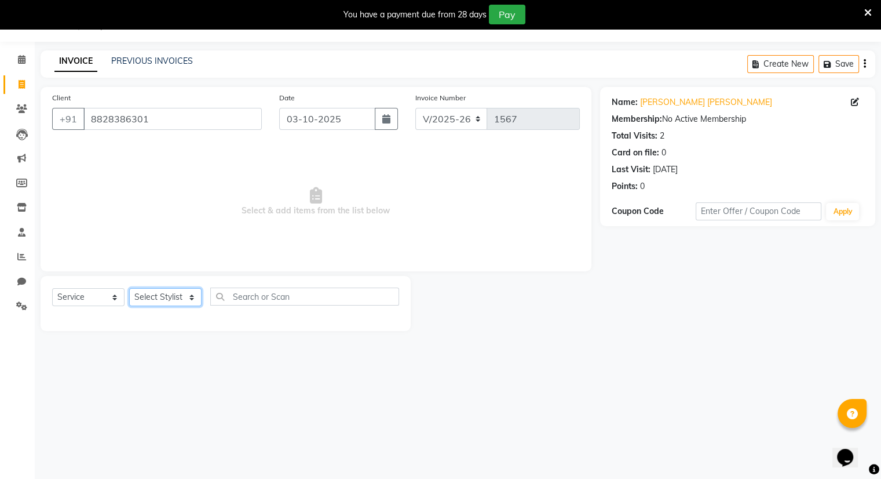
click at [187, 290] on select "Select Stylist Amrapali Bhumi OM PRANAY Rizwan SOHL sunita SURAJ ZUBER" at bounding box center [165, 297] width 72 height 18
select select "83284"
click at [129, 289] on select "Select Stylist Amrapali Bhumi OM PRANAY Rizwan SOHL sunita SURAJ ZUBER" at bounding box center [165, 297] width 72 height 18
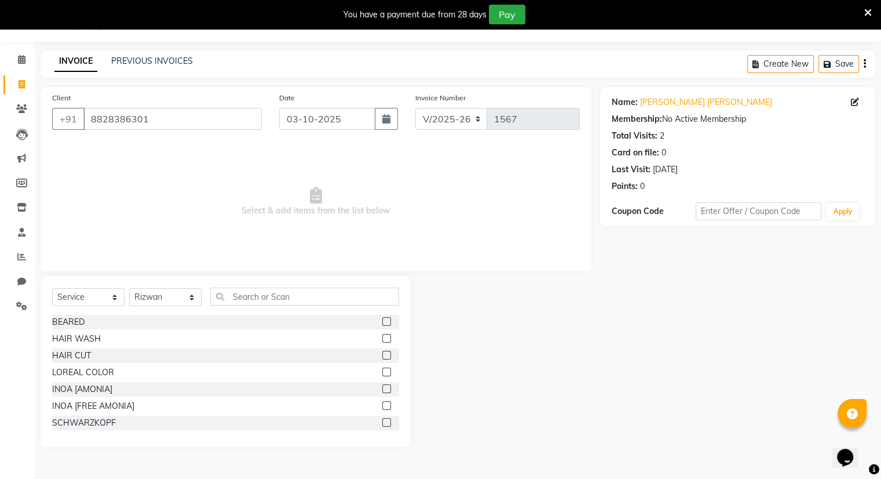
click at [382, 355] on label at bounding box center [386, 355] width 9 height 9
click at [382, 355] on input "checkbox" at bounding box center [386, 356] width 8 height 8
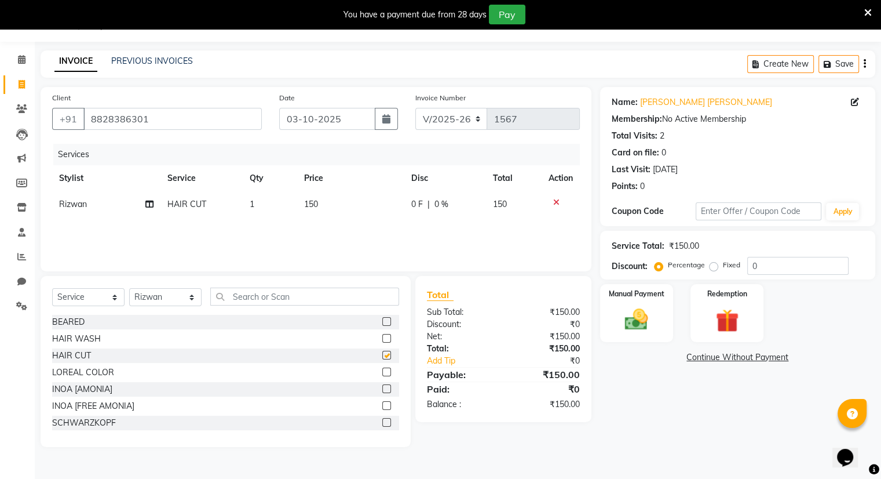
checkbox input "false"
click at [644, 306] on img at bounding box center [636, 320] width 39 height 28
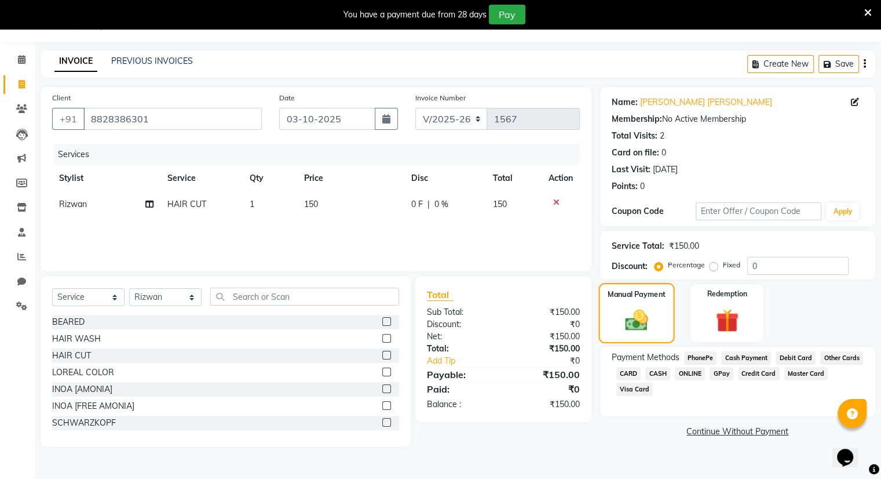
click at [649, 339] on div "Manual Payment" at bounding box center [637, 313] width 76 height 60
click at [654, 378] on span "CASH" at bounding box center [657, 373] width 25 height 13
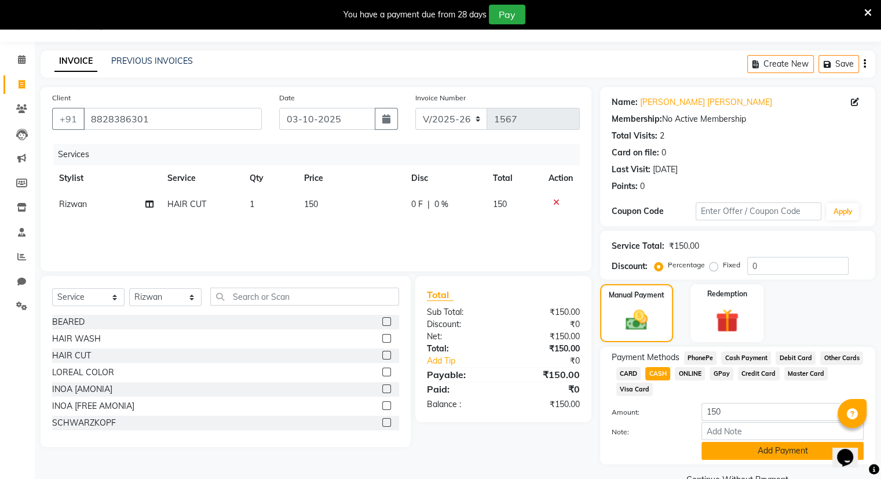
click at [716, 445] on button "Add Payment" at bounding box center [783, 451] width 162 height 18
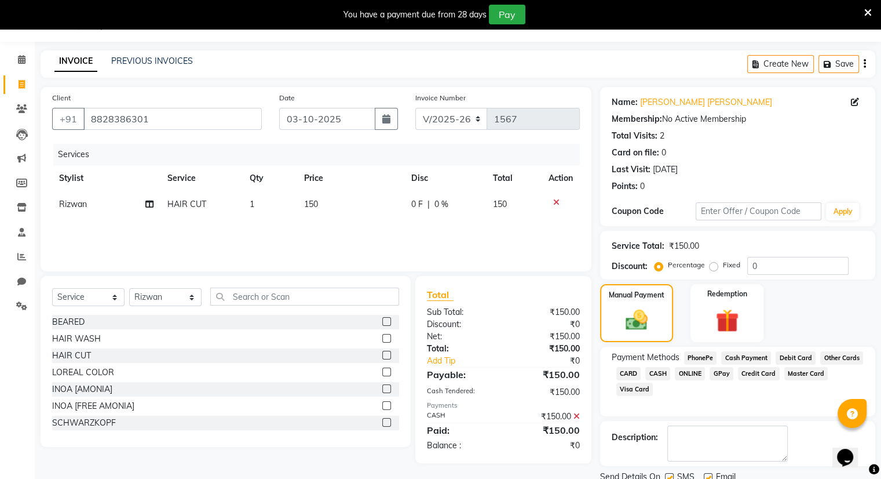
scroll to position [72, 0]
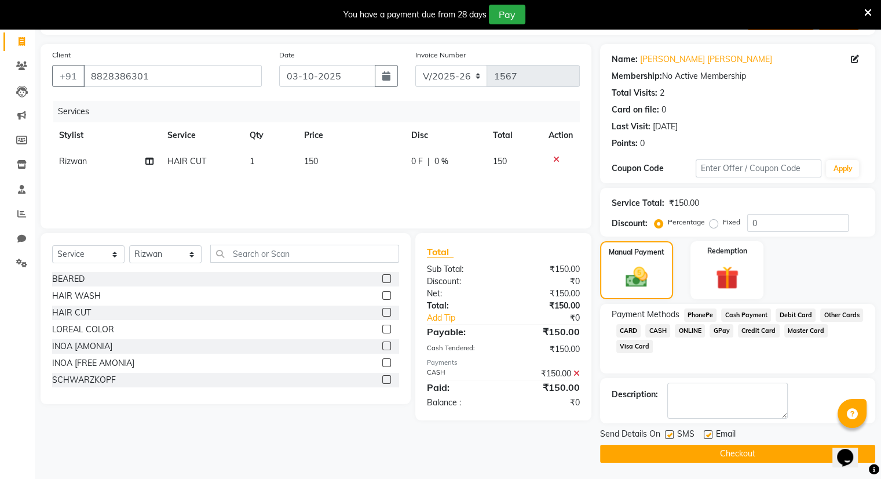
click at [702, 456] on button "Checkout" at bounding box center [737, 453] width 275 height 18
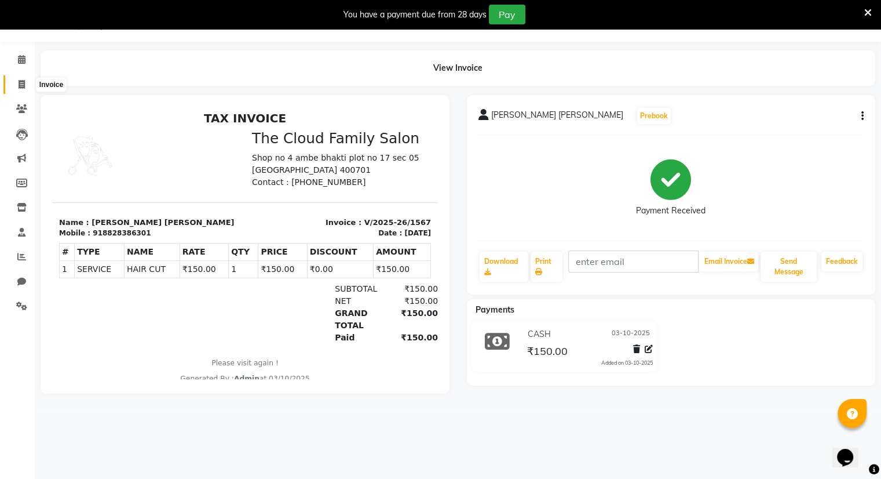
click at [20, 84] on icon at bounding box center [22, 84] width 6 height 9
select select "service"
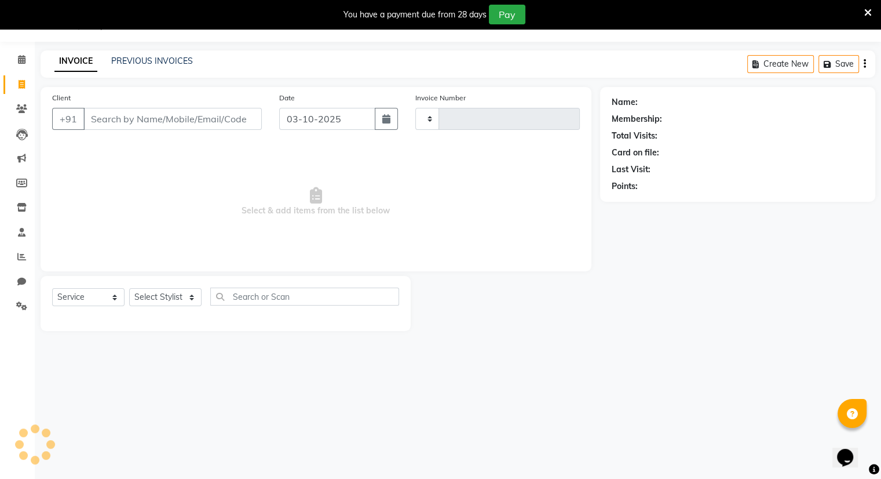
type input "1568"
select select "8444"
click at [132, 59] on link "PREVIOUS INVOICES" at bounding box center [152, 61] width 82 height 10
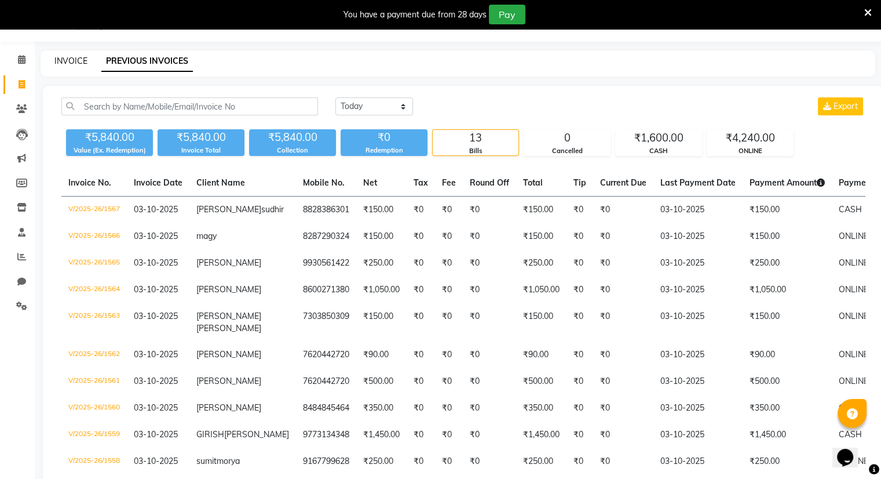
click at [76, 63] on link "INVOICE" at bounding box center [70, 61] width 33 height 10
select select "8444"
select select "service"
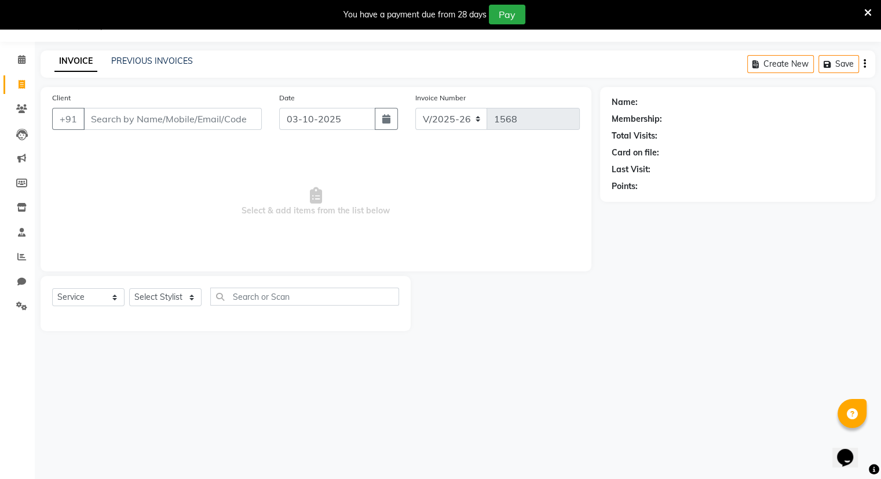
click at [119, 126] on input "Client" at bounding box center [172, 119] width 178 height 22
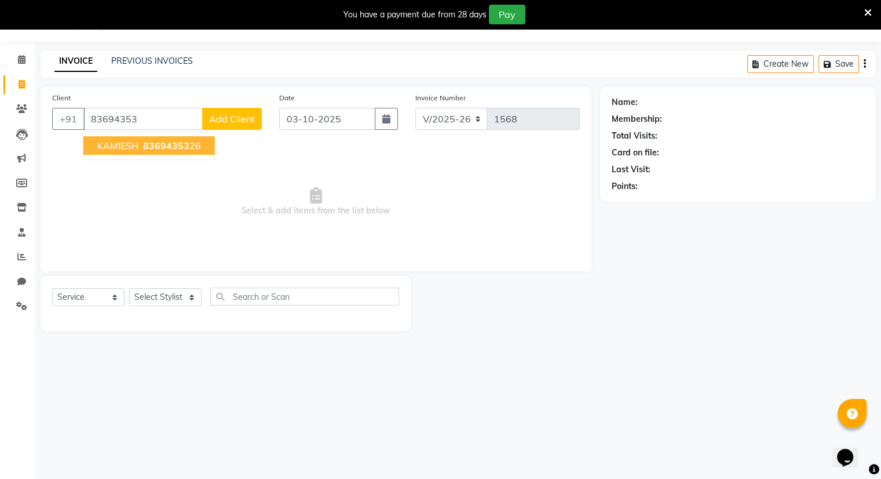
click at [134, 147] on span "KAMIESH" at bounding box center [117, 146] width 41 height 12
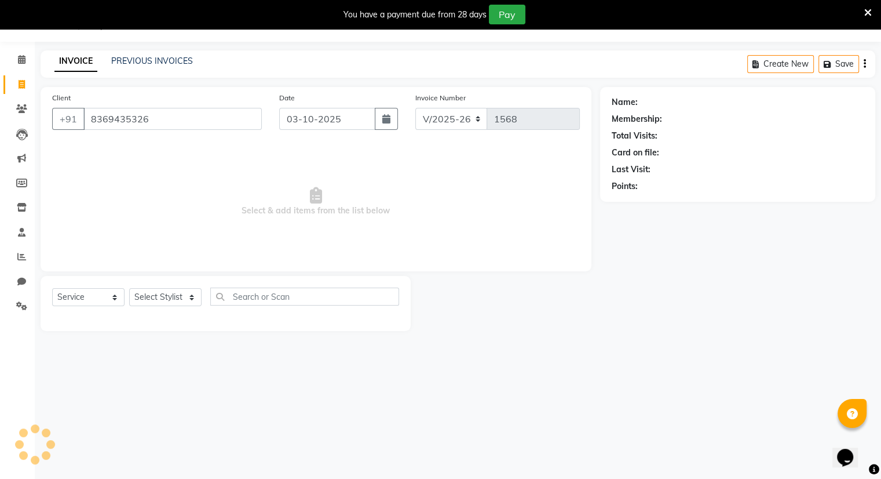
type input "8369435326"
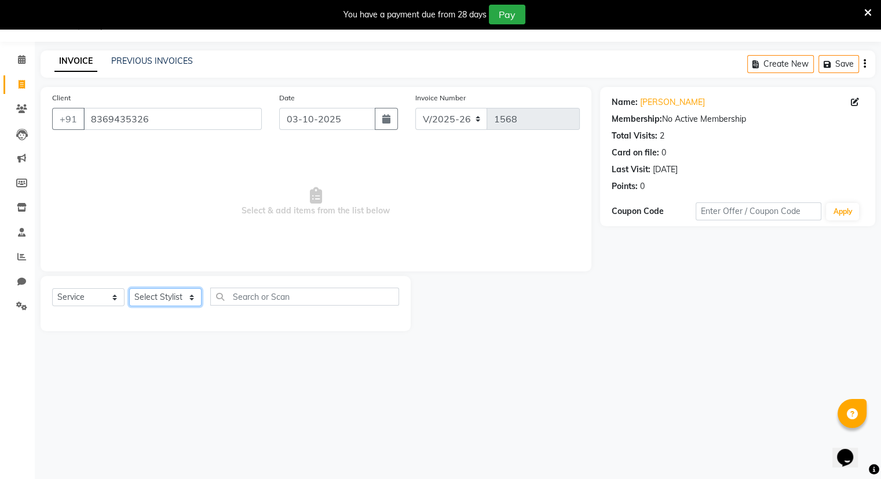
click at [171, 304] on select "Select Stylist Amrapali Bhumi OM PRANAY Rizwan SOHL sunita SURAJ ZUBER" at bounding box center [165, 297] width 72 height 18
select select "83357"
click at [129, 289] on select "Select Stylist Amrapali Bhumi OM PRANAY Rizwan SOHL sunita SURAJ ZUBER" at bounding box center [165, 297] width 72 height 18
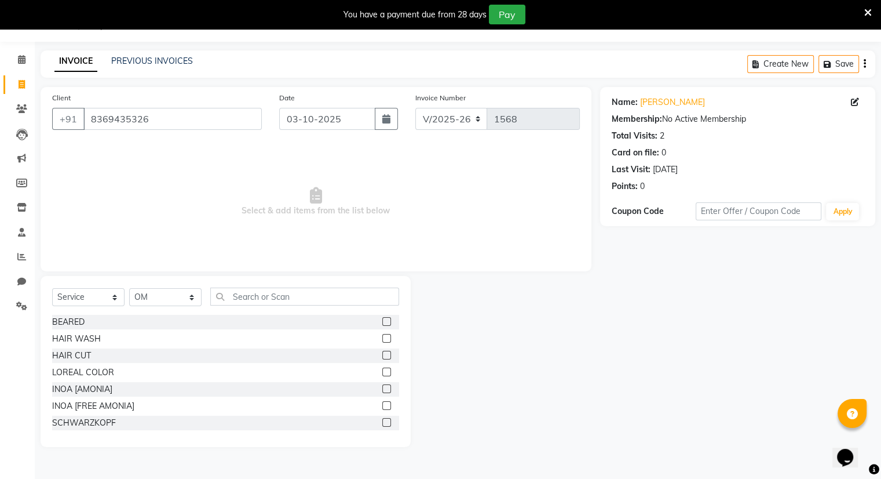
click at [382, 320] on label at bounding box center [386, 321] width 9 height 9
click at [382, 320] on input "checkbox" at bounding box center [386, 322] width 8 height 8
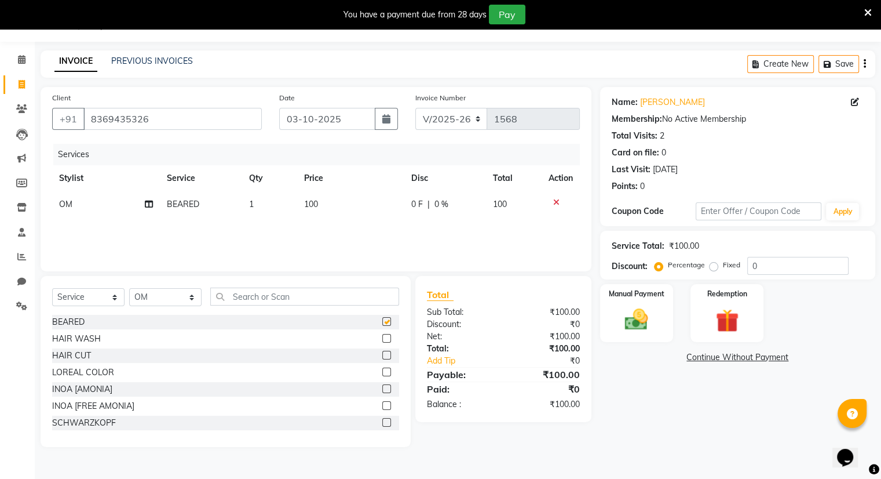
checkbox input "false"
click at [382, 355] on label at bounding box center [386, 355] width 9 height 9
click at [382, 355] on input "checkbox" at bounding box center [386, 356] width 8 height 8
checkbox input "false"
click at [632, 301] on div "Manual Payment" at bounding box center [637, 313] width 76 height 60
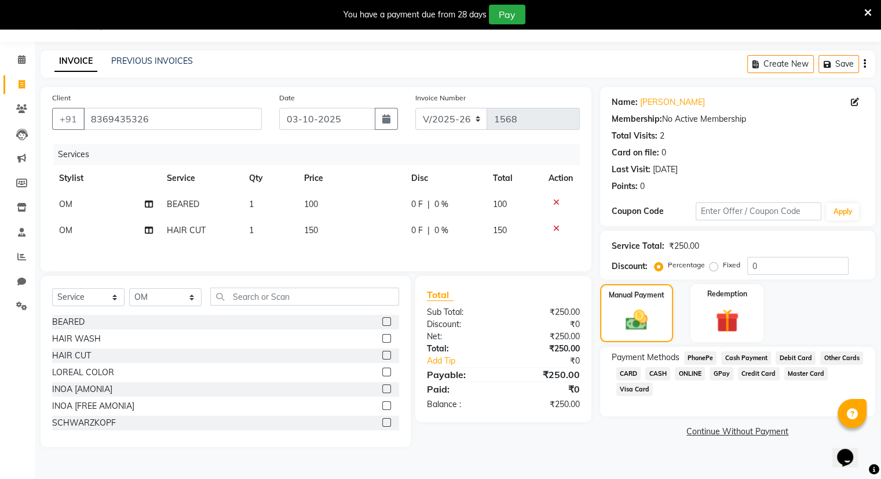
click at [688, 373] on span "ONLINE" at bounding box center [690, 373] width 30 height 13
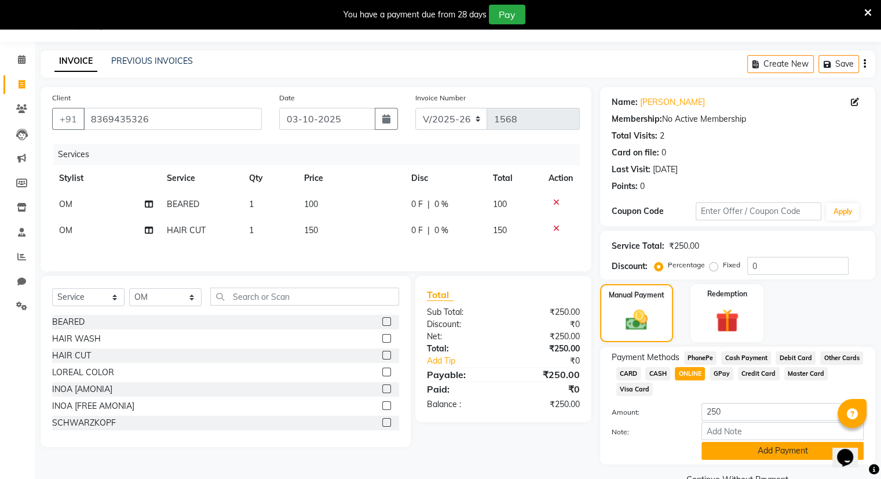
click at [752, 449] on button "Add Payment" at bounding box center [783, 451] width 162 height 18
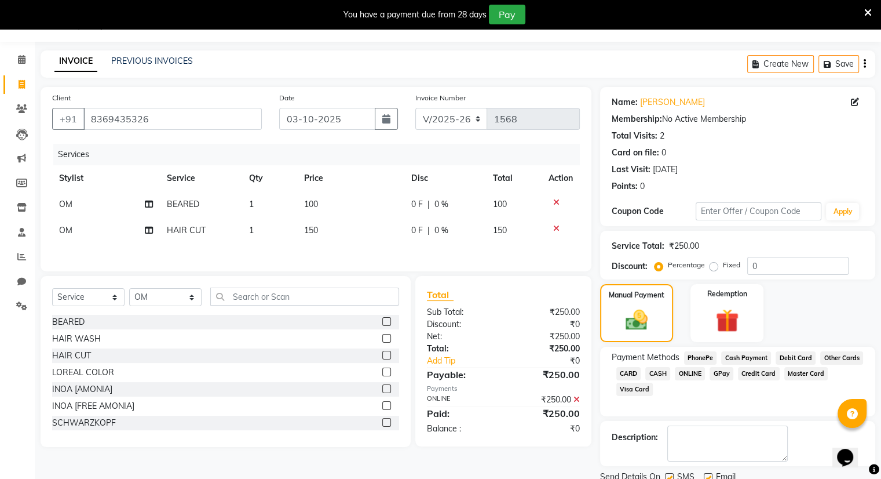
scroll to position [72, 0]
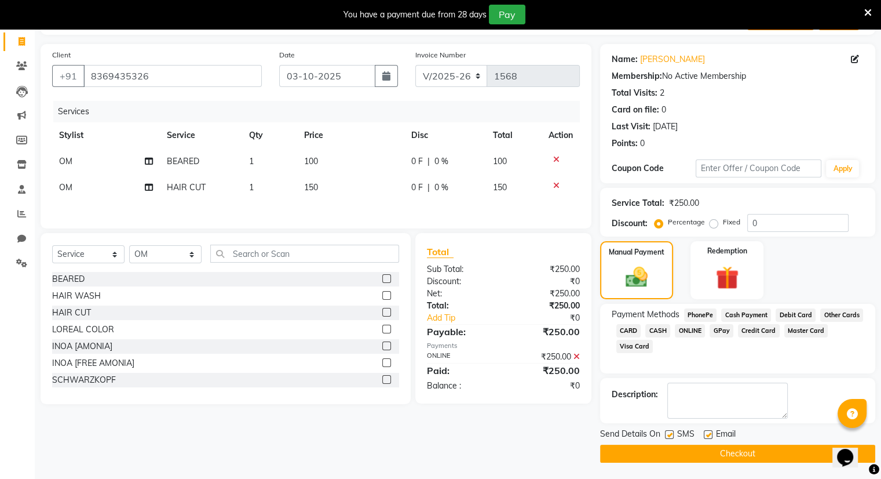
click at [752, 449] on button "Checkout" at bounding box center [737, 453] width 275 height 18
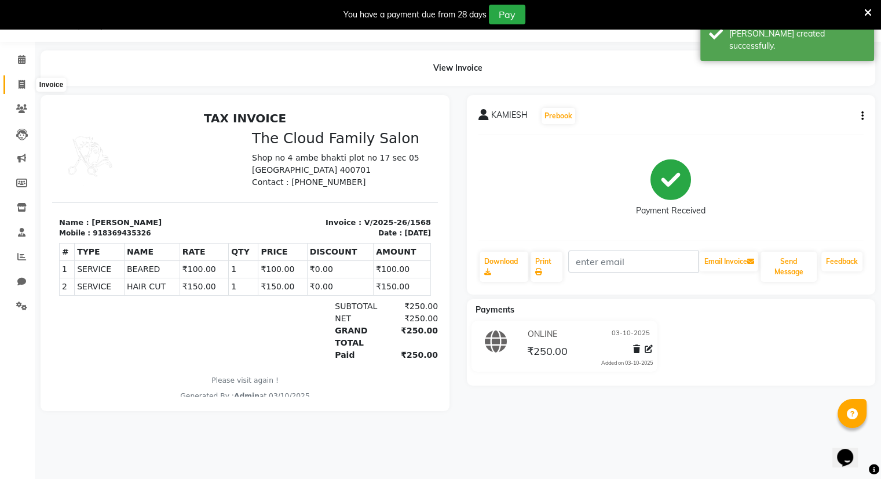
click at [20, 85] on icon at bounding box center [22, 84] width 6 height 9
select select "8444"
select select "service"
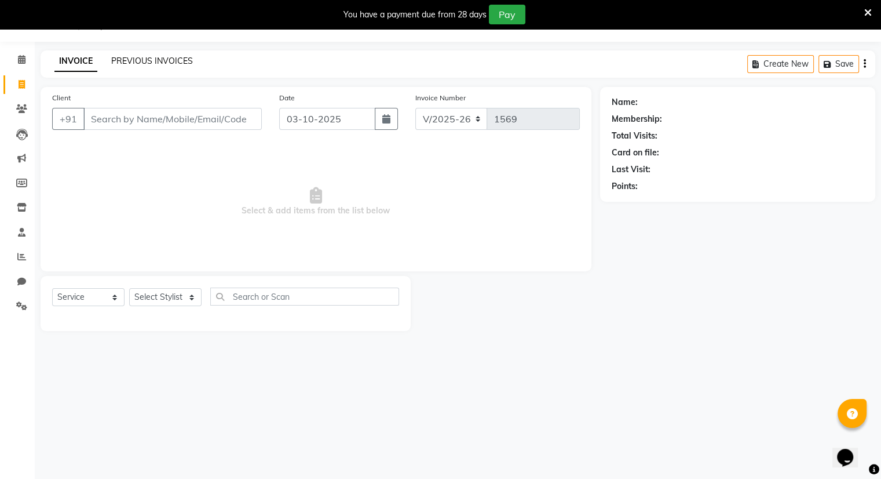
click at [166, 59] on link "PREVIOUS INVOICES" at bounding box center [152, 61] width 82 height 10
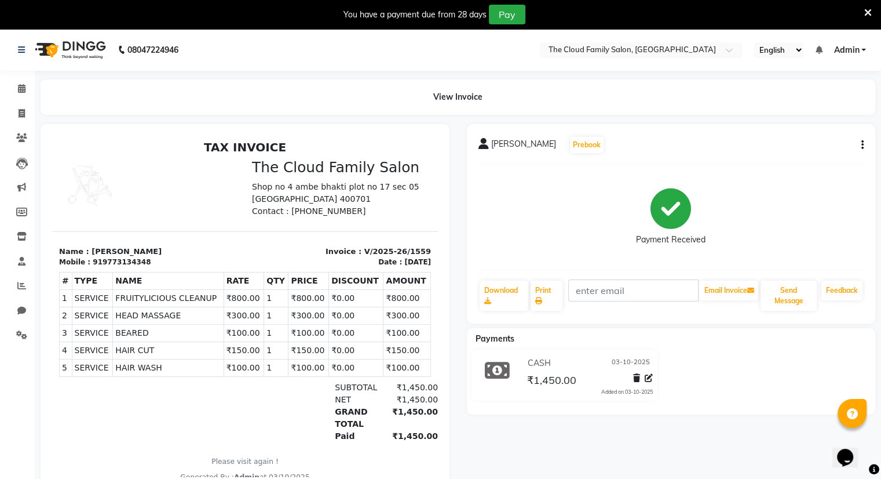
click at [862, 145] on icon "button" at bounding box center [863, 145] width 2 height 1
click at [816, 147] on div "Edit Item Staff" at bounding box center [804, 144] width 79 height 14
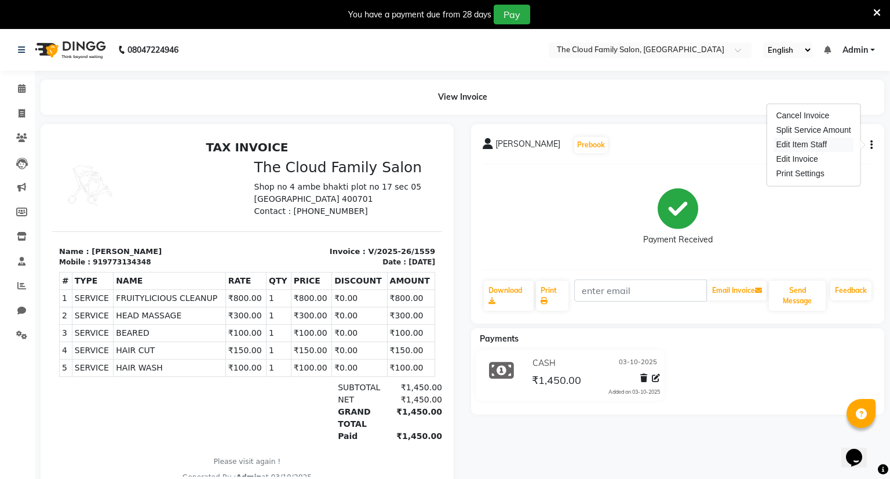
select select "83283"
select select "92893"
select select "83284"
select select "92893"
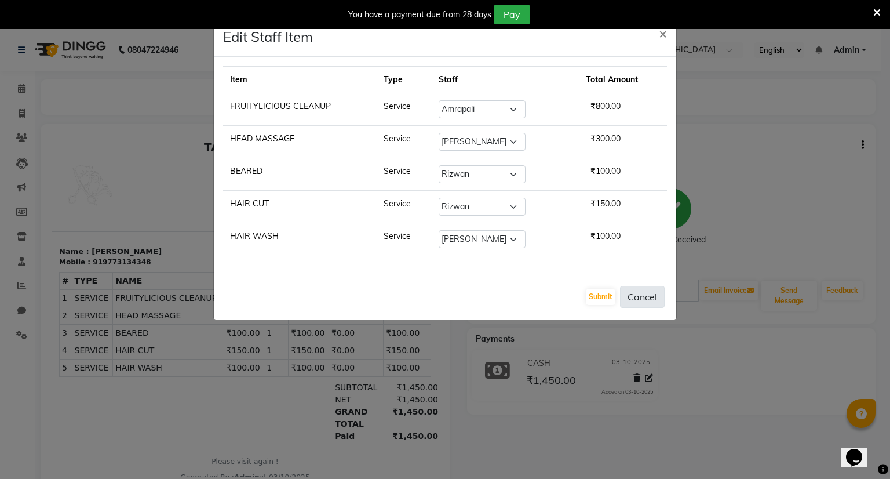
click at [647, 290] on button "Cancel" at bounding box center [642, 297] width 45 height 22
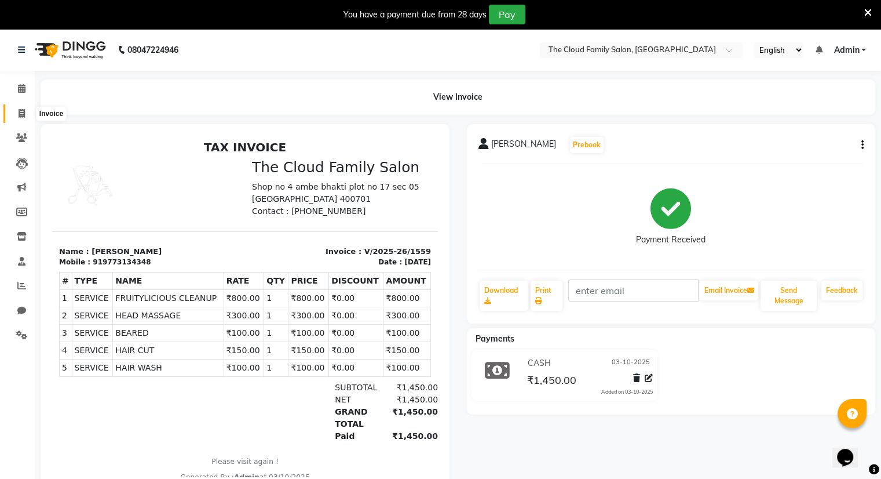
click at [14, 116] on span at bounding box center [22, 113] width 20 height 13
select select "8444"
select select "service"
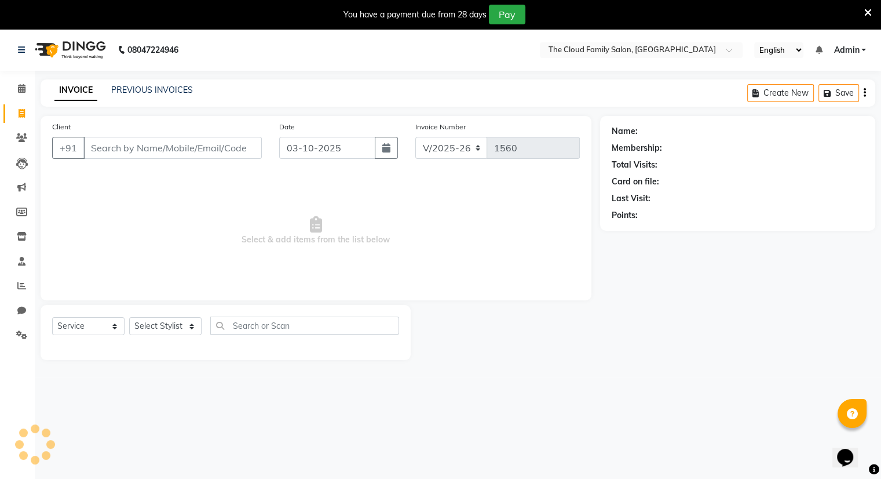
scroll to position [29, 0]
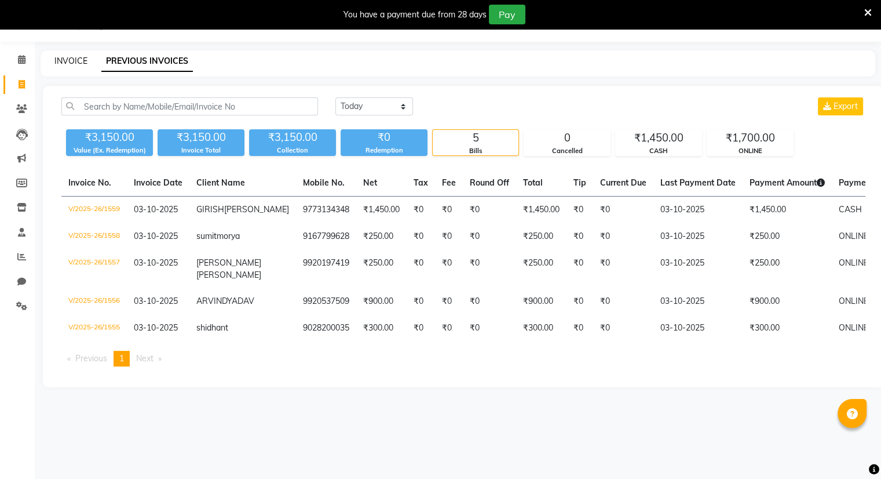
click at [77, 60] on link "INVOICE" at bounding box center [70, 61] width 33 height 10
select select "8444"
select select "service"
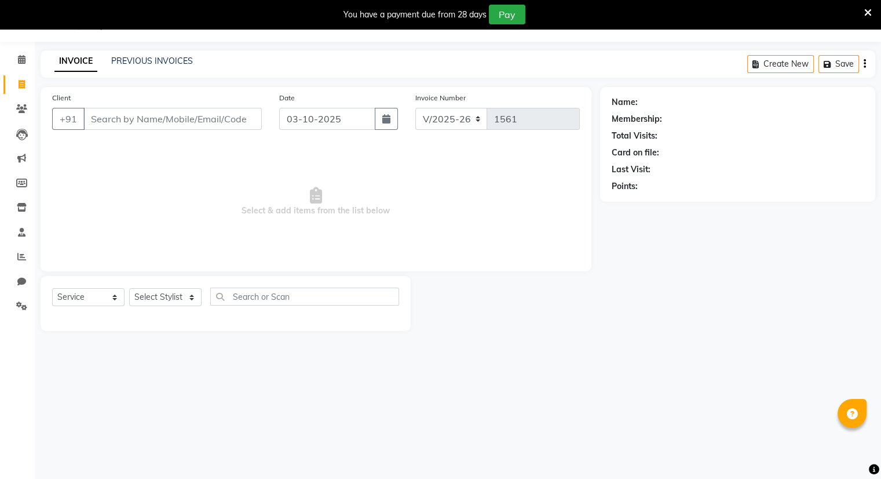
click at [103, 120] on input "Client" at bounding box center [172, 119] width 178 height 22
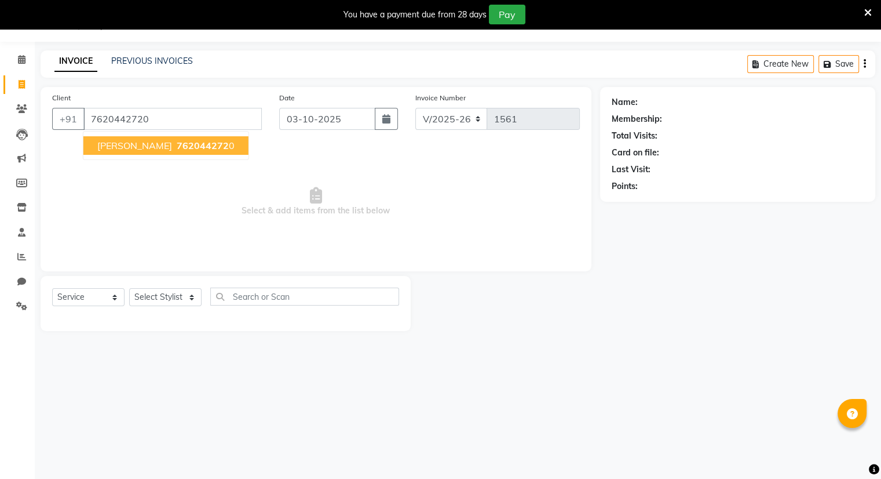
type input "7620442720"
click at [117, 143] on span "[PERSON_NAME]" at bounding box center [134, 146] width 75 height 12
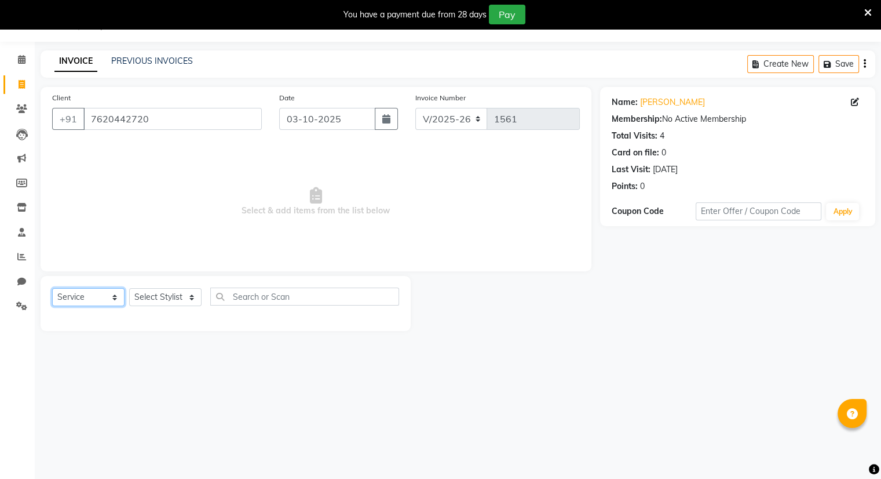
click at [72, 294] on select "Select Service Product Membership Package Voucher Prepaid Gift Card" at bounding box center [88, 297] width 72 height 18
select select "membership"
click at [52, 289] on select "Select Service Product Membership Package Voucher Prepaid Gift Card" at bounding box center [88, 297] width 72 height 18
click at [386, 324] on label at bounding box center [386, 321] width 9 height 9
click at [386, 324] on input "checkbox" at bounding box center [386, 322] width 8 height 8
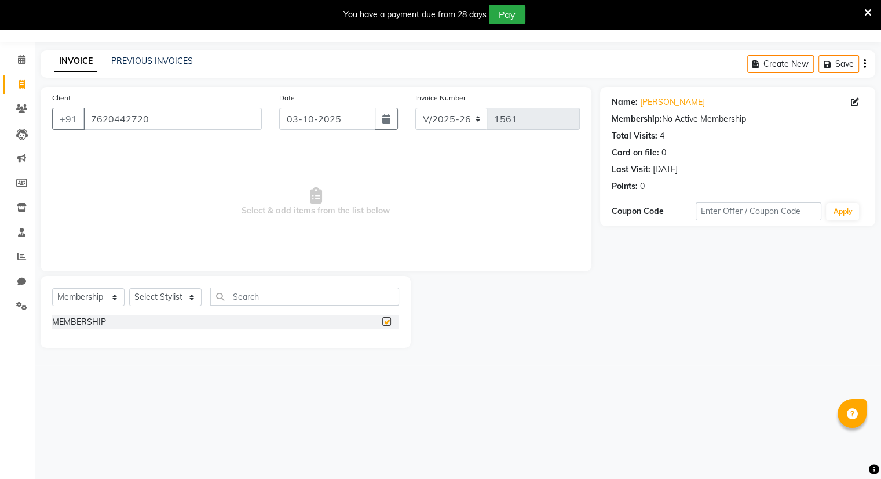
checkbox input "false"
click at [158, 297] on select "Select Stylist Amrapali Bhumi OM PRANAY Rizwan SOHL sunita SURAJ ZUBER" at bounding box center [165, 297] width 72 height 18
select select "92893"
click at [129, 289] on select "Select Stylist Amrapali Bhumi OM PRANAY Rizwan SOHL sunita SURAJ ZUBER" at bounding box center [165, 297] width 72 height 18
click at [159, 378] on div "08047224946 Select Location × The Cloud Family Salon, Ghansoli English ENGLISH …" at bounding box center [440, 239] width 881 height 479
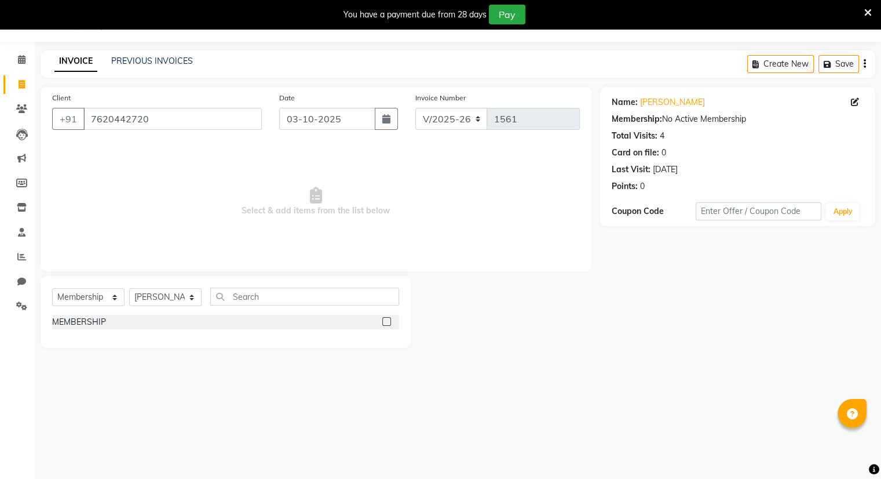
click at [387, 318] on label at bounding box center [386, 321] width 9 height 9
click at [387, 318] on input "checkbox" at bounding box center [386, 322] width 8 height 8
select select "select"
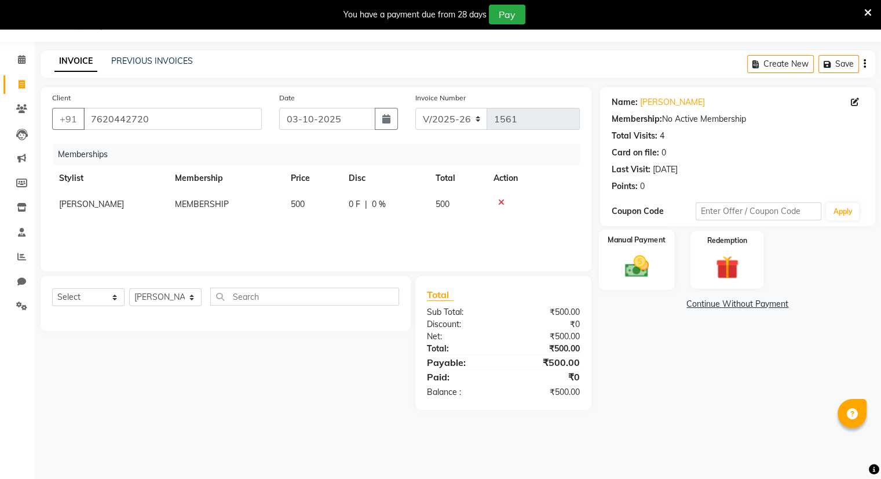
click at [635, 266] on img at bounding box center [636, 267] width 39 height 28
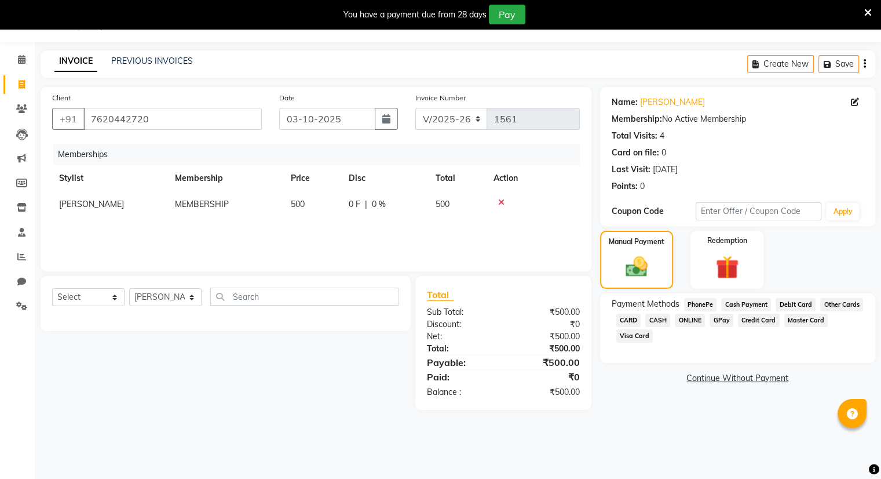
click at [691, 326] on span "ONLINE" at bounding box center [690, 319] width 30 height 13
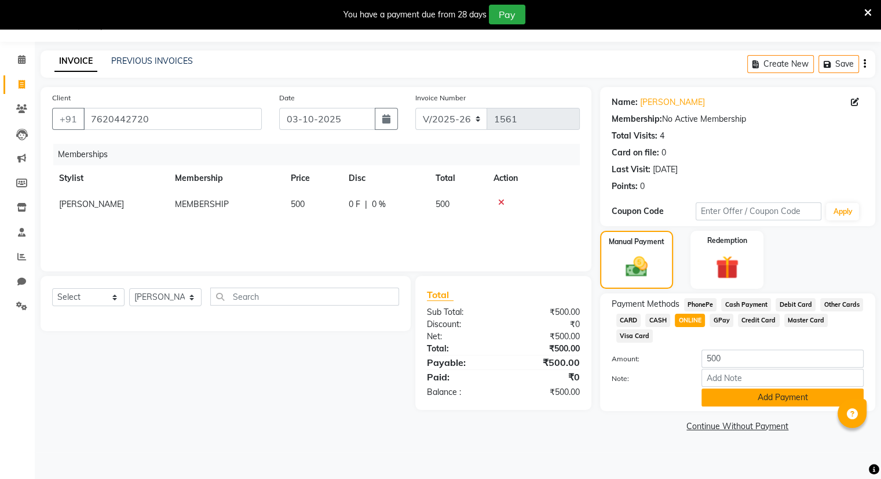
click at [724, 396] on button "Add Payment" at bounding box center [783, 397] width 162 height 18
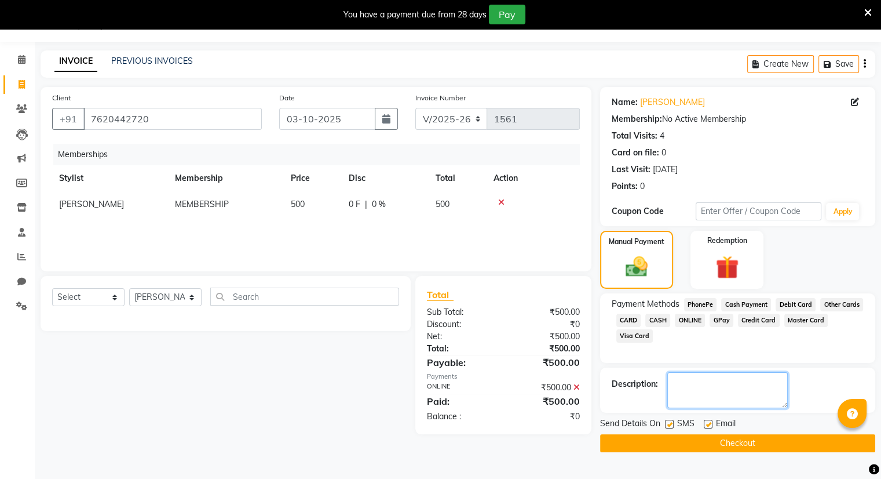
click at [724, 396] on textarea at bounding box center [727, 390] width 121 height 36
click at [755, 440] on button "Checkout" at bounding box center [737, 443] width 275 height 18
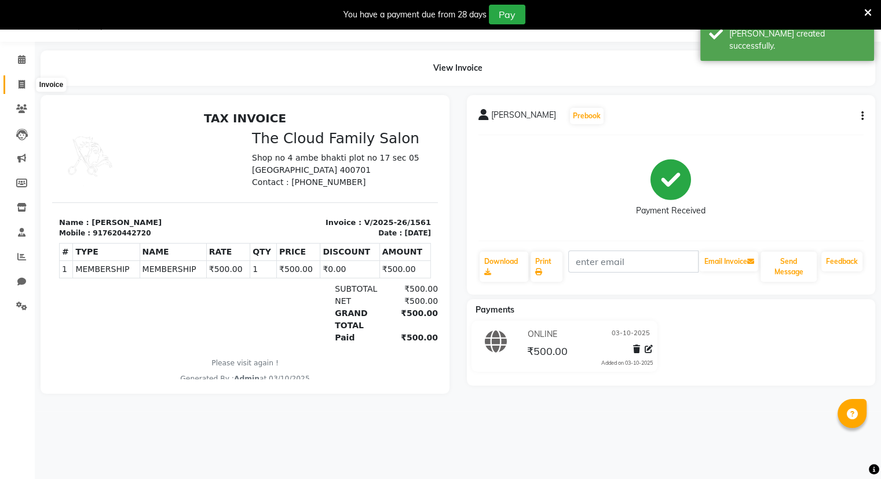
click at [21, 86] on icon at bounding box center [22, 84] width 6 height 9
select select "8444"
select select "service"
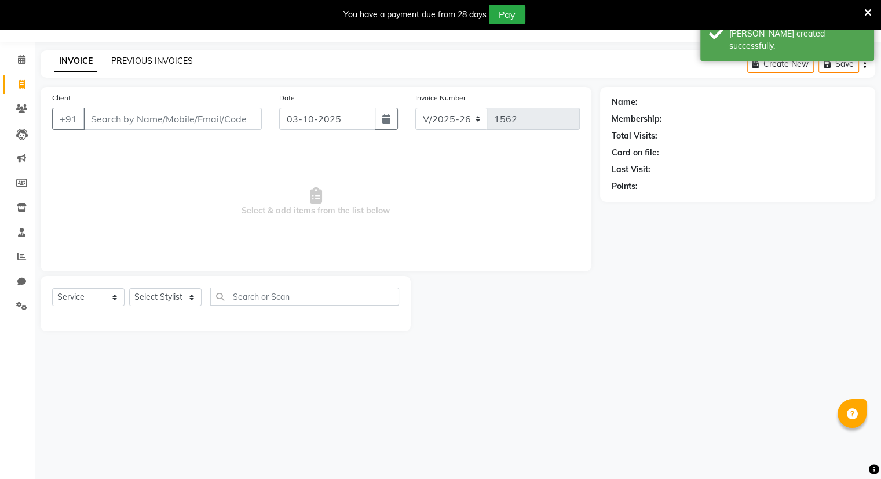
click at [125, 64] on link "PREVIOUS INVOICES" at bounding box center [152, 61] width 82 height 10
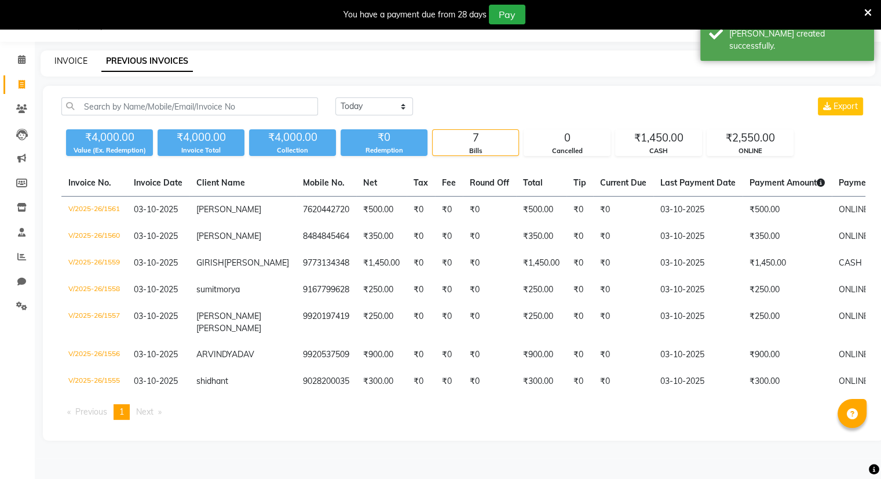
click at [64, 61] on link "INVOICE" at bounding box center [70, 61] width 33 height 10
select select "8444"
select select "service"
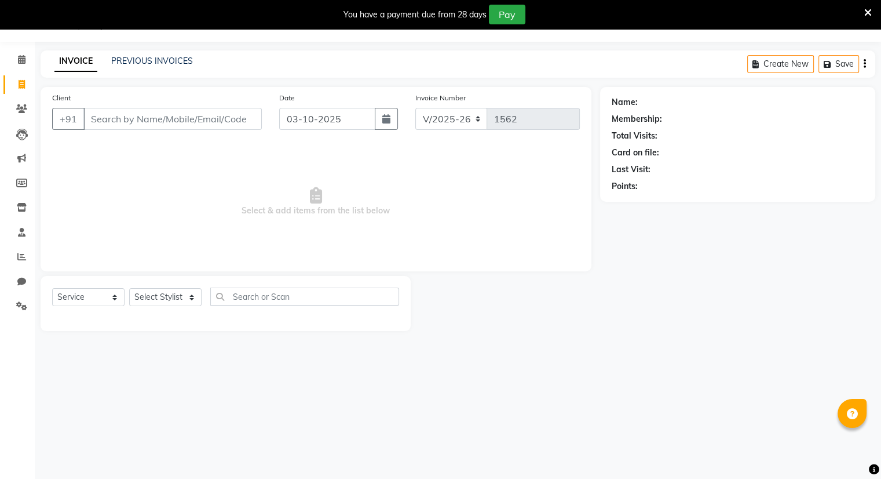
click at [103, 119] on input "Client" at bounding box center [172, 119] width 178 height 22
click at [112, 119] on input "Client" at bounding box center [172, 119] width 178 height 22
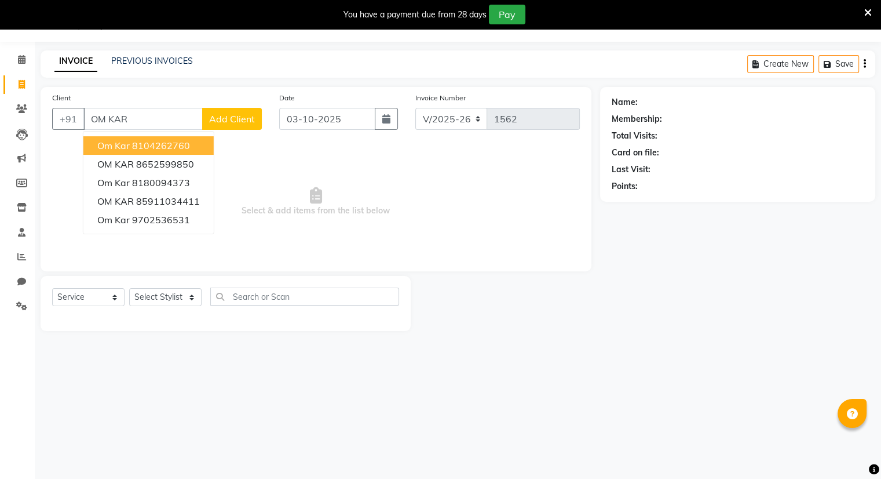
click at [151, 112] on input "OM KAR" at bounding box center [142, 119] width 119 height 22
type input "O"
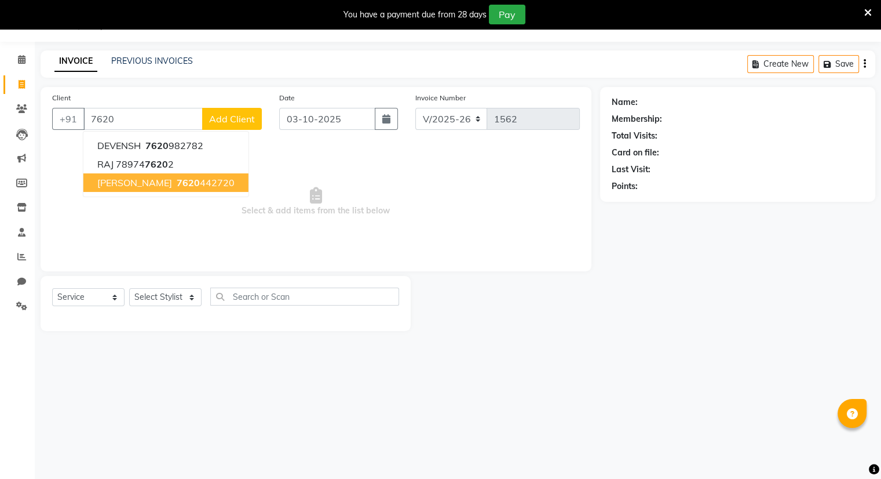
click at [174, 181] on ngb-highlight "7620 442720" at bounding box center [204, 183] width 60 height 12
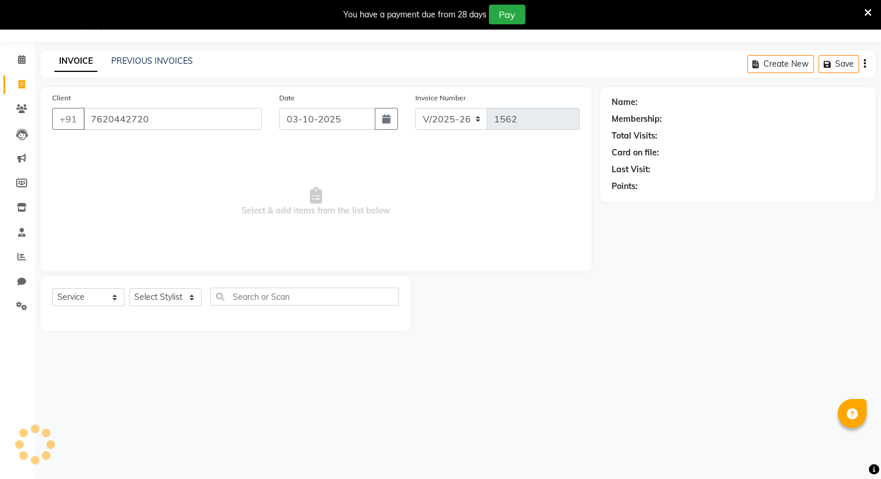
type input "7620442720"
select select "1: Object"
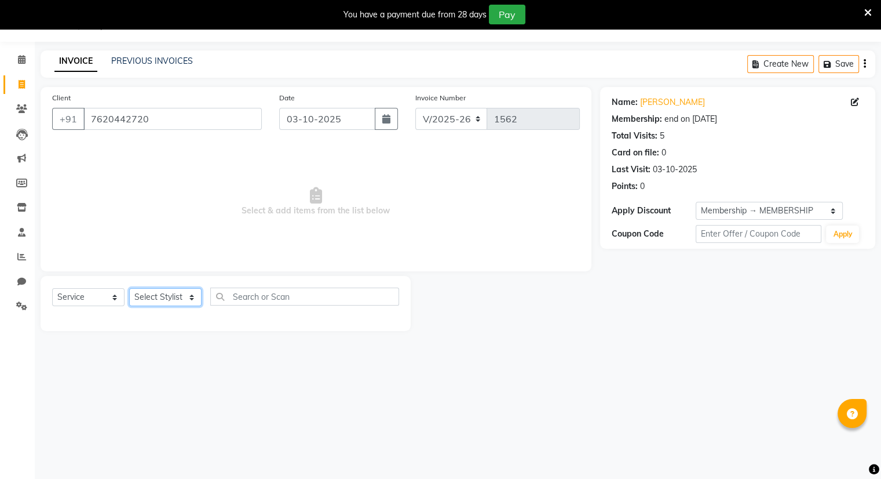
click at [165, 298] on select "Select Stylist Amrapali Bhumi OM PRANAY Rizwan SOHL sunita SURAJ ZUBER" at bounding box center [165, 297] width 72 height 18
select select "92893"
click at [129, 289] on select "Select Stylist Amrapali Bhumi OM PRANAY Rizwan SOHL sunita SURAJ ZUBER" at bounding box center [165, 297] width 72 height 18
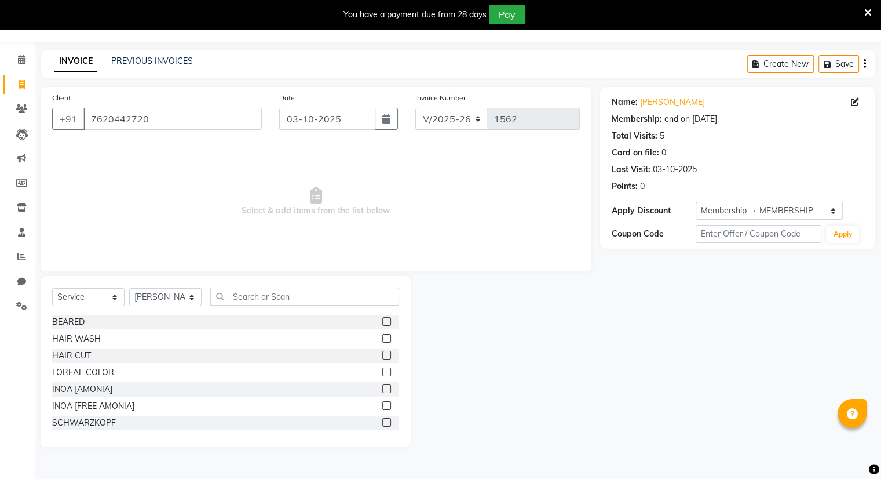
click at [382, 321] on label at bounding box center [386, 321] width 9 height 9
click at [382, 321] on input "checkbox" at bounding box center [386, 322] width 8 height 8
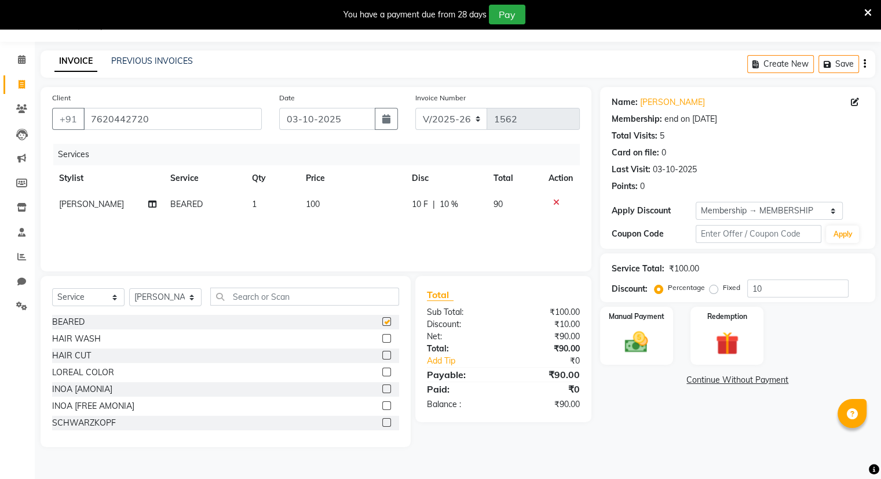
checkbox input "false"
click at [619, 329] on img at bounding box center [636, 343] width 39 height 28
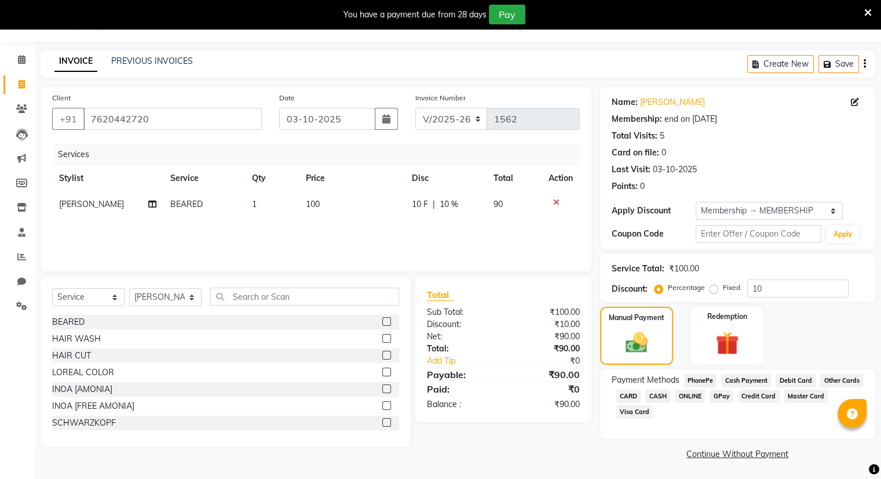
click at [690, 395] on span "ONLINE" at bounding box center [690, 395] width 30 height 13
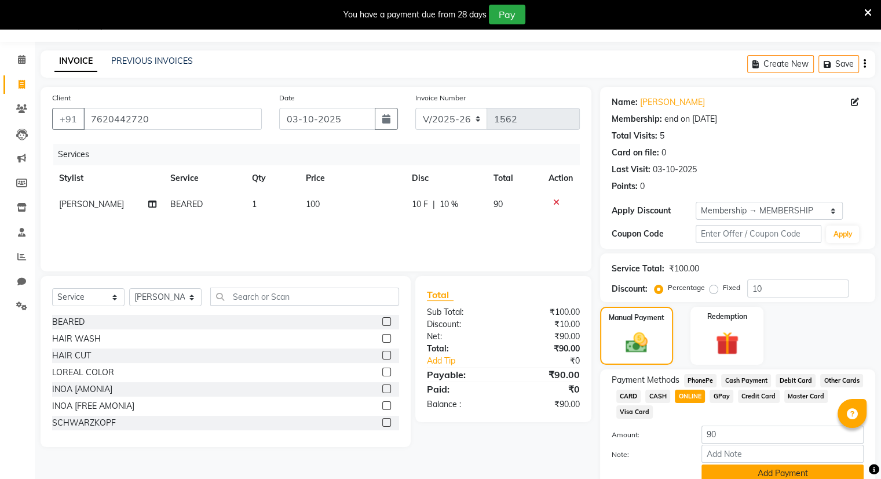
click at [747, 473] on button "Add Payment" at bounding box center [783, 473] width 162 height 18
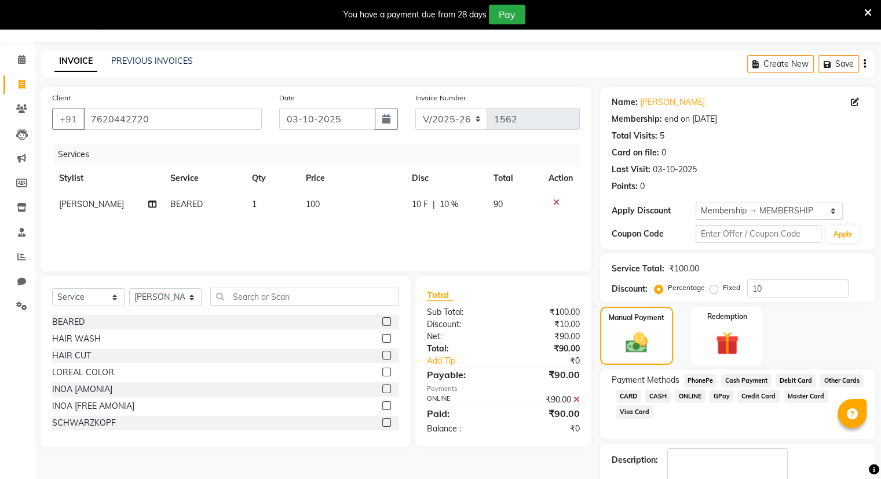
scroll to position [95, 0]
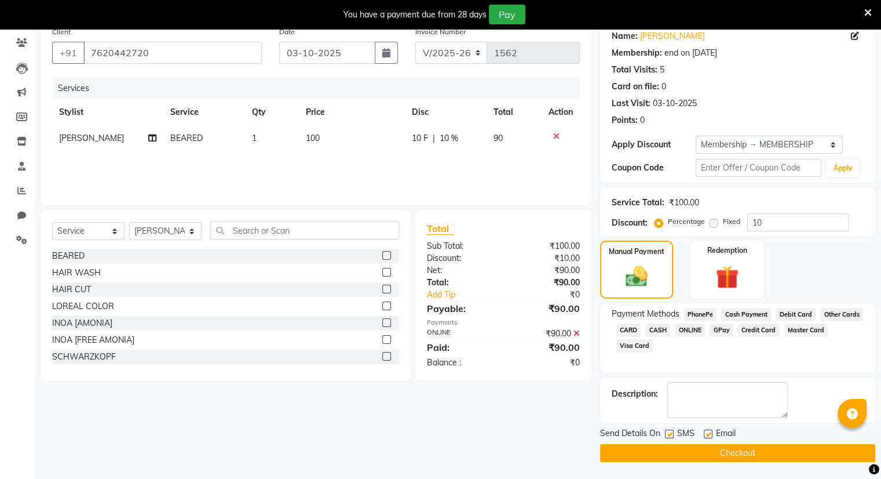
click at [744, 451] on button "Checkout" at bounding box center [737, 453] width 275 height 18
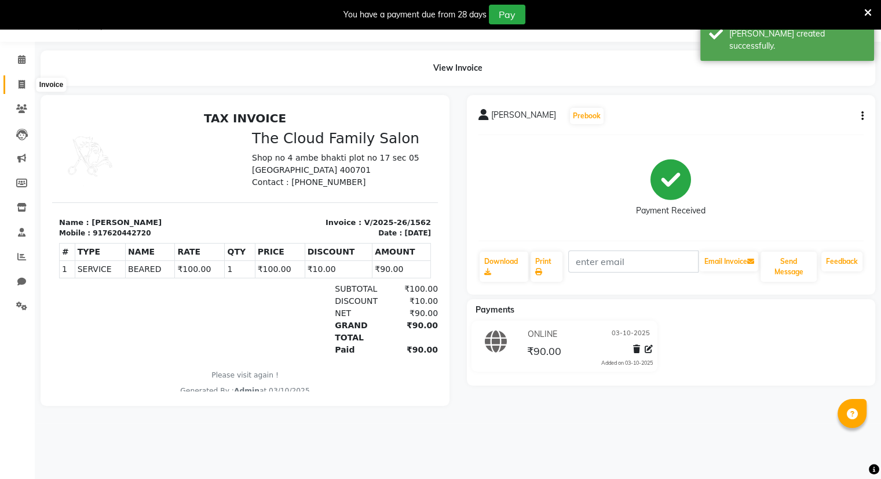
click at [20, 83] on icon at bounding box center [22, 84] width 6 height 9
select select "8444"
select select "service"
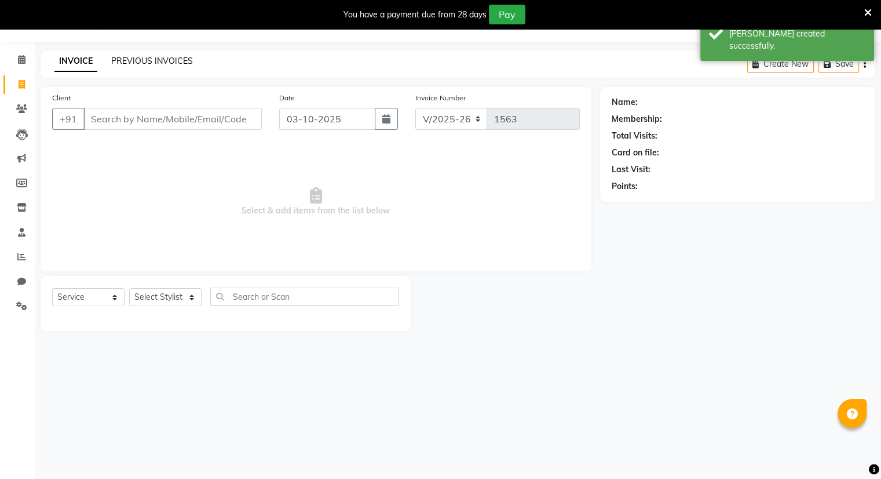
click at [132, 61] on link "PREVIOUS INVOICES" at bounding box center [152, 61] width 82 height 10
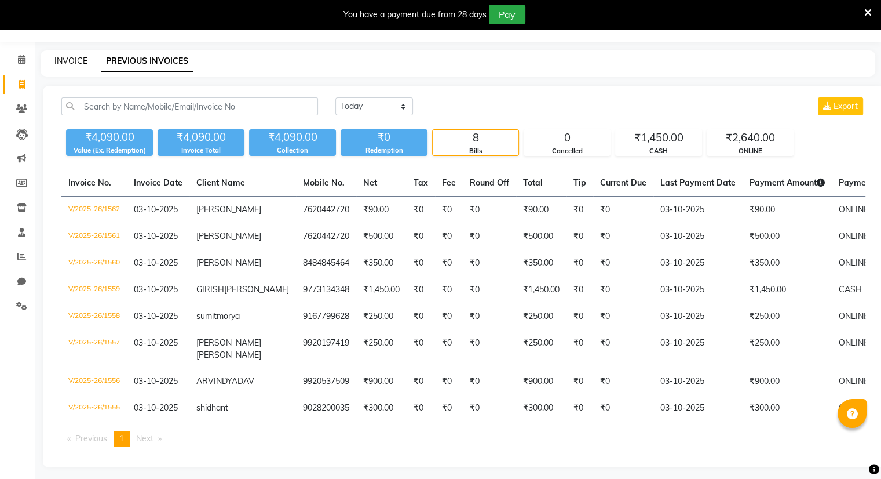
click at [70, 62] on link "INVOICE" at bounding box center [70, 61] width 33 height 10
select select "8444"
select select "service"
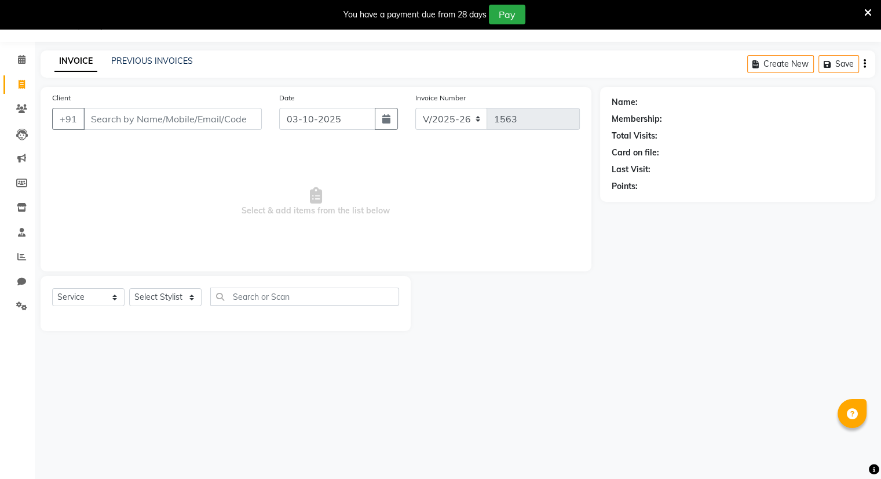
click at [117, 121] on input "Client" at bounding box center [172, 119] width 178 height 22
click at [100, 123] on input "Client" at bounding box center [172, 119] width 178 height 22
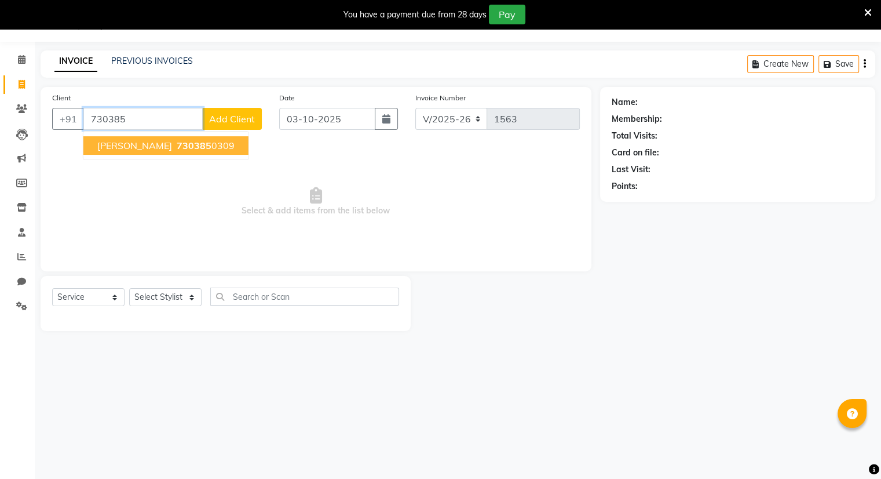
click at [133, 137] on button "NITESH KAMBLE 730385 0309" at bounding box center [165, 145] width 165 height 19
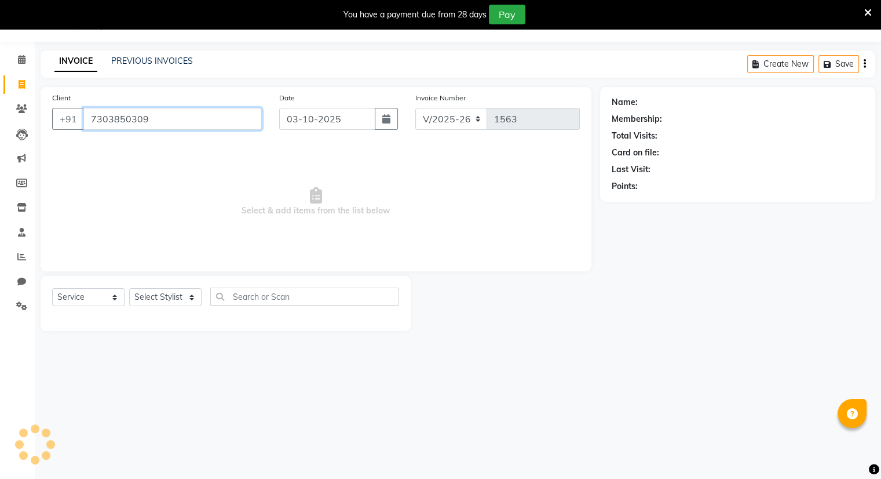
type input "7303850309"
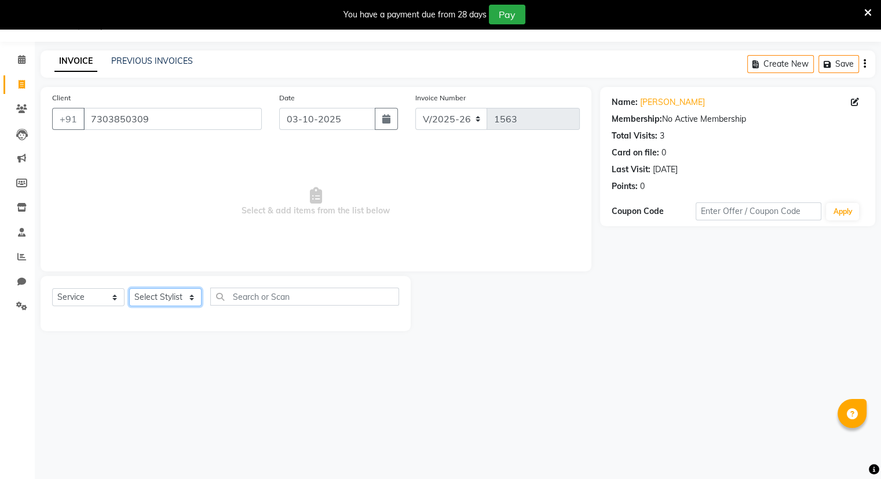
click at [148, 301] on select "Select Stylist Amrapali Bhumi OM PRANAY Rizwan SOHL sunita SURAJ ZUBER" at bounding box center [165, 297] width 72 height 18
select select "83357"
click at [129, 289] on select "Select Stylist Amrapali Bhumi OM PRANAY Rizwan SOHL sunita SURAJ ZUBER" at bounding box center [165, 297] width 72 height 18
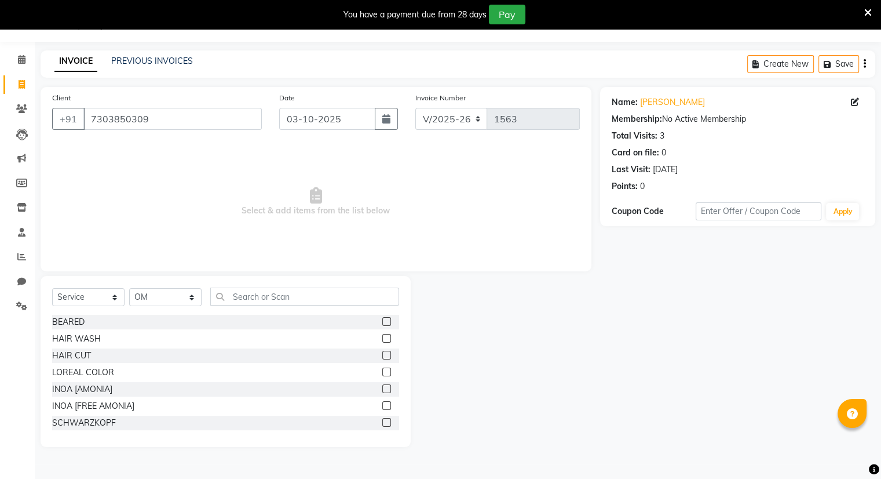
click at [382, 358] on label at bounding box center [386, 355] width 9 height 9
click at [382, 358] on input "checkbox" at bounding box center [386, 356] width 8 height 8
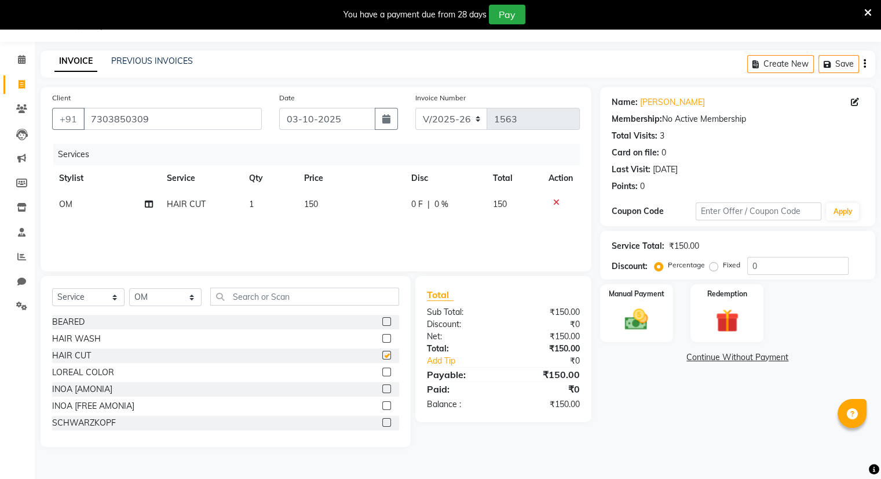
checkbox input "false"
click at [609, 291] on label "Manual Payment" at bounding box center [637, 292] width 58 height 11
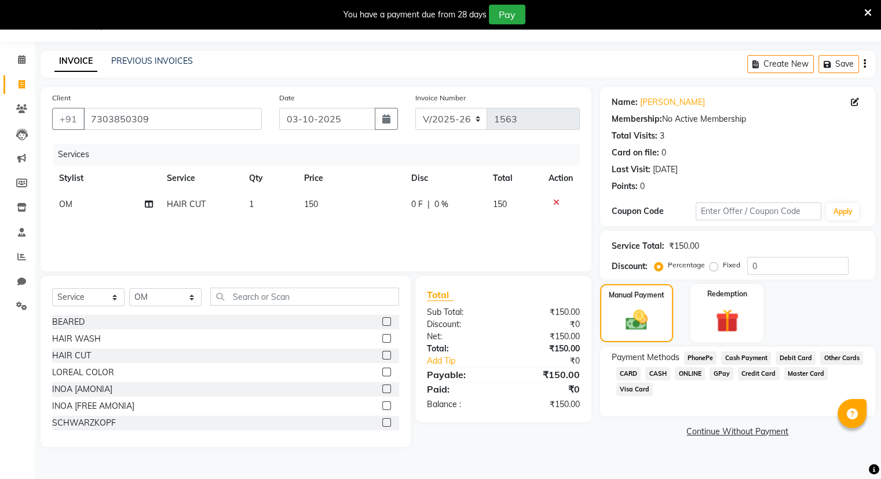
click at [688, 377] on span "ONLINE" at bounding box center [690, 373] width 30 height 13
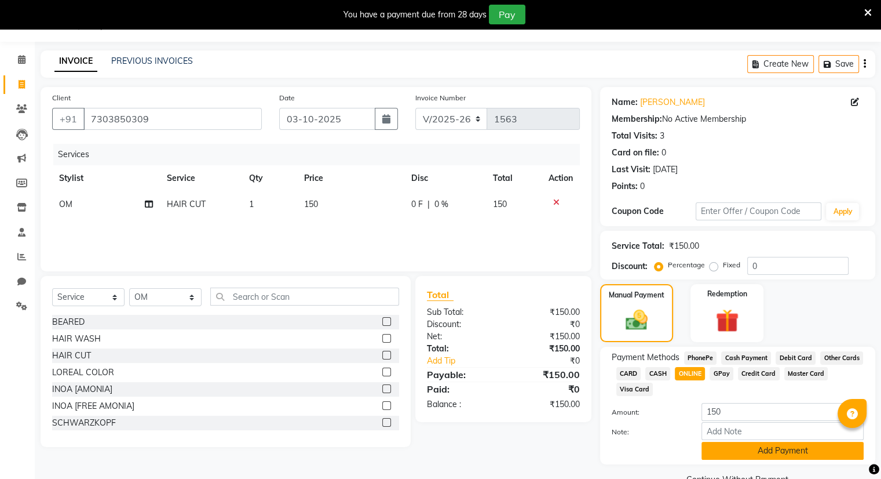
click at [735, 448] on button "Add Payment" at bounding box center [783, 451] width 162 height 18
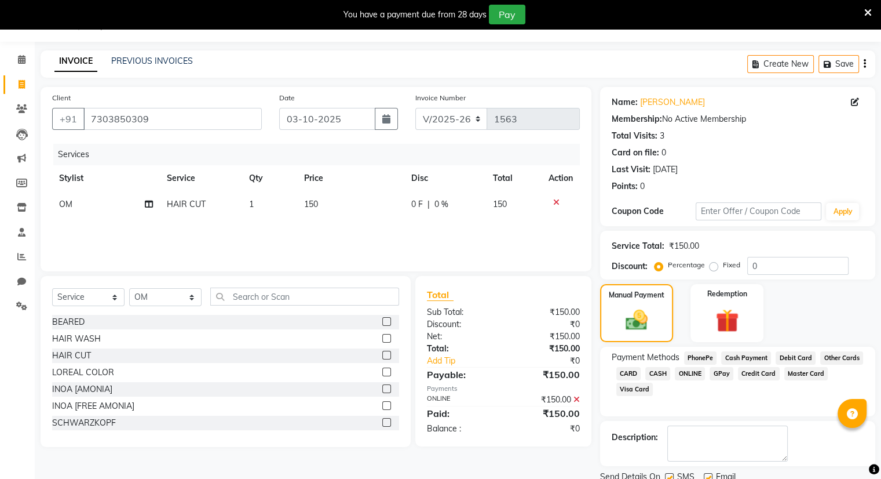
scroll to position [72, 0]
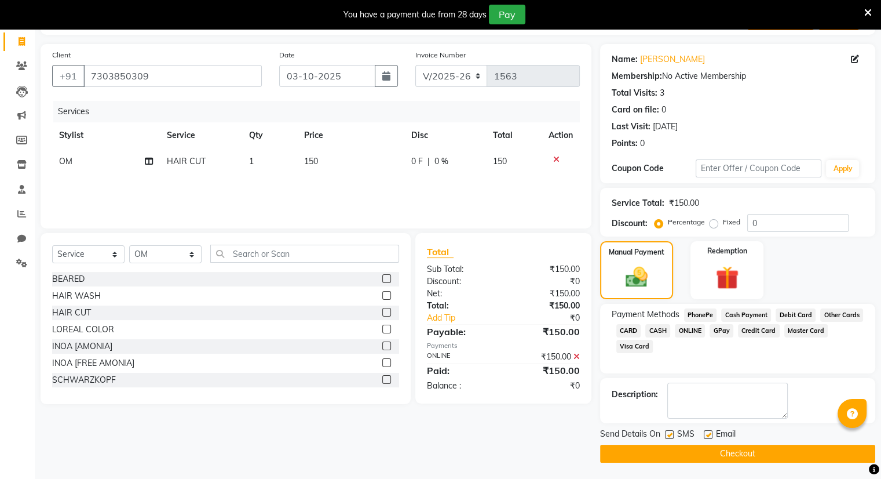
click at [735, 448] on button "Checkout" at bounding box center [737, 453] width 275 height 18
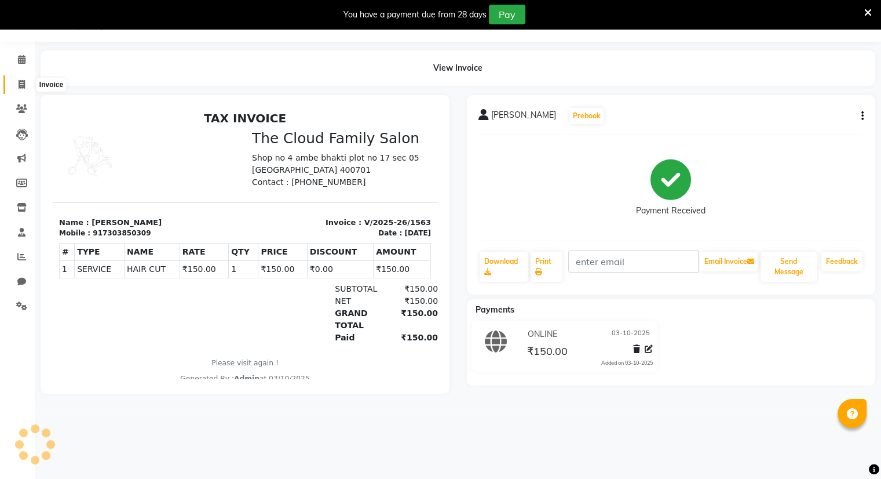
click at [19, 80] on icon at bounding box center [22, 84] width 6 height 9
select select "service"
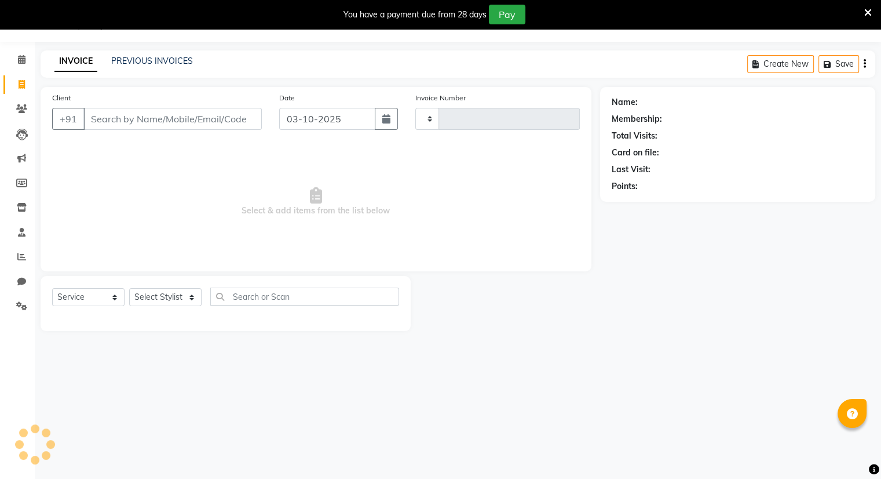
type input "1564"
select select "8444"
click at [107, 127] on input "Client" at bounding box center [172, 119] width 178 height 22
type input "9819612812"
click at [236, 121] on span "Add Client" at bounding box center [232, 119] width 46 height 12
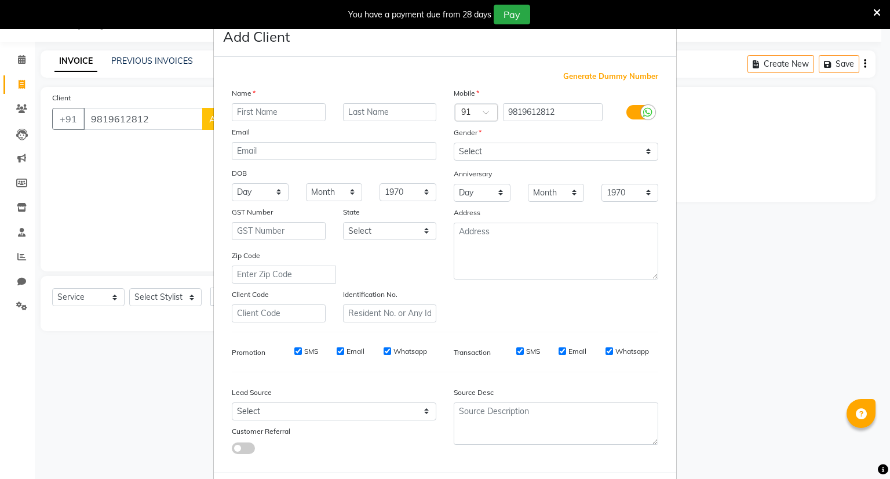
click at [263, 112] on input "text" at bounding box center [279, 112] width 94 height 18
type input "pastel"
click at [468, 153] on select "Select Male Female Other Prefer Not To Say" at bounding box center [556, 152] width 205 height 18
select select "male"
click at [454, 143] on select "Select Male Female Other Prefer Not To Say" at bounding box center [556, 152] width 205 height 18
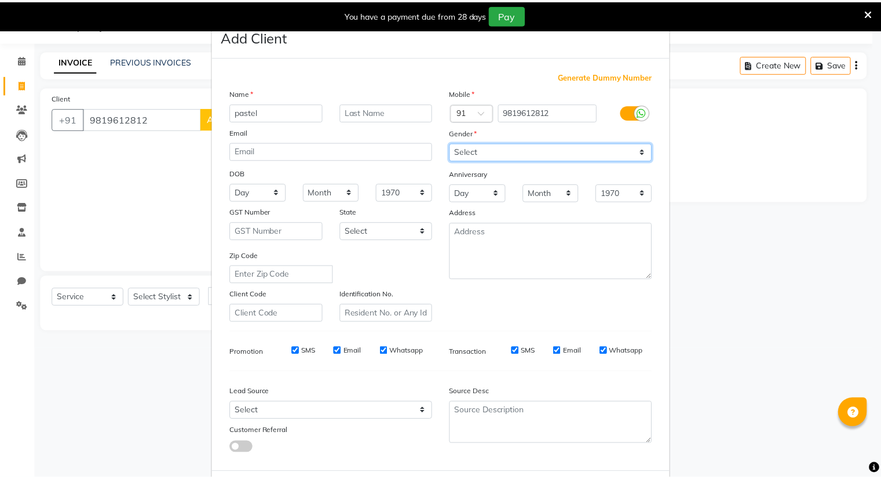
scroll to position [62, 0]
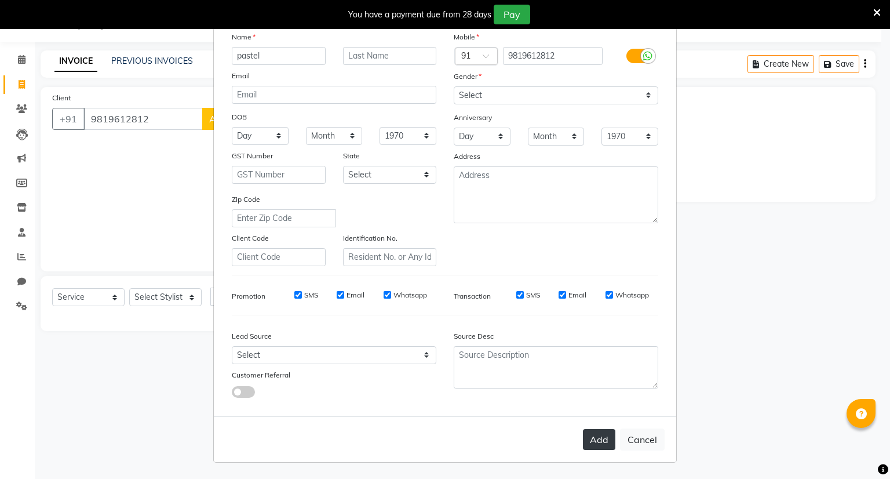
click at [592, 436] on button "Add" at bounding box center [599, 439] width 32 height 21
select select
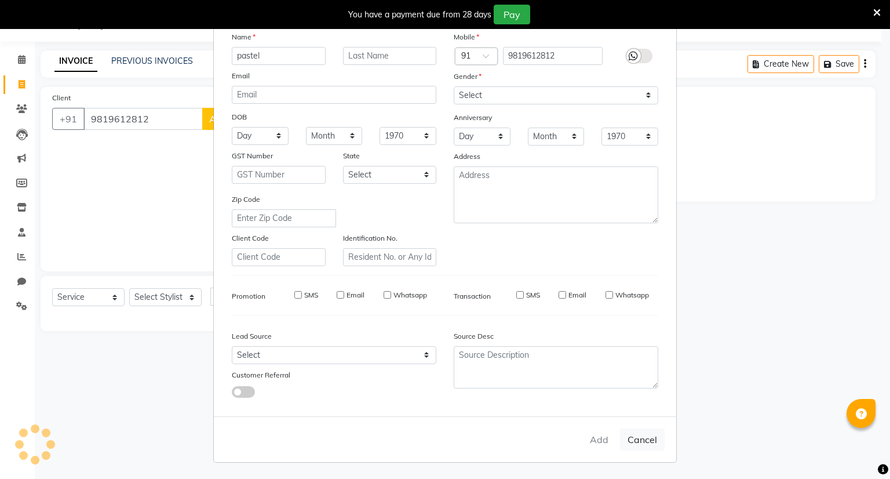
select select
checkbox input "false"
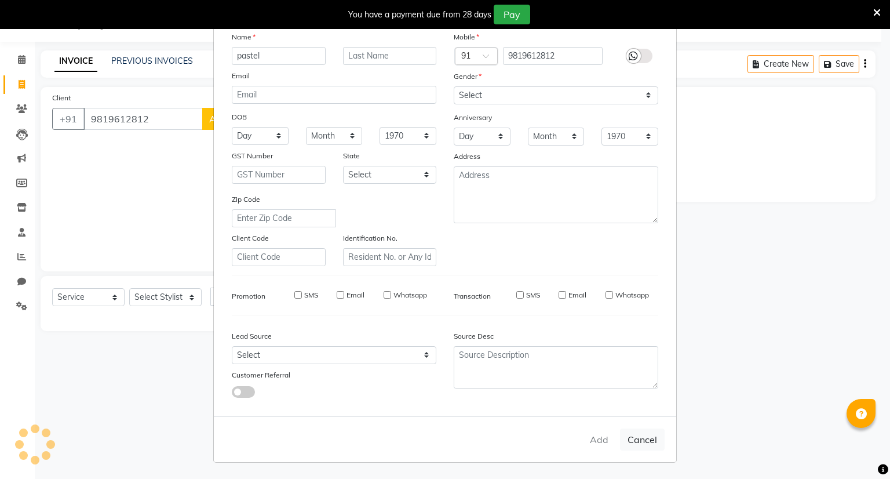
checkbox input "false"
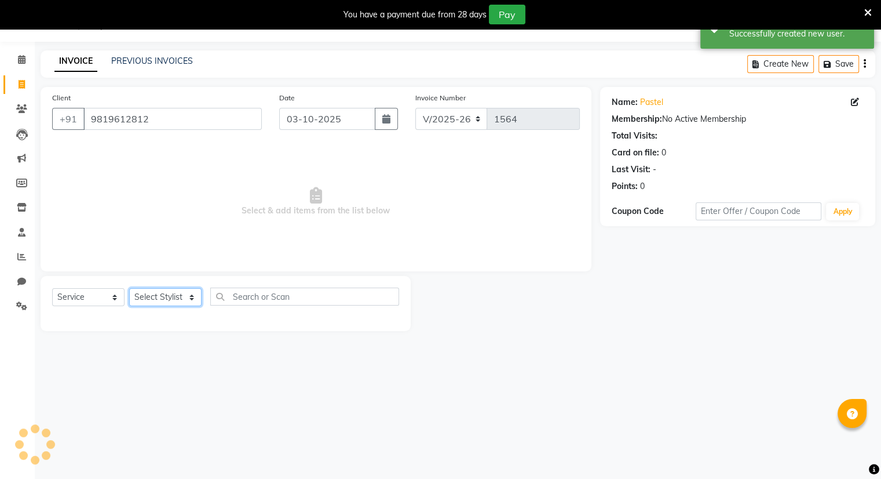
click at [166, 301] on select "Select Stylist Amrapali Bhumi OM PRANAY Rizwan SOHL sunita SURAJ ZUBER" at bounding box center [165, 297] width 72 height 18
select select "92893"
click at [129, 289] on select "Select Stylist Amrapali Bhumi OM PRANAY Rizwan SOHL sunita SURAJ ZUBER" at bounding box center [165, 297] width 72 height 18
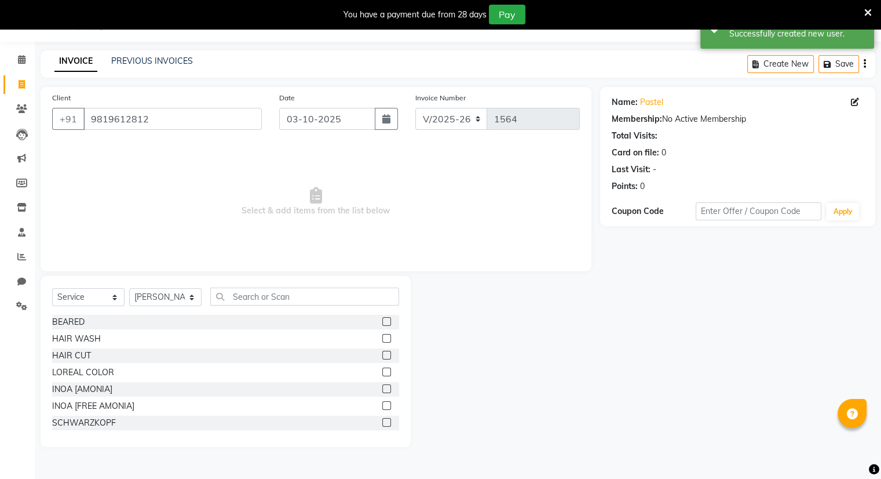
click at [382, 320] on label at bounding box center [386, 321] width 9 height 9
click at [382, 320] on input "checkbox" at bounding box center [386, 322] width 8 height 8
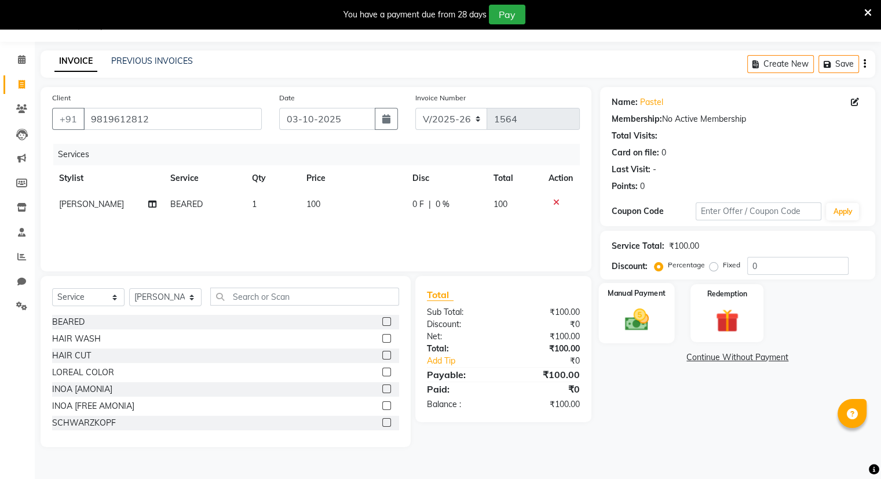
click at [619, 299] on div "Manual Payment" at bounding box center [637, 313] width 76 height 60
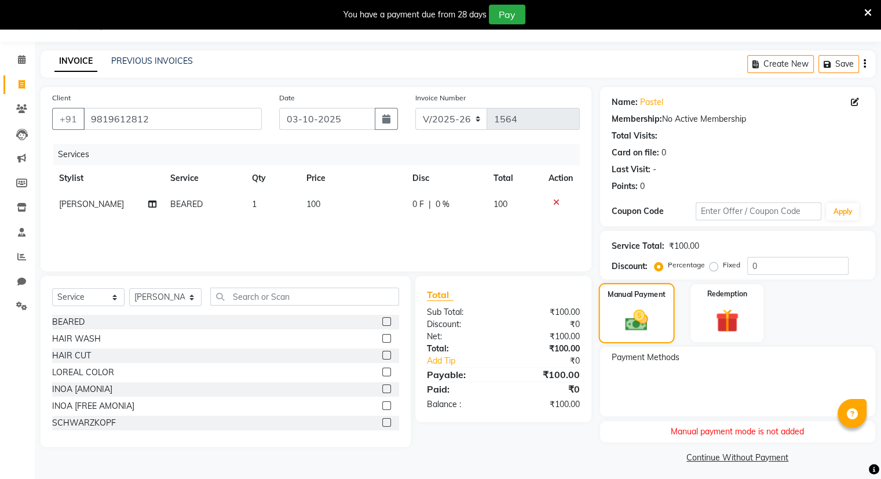
click at [632, 320] on img at bounding box center [636, 320] width 37 height 27
click at [629, 313] on img at bounding box center [636, 320] width 37 height 27
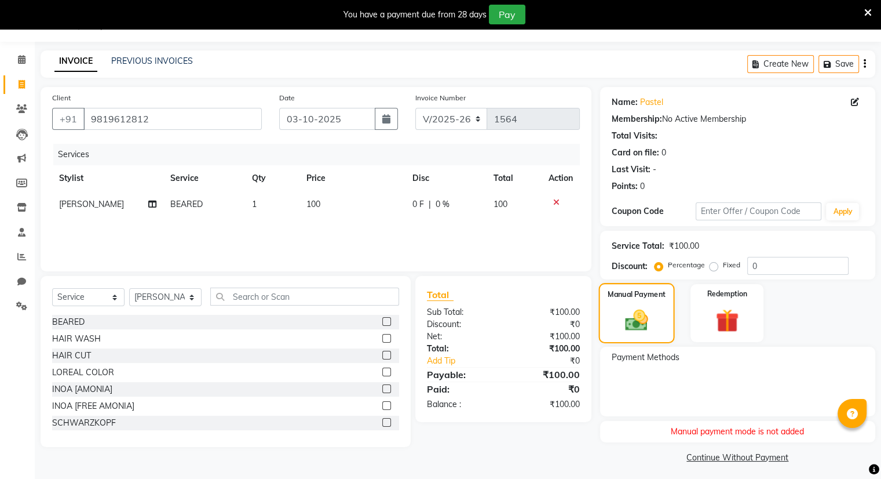
click at [629, 313] on img at bounding box center [636, 320] width 37 height 27
click at [663, 421] on div "Manual payment mode is not added" at bounding box center [737, 431] width 275 height 21
click at [674, 432] on div "Manual payment mode is not added" at bounding box center [737, 431] width 275 height 21
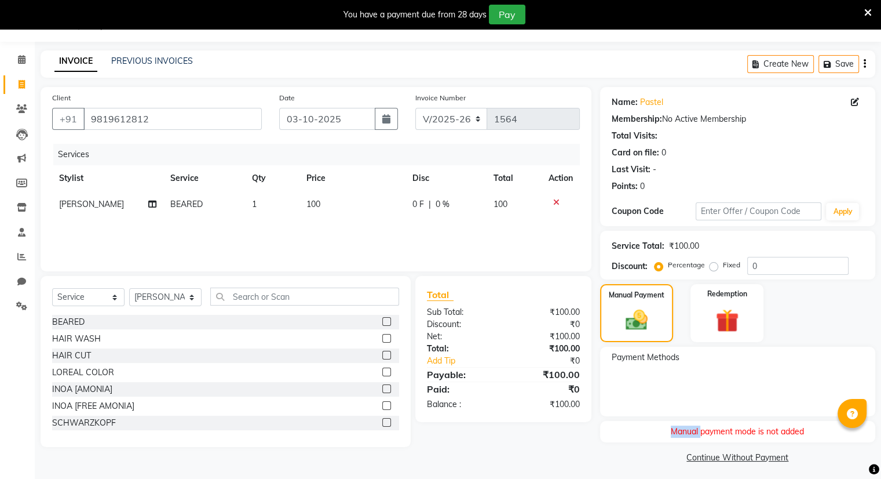
click at [674, 432] on div "Manual payment mode is not added" at bounding box center [737, 431] width 275 height 21
click at [639, 321] on img at bounding box center [636, 320] width 37 height 27
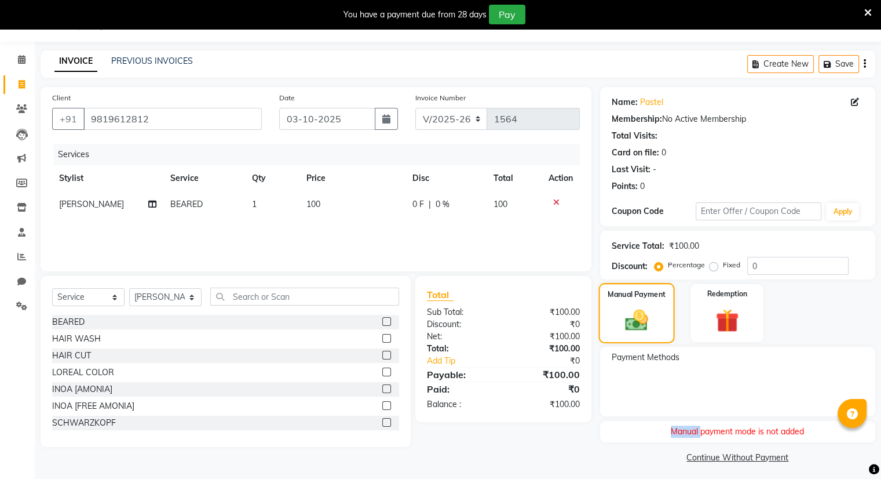
click at [639, 321] on img at bounding box center [636, 320] width 37 height 27
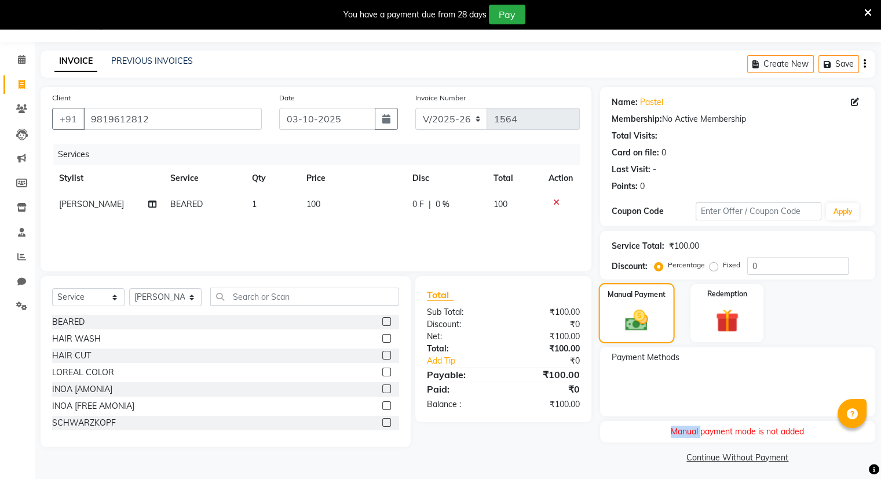
click at [639, 321] on img at bounding box center [636, 320] width 37 height 27
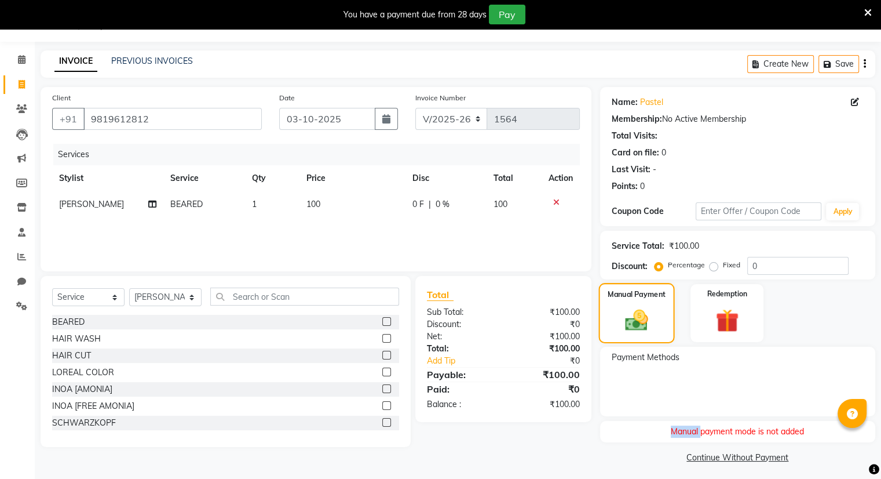
click at [639, 321] on img at bounding box center [636, 320] width 37 height 27
click at [618, 393] on div "Payment Methods" at bounding box center [737, 381] width 275 height 70
click at [625, 320] on img at bounding box center [636, 320] width 37 height 27
click at [556, 202] on icon at bounding box center [556, 202] width 6 height 8
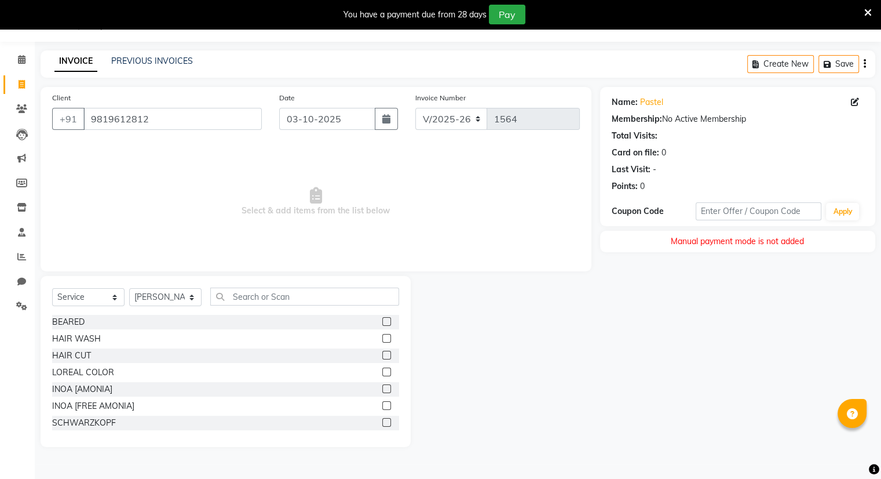
click at [655, 169] on div "-" at bounding box center [654, 169] width 3 height 12
click at [656, 154] on div "Card on file:" at bounding box center [636, 153] width 48 height 12
click at [656, 134] on div "Total Visits:" at bounding box center [635, 136] width 46 height 12
click at [209, 119] on input "9819612812" at bounding box center [172, 119] width 178 height 22
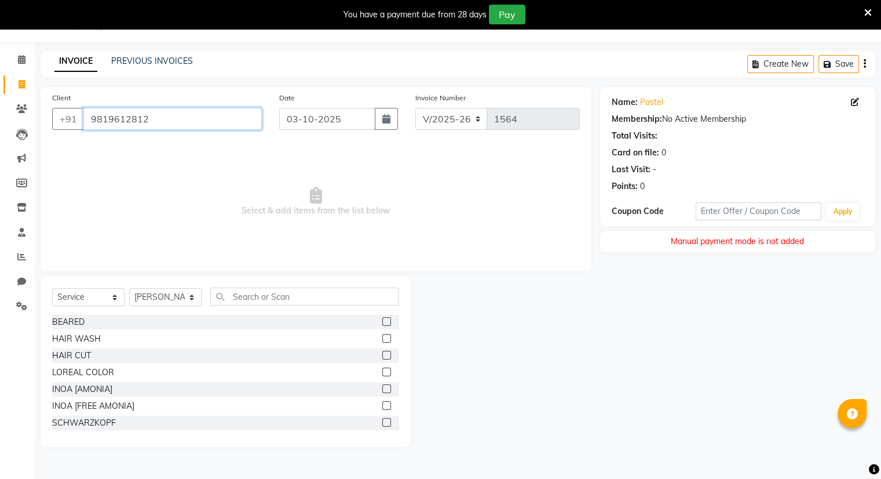
click at [209, 119] on input "9819612812" at bounding box center [172, 119] width 178 height 22
click at [382, 319] on label at bounding box center [386, 321] width 9 height 9
click at [382, 319] on input "checkbox" at bounding box center [386, 322] width 8 height 8
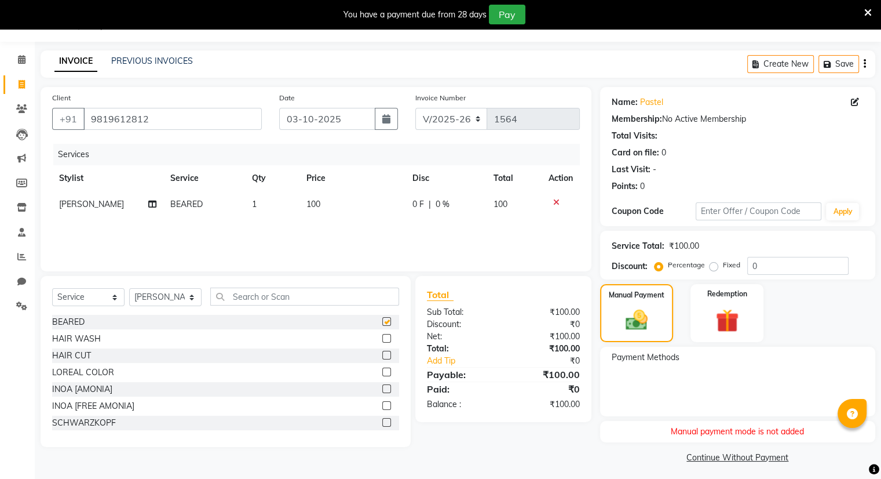
checkbox input "false"
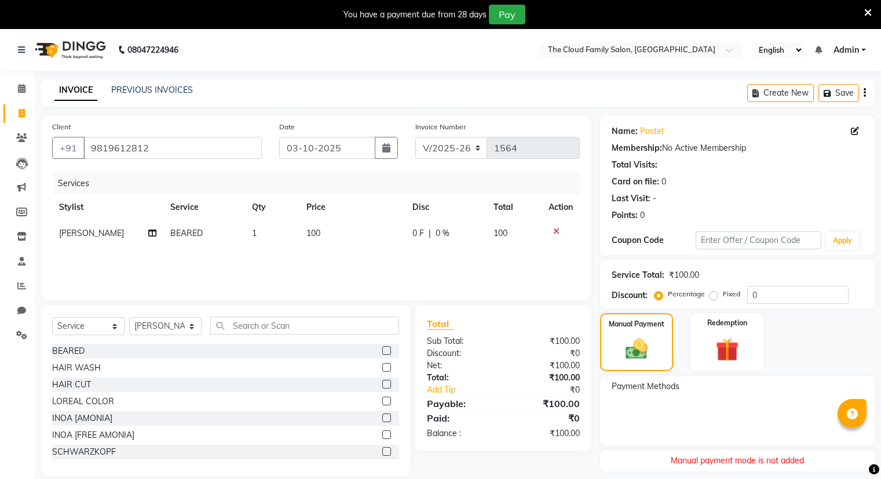
select select "8444"
select select "service"
select select "92893"
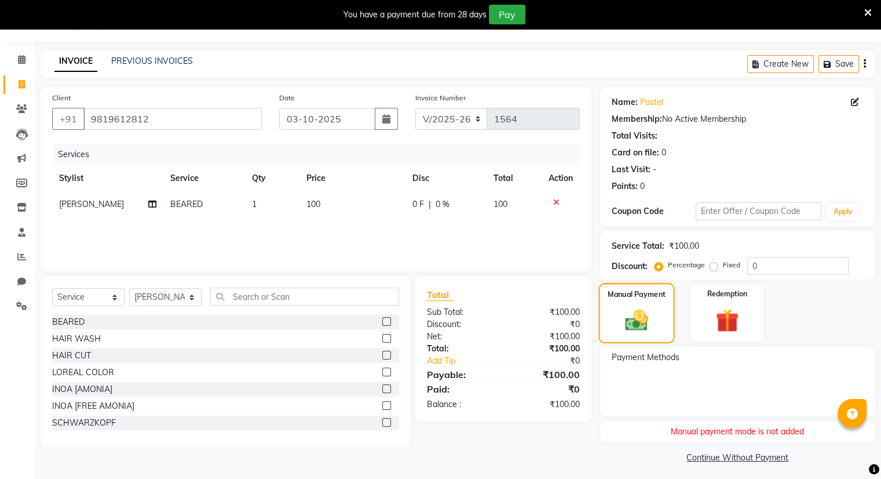
click at [633, 314] on img at bounding box center [636, 320] width 37 height 27
click at [157, 107] on div "Client [PHONE_NUMBER]" at bounding box center [156, 116] width 227 height 48
drag, startPoint x: 159, startPoint y: 118, endPoint x: 153, endPoint y: 119, distance: 5.8
click at [153, 119] on input "9819612812" at bounding box center [172, 119] width 178 height 22
click at [148, 120] on input "9819612812" at bounding box center [172, 119] width 178 height 22
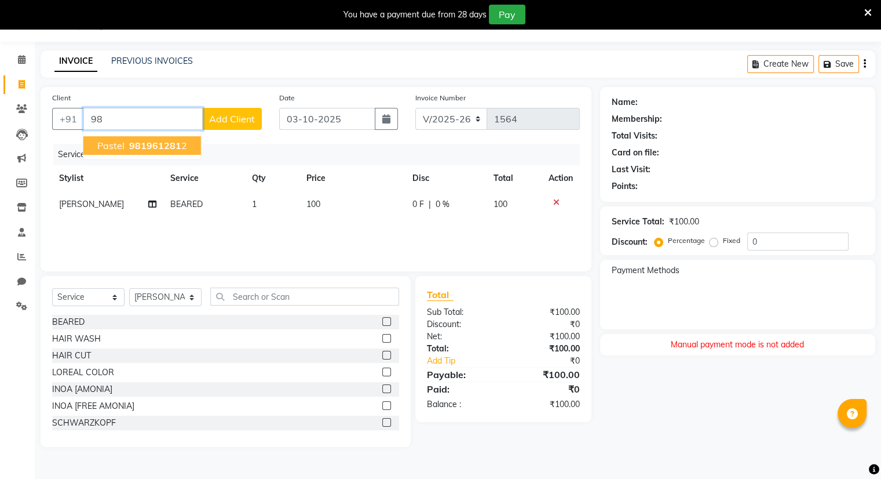
type input "9"
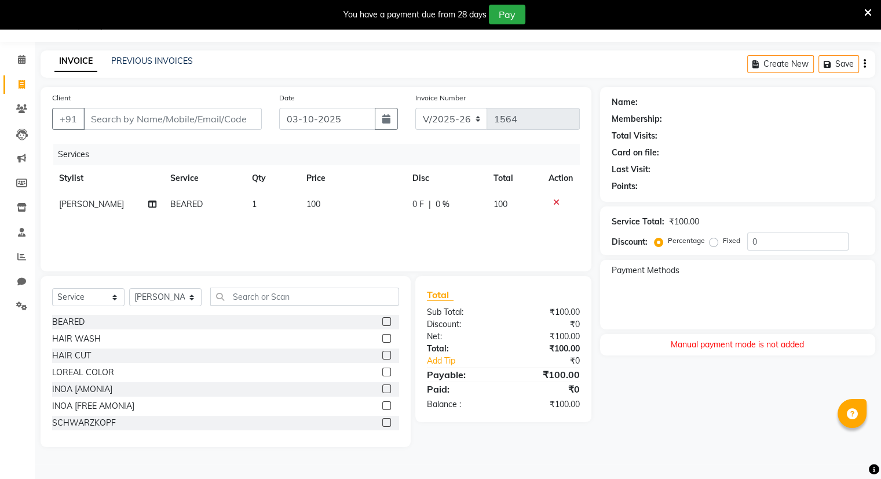
click at [559, 202] on div at bounding box center [561, 202] width 24 height 8
click at [560, 202] on div at bounding box center [561, 202] width 24 height 8
click at [556, 202] on icon at bounding box center [556, 202] width 6 height 8
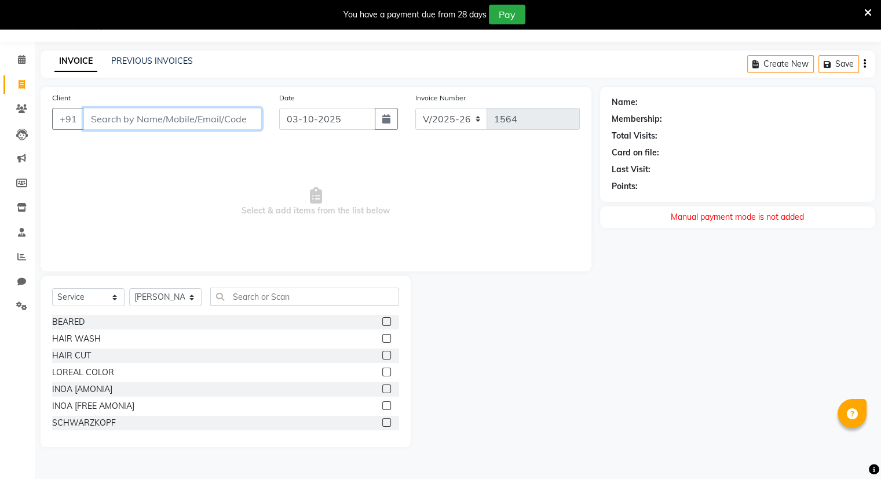
click at [127, 121] on input "Client" at bounding box center [172, 119] width 178 height 22
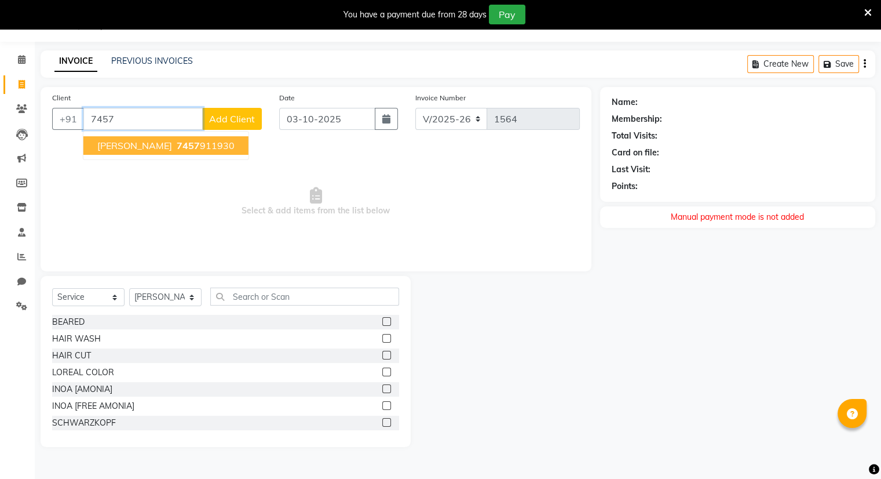
click at [122, 147] on span "[PERSON_NAME]" at bounding box center [134, 146] width 75 height 12
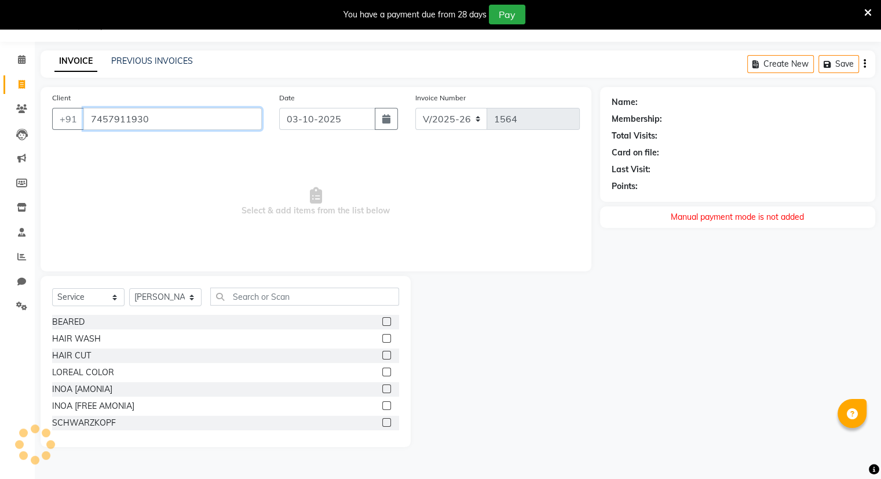
type input "7457911930"
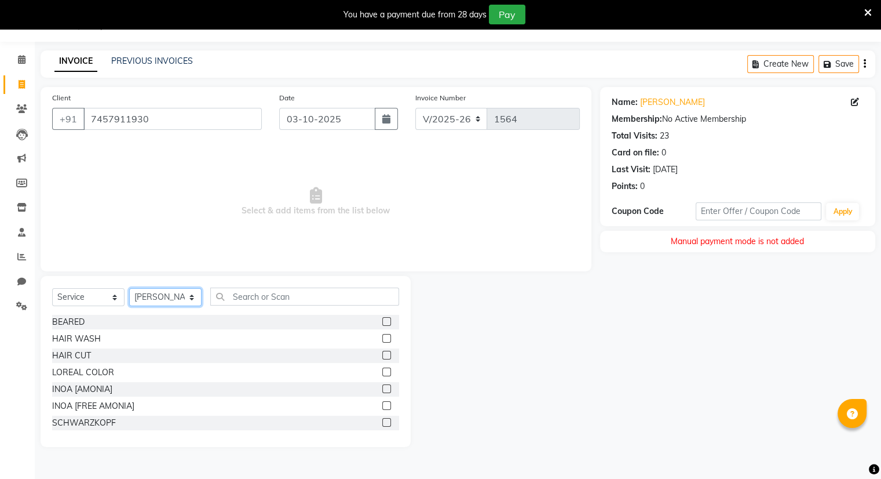
click at [158, 298] on select "Select Stylist Amrapali Bhumi OM [PERSON_NAME] [PERSON_NAME] [PERSON_NAME]" at bounding box center [165, 297] width 72 height 18
select select "83284"
click at [129, 289] on select "Select Stylist Amrapali Bhumi OM [PERSON_NAME] [PERSON_NAME] [PERSON_NAME]" at bounding box center [165, 297] width 72 height 18
click at [382, 321] on label at bounding box center [386, 321] width 9 height 9
click at [382, 321] on input "checkbox" at bounding box center [386, 322] width 8 height 8
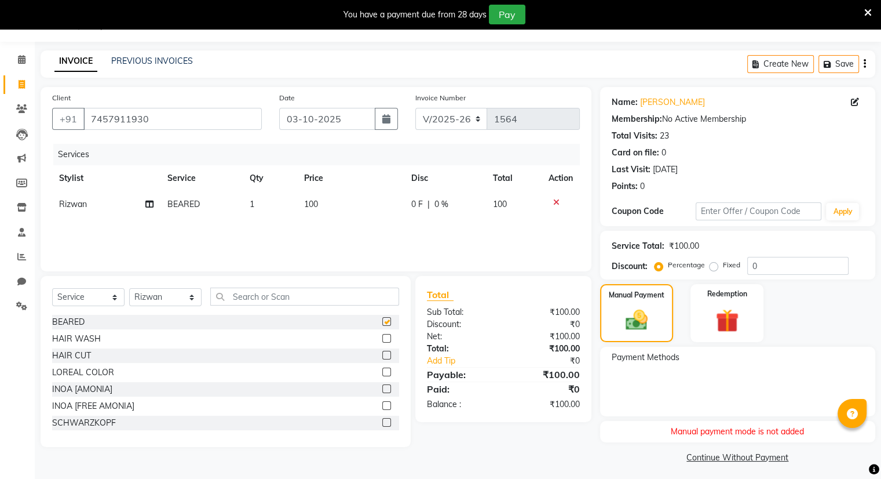
checkbox input "false"
click at [633, 305] on div "Manual Payment" at bounding box center [637, 313] width 76 height 60
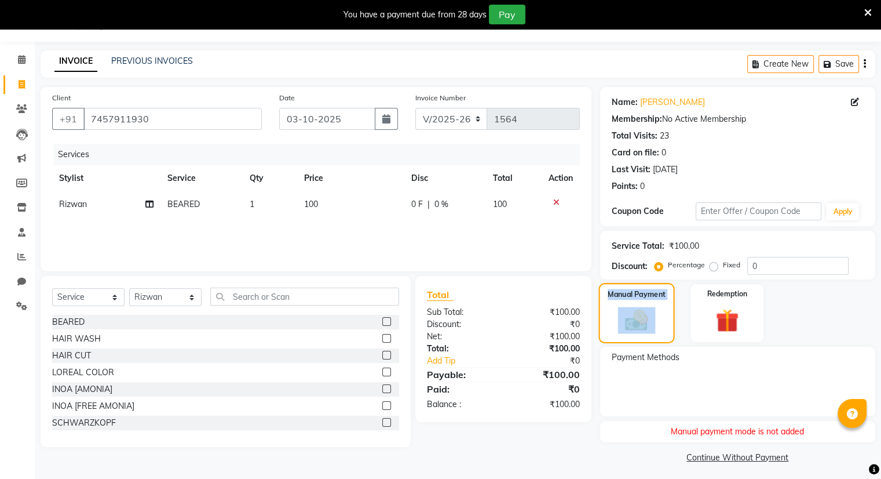
click at [633, 305] on div "Manual Payment" at bounding box center [637, 313] width 76 height 60
click at [130, 60] on link "PREVIOUS INVOICES" at bounding box center [152, 61] width 82 height 10
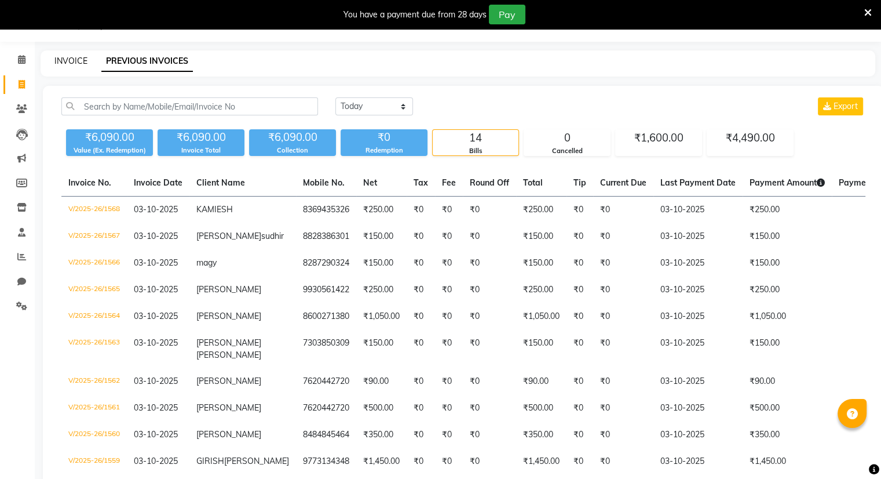
click at [65, 59] on link "INVOICE" at bounding box center [70, 61] width 33 height 10
select select "8444"
select select "service"
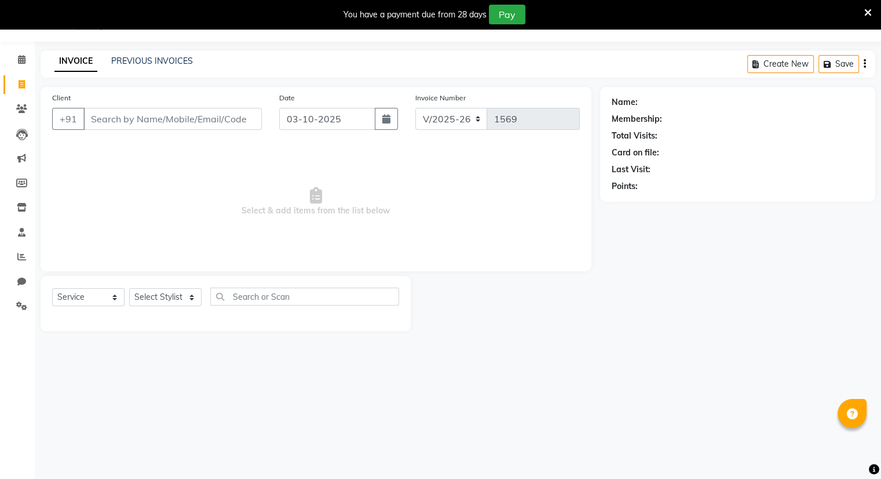
click at [127, 119] on input "Client" at bounding box center [172, 119] width 178 height 22
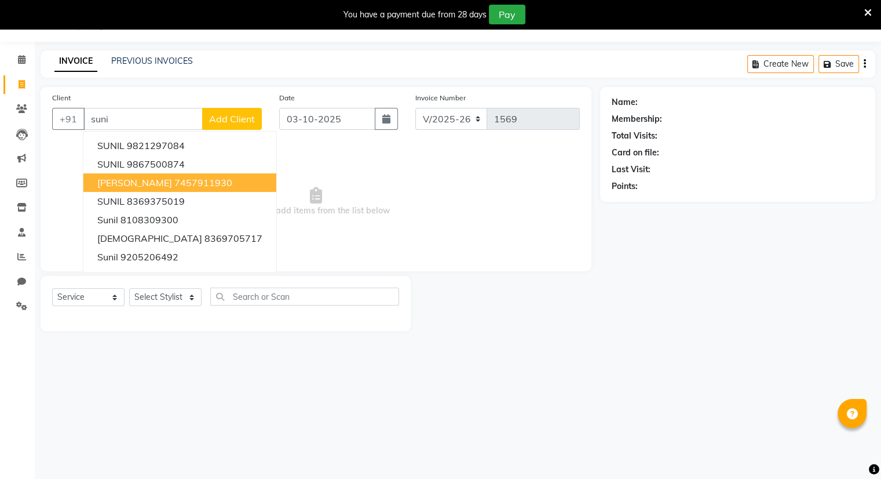
click at [174, 177] on ngb-highlight "7457911930" at bounding box center [203, 183] width 58 height 12
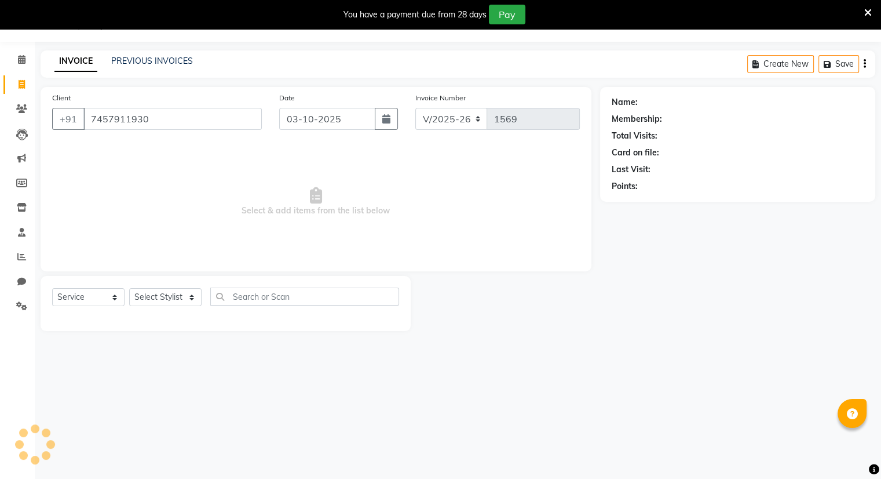
type input "7457911930"
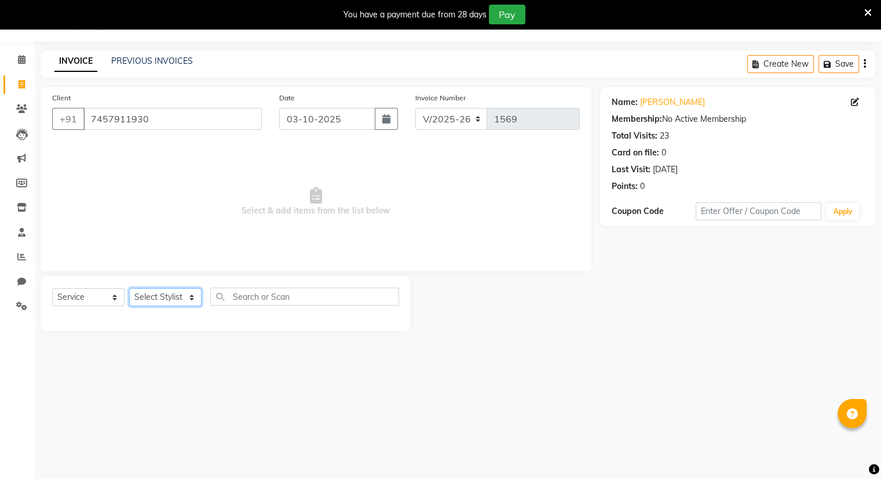
click at [160, 296] on select "Select Stylist Amrapali Bhumi OM [PERSON_NAME] [PERSON_NAME] [PERSON_NAME]" at bounding box center [165, 297] width 72 height 18
select select "83284"
click at [129, 289] on select "Select Stylist Amrapali Bhumi OM [PERSON_NAME] [PERSON_NAME] [PERSON_NAME]" at bounding box center [165, 297] width 72 height 18
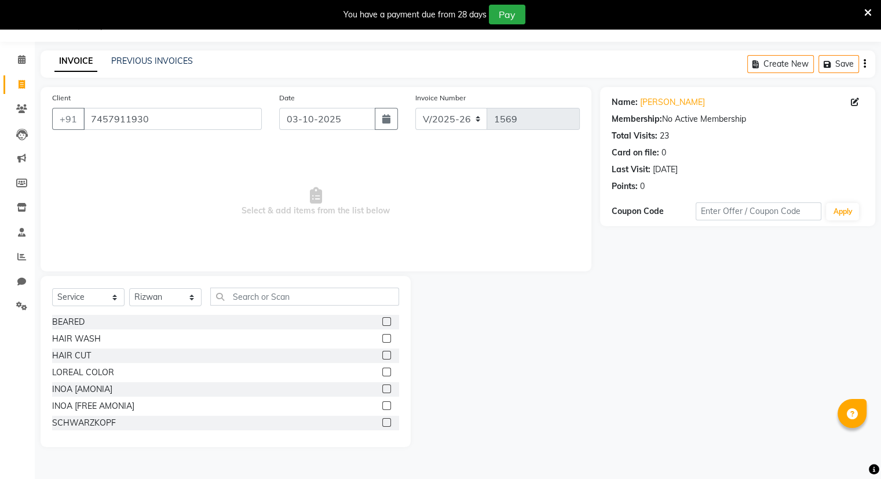
click at [382, 323] on label at bounding box center [386, 321] width 9 height 9
click at [382, 323] on input "checkbox" at bounding box center [386, 322] width 8 height 8
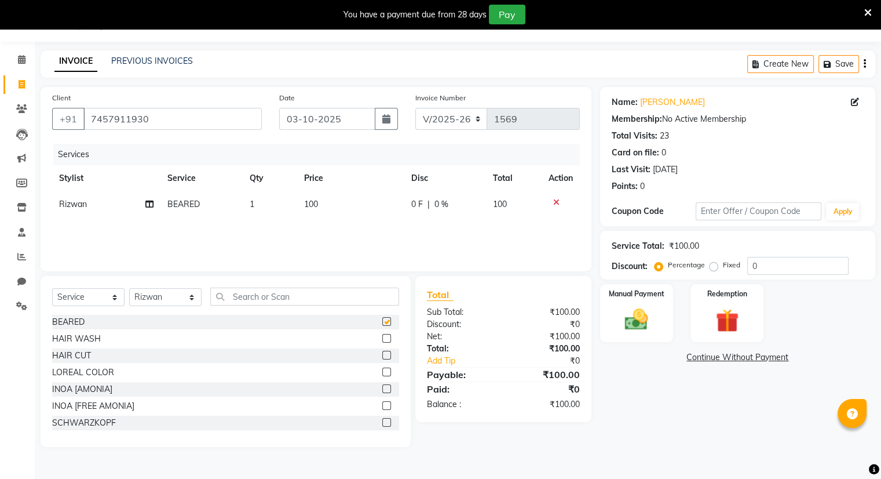
checkbox input "false"
click at [643, 298] on label "Manual Payment" at bounding box center [637, 292] width 58 height 11
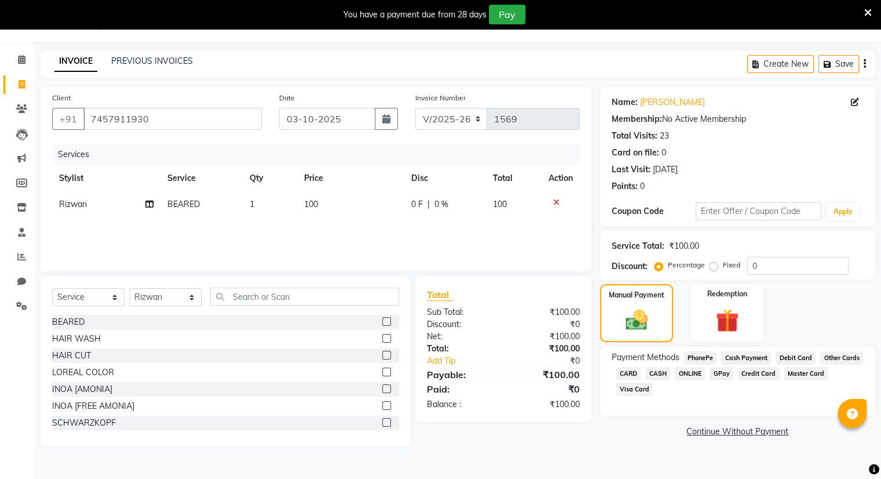
click at [688, 375] on span "ONLINE" at bounding box center [690, 373] width 30 height 13
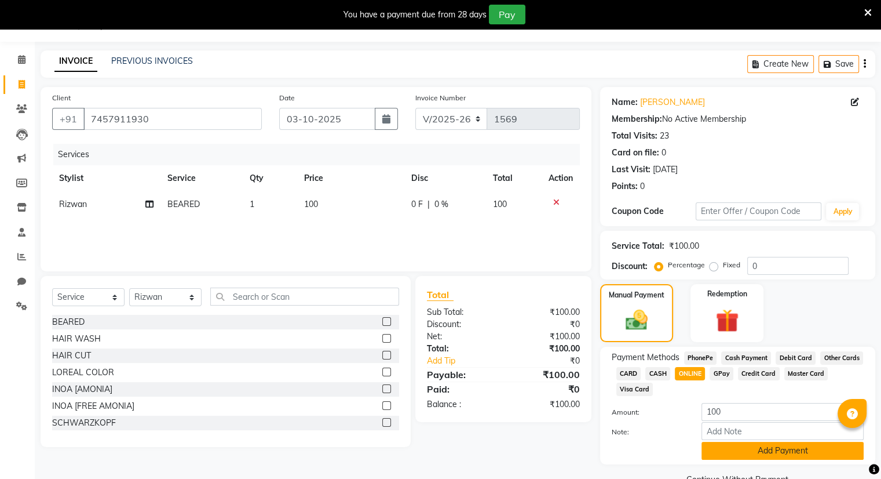
click at [758, 450] on button "Add Payment" at bounding box center [783, 451] width 162 height 18
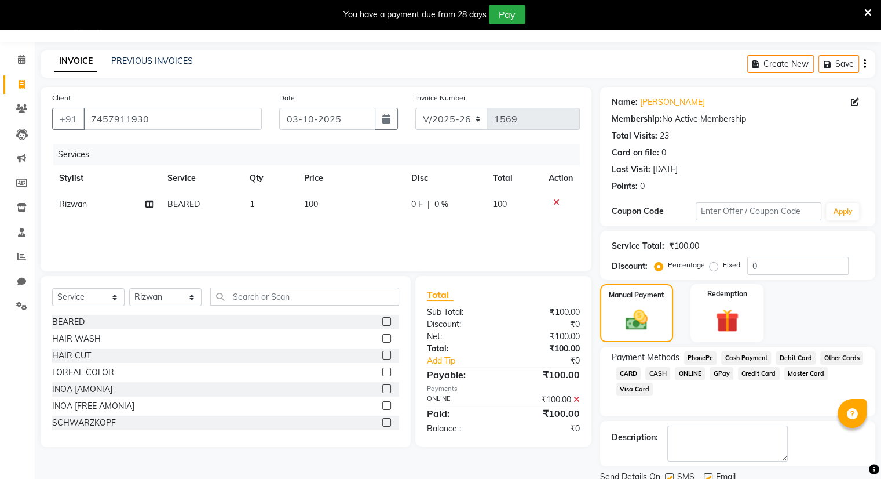
scroll to position [72, 0]
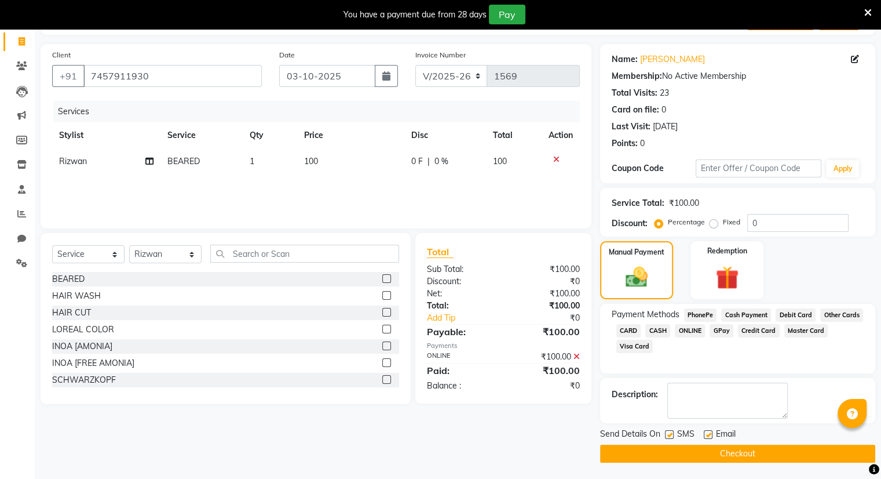
click at [758, 450] on button "Checkout" at bounding box center [737, 453] width 275 height 18
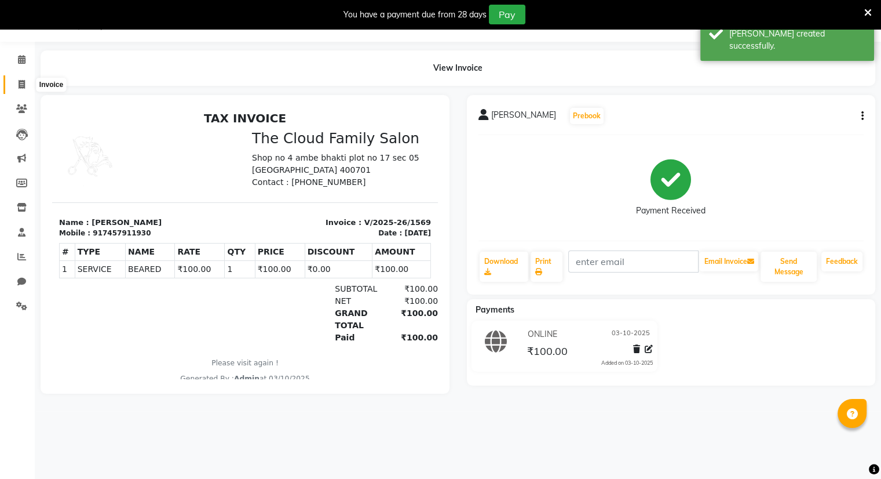
click at [23, 85] on icon at bounding box center [22, 84] width 6 height 9
select select "8444"
select select "service"
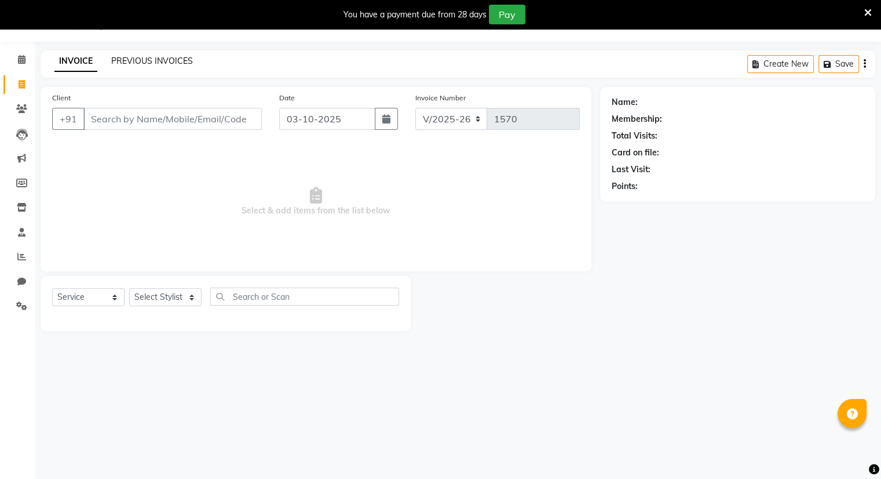
click at [146, 60] on link "PREVIOUS INVOICES" at bounding box center [152, 61] width 82 height 10
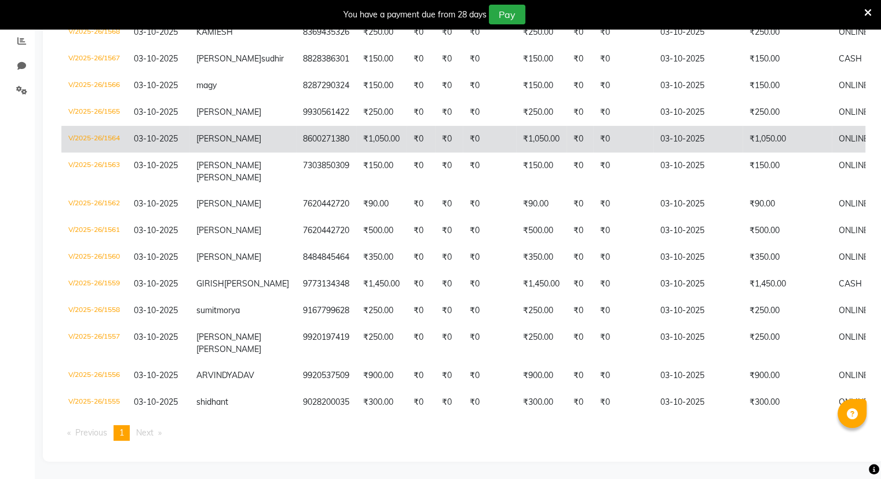
scroll to position [276, 0]
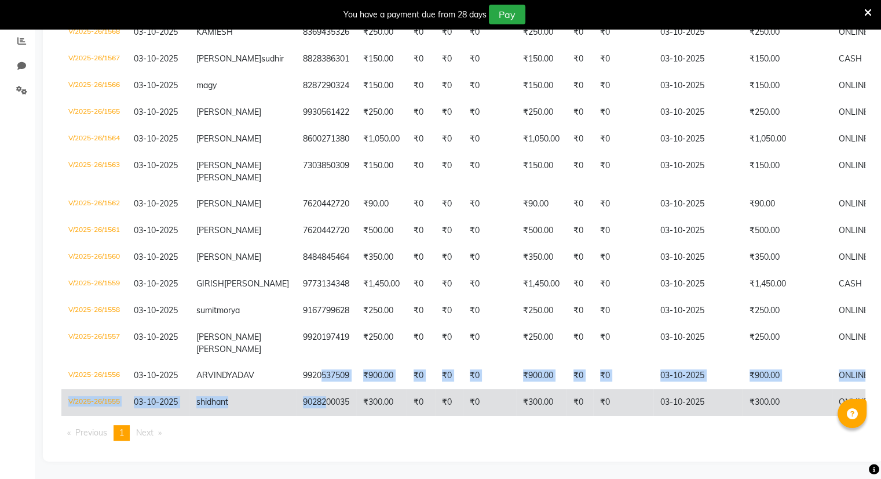
drag, startPoint x: 281, startPoint y: 364, endPoint x: 283, endPoint y: 406, distance: 41.8
click at [283, 406] on tbody "V/2025-26/1569 [DATE] [PERSON_NAME] 7457911930 ₹100.00 ₹0 ₹0 ₹0 ₹100.00 ₹0 ₹0 […" at bounding box center [547, 198] width 973 height 435
click at [296, 405] on td "9028200035" at bounding box center [326, 402] width 60 height 27
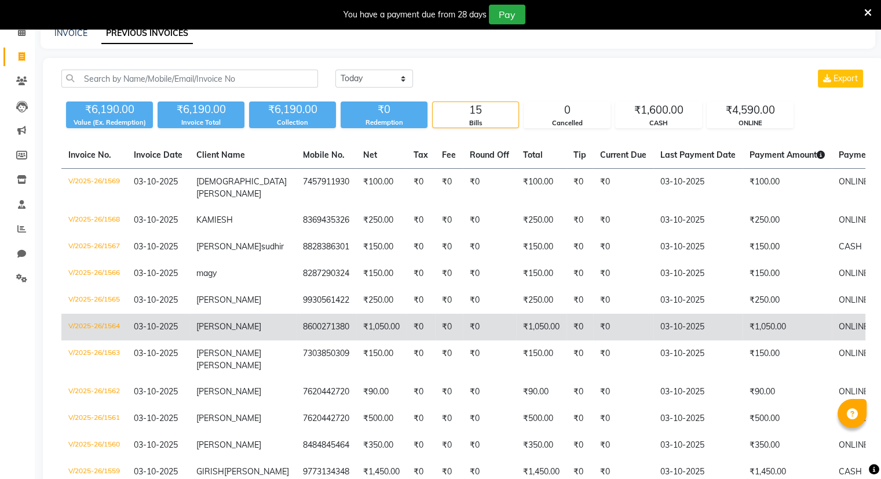
scroll to position [42, 0]
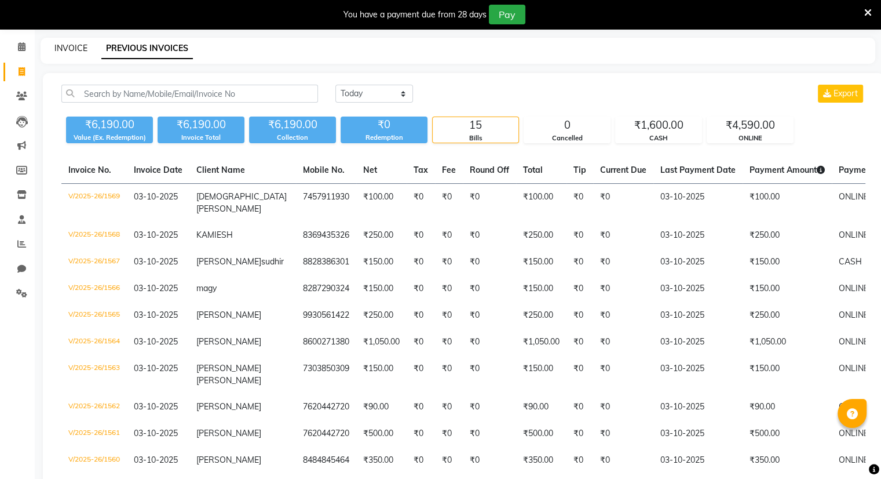
click at [60, 50] on link "INVOICE" at bounding box center [70, 48] width 33 height 10
select select "8444"
select select "service"
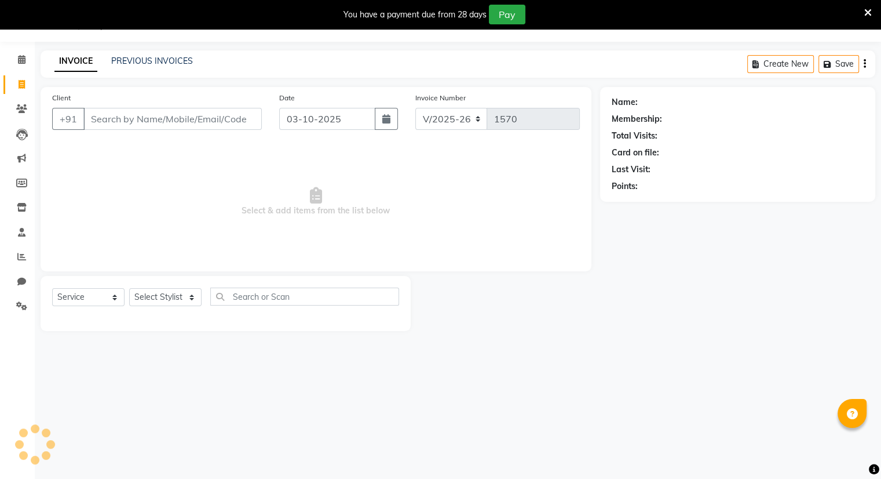
scroll to position [29, 0]
click at [116, 114] on input "Client" at bounding box center [172, 119] width 178 height 22
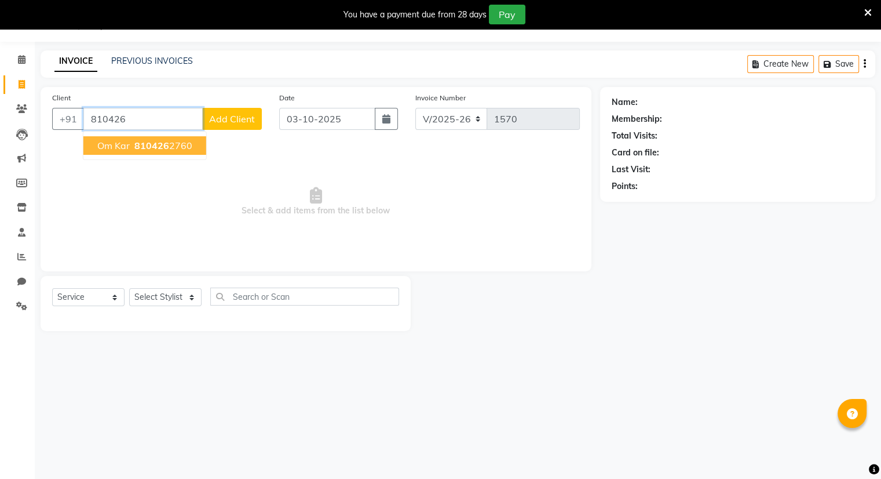
click at [134, 144] on span "810426" at bounding box center [151, 146] width 35 height 12
type input "8104262760"
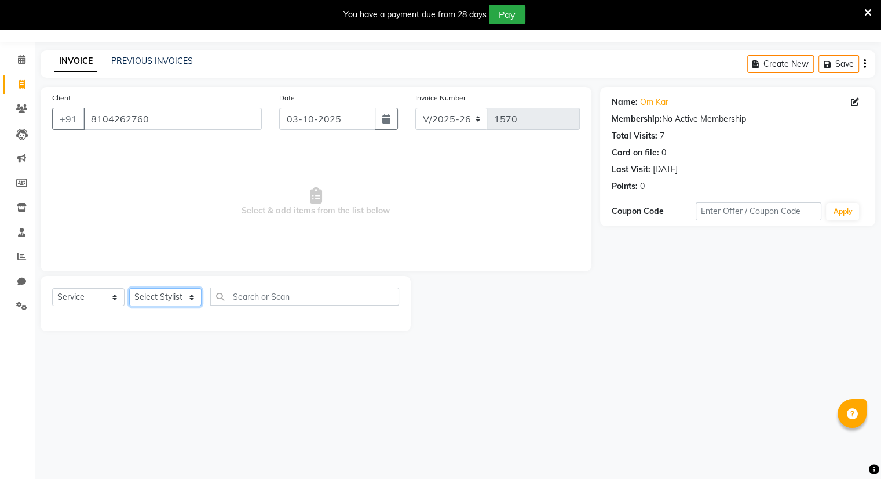
click at [163, 296] on select "Select Stylist Amrapali Bhumi OM [PERSON_NAME] [PERSON_NAME] [PERSON_NAME]" at bounding box center [165, 297] width 72 height 18
select select "83357"
click at [129, 289] on select "Select Stylist Amrapali Bhumi OM [PERSON_NAME] [PERSON_NAME] [PERSON_NAME]" at bounding box center [165, 297] width 72 height 18
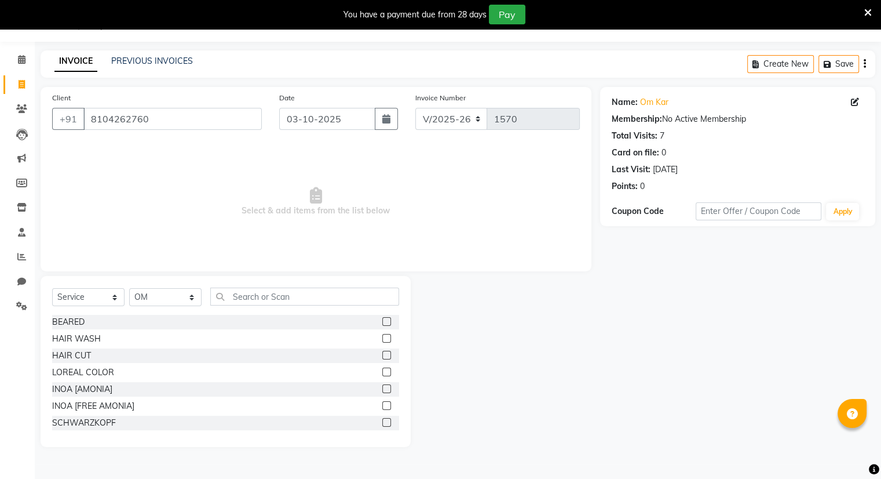
click at [382, 354] on label at bounding box center [386, 355] width 9 height 9
click at [382, 354] on input "checkbox" at bounding box center [386, 356] width 8 height 8
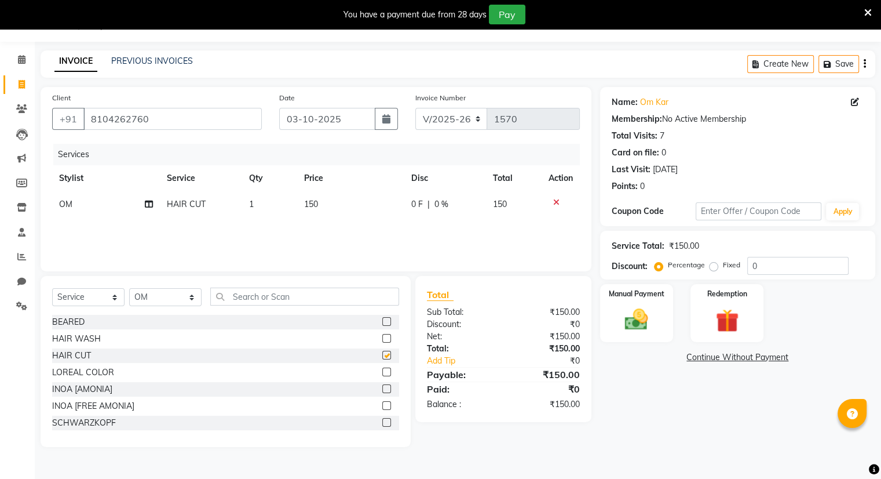
checkbox input "false"
click at [618, 323] on img at bounding box center [636, 320] width 39 height 28
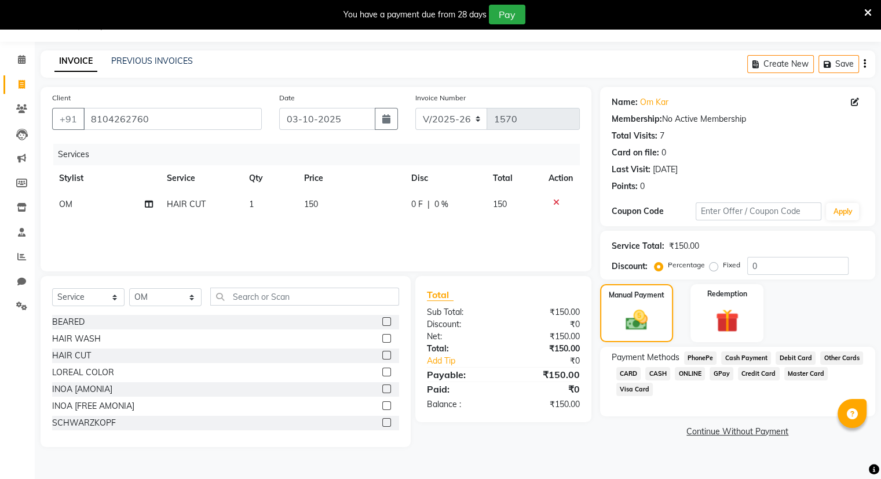
click at [691, 376] on span "ONLINE" at bounding box center [690, 373] width 30 height 13
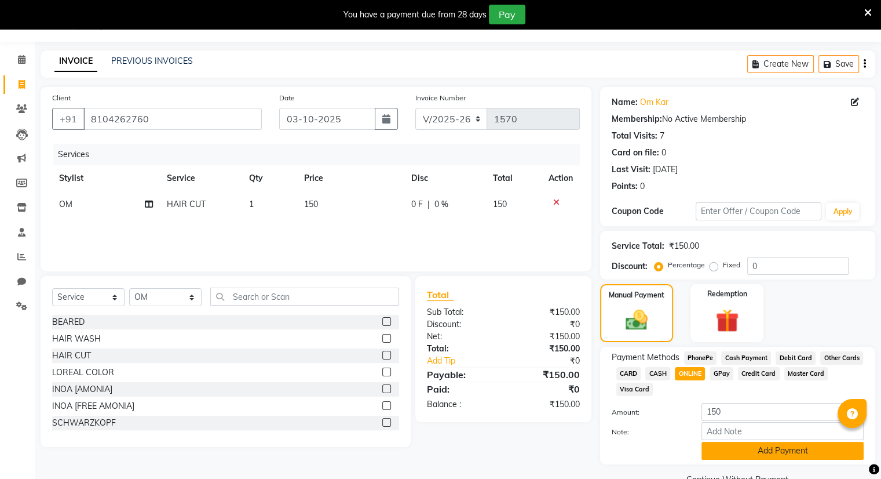
click at [737, 453] on button "Add Payment" at bounding box center [783, 451] width 162 height 18
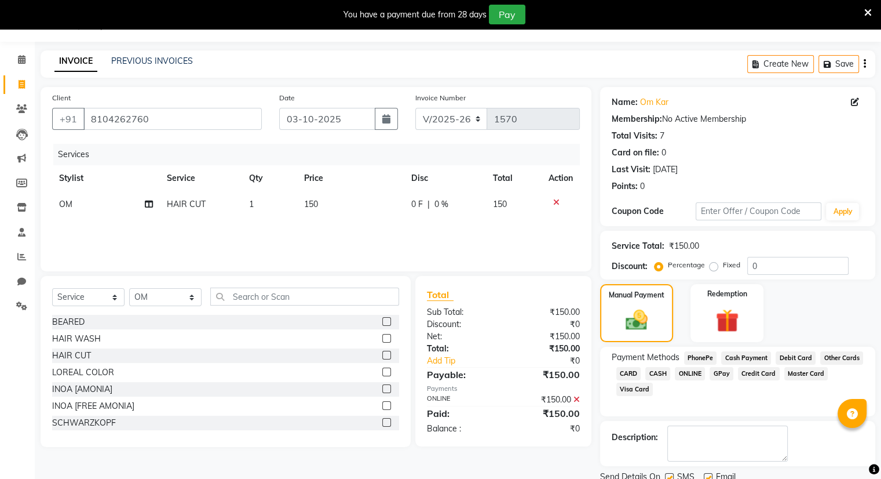
scroll to position [72, 0]
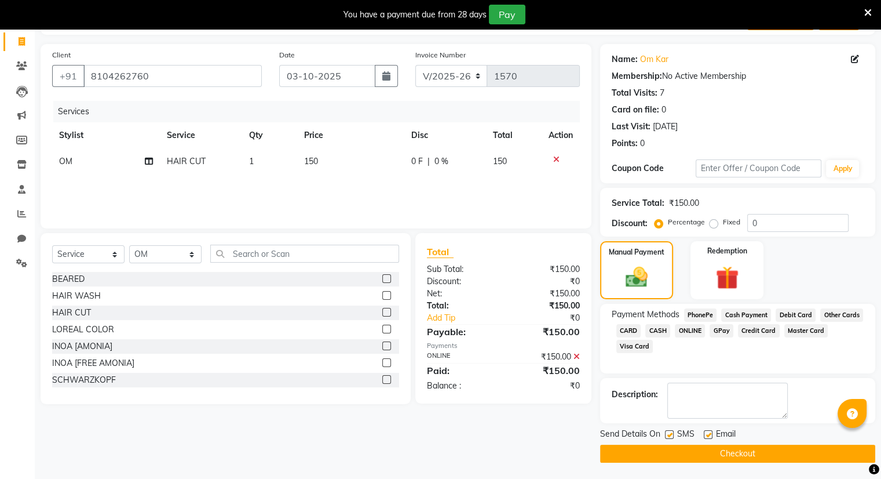
click at [737, 453] on button "Checkout" at bounding box center [737, 453] width 275 height 18
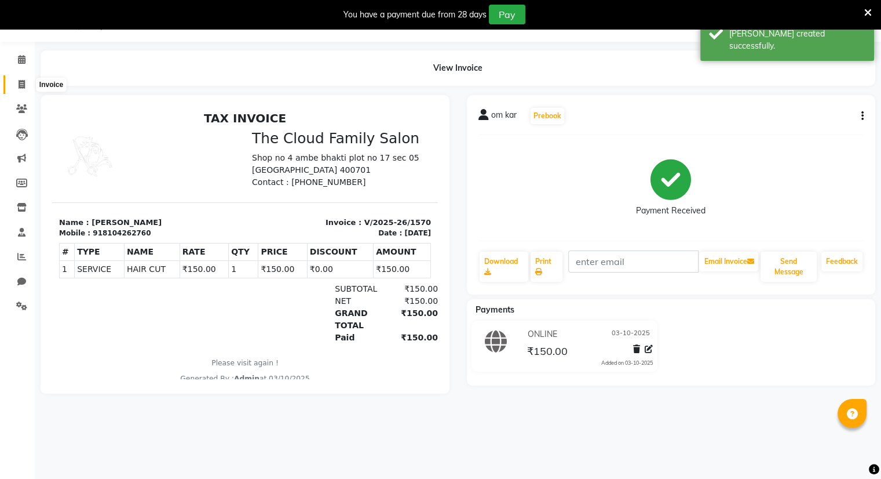
click at [20, 84] on icon at bounding box center [22, 84] width 6 height 9
select select "service"
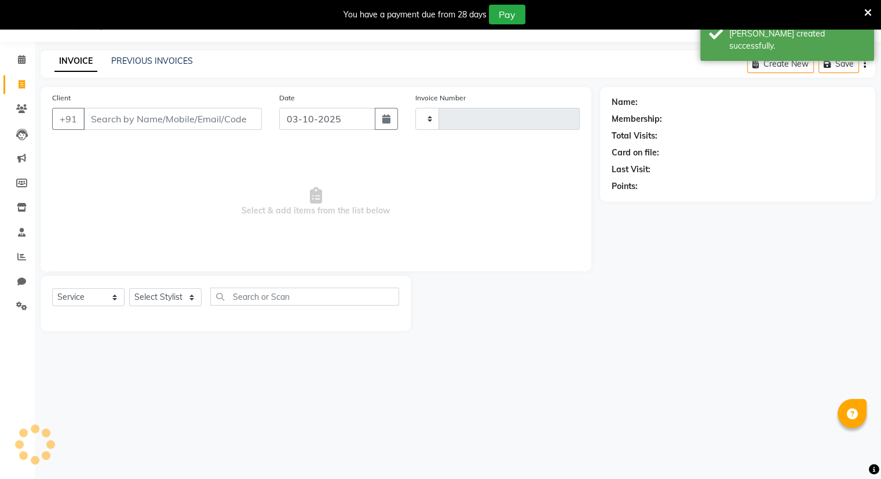
type input "1571"
select select "8444"
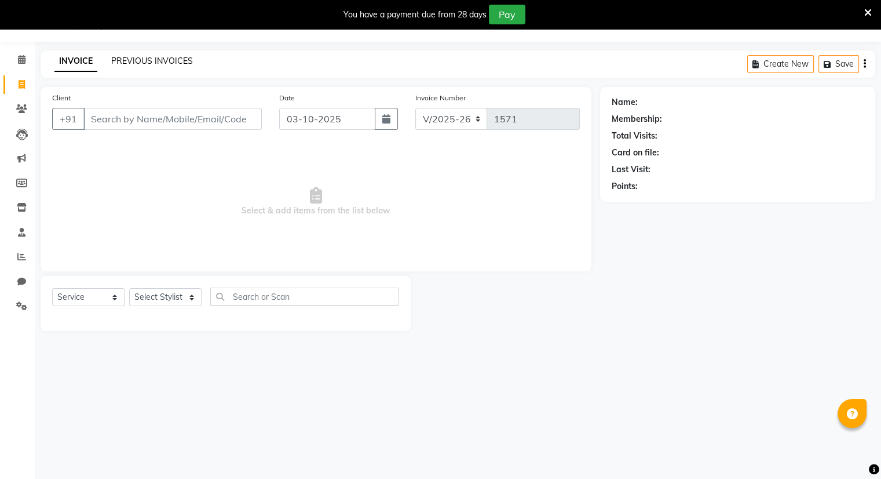
click at [118, 57] on link "PREVIOUS INVOICES" at bounding box center [152, 61] width 82 height 10
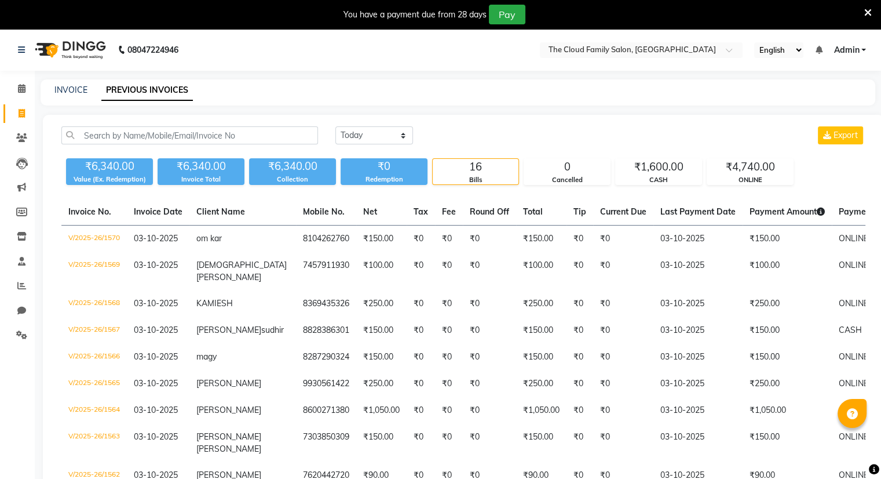
click at [399, 59] on nav "08047224946 Select Location × The Cloud Family Salon, Ghansoli English ENGLISH …" at bounding box center [440, 50] width 881 height 42
